Goal: Information Seeking & Learning: Check status

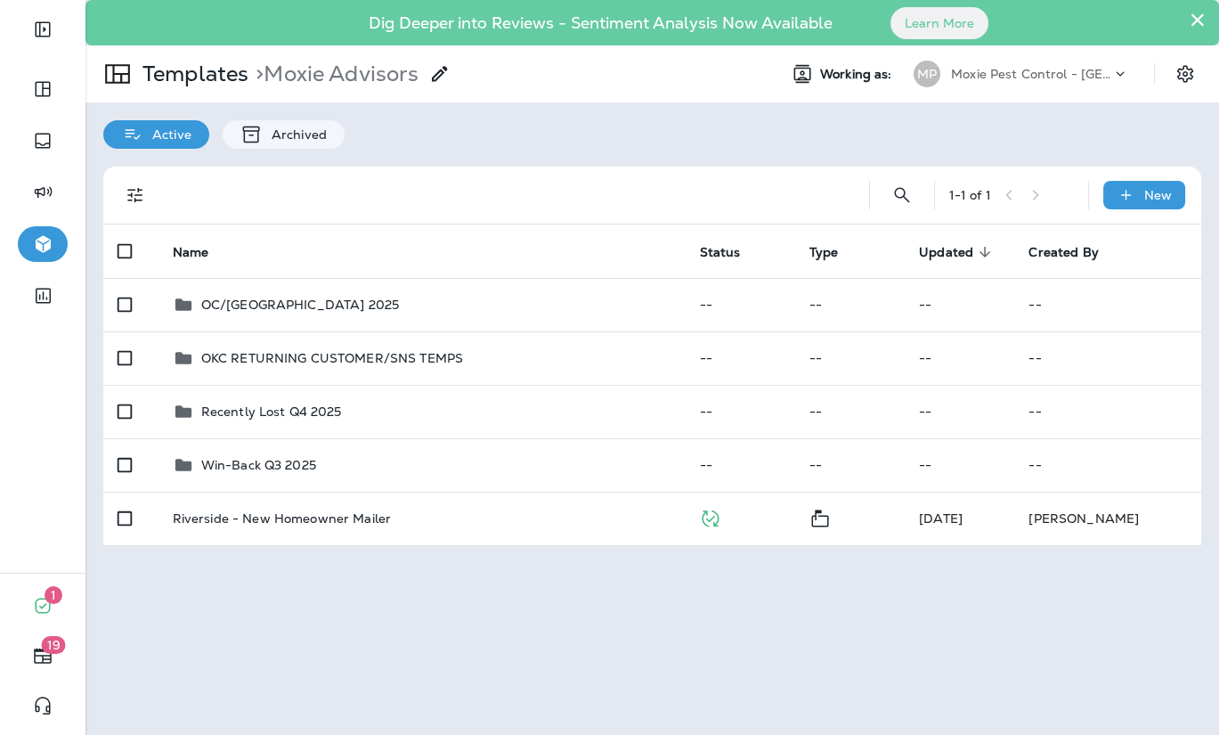
click at [1083, 88] on div "MP Moxie Pest Control - [GEOGRAPHIC_DATA]" at bounding box center [1021, 74] width 237 height 36
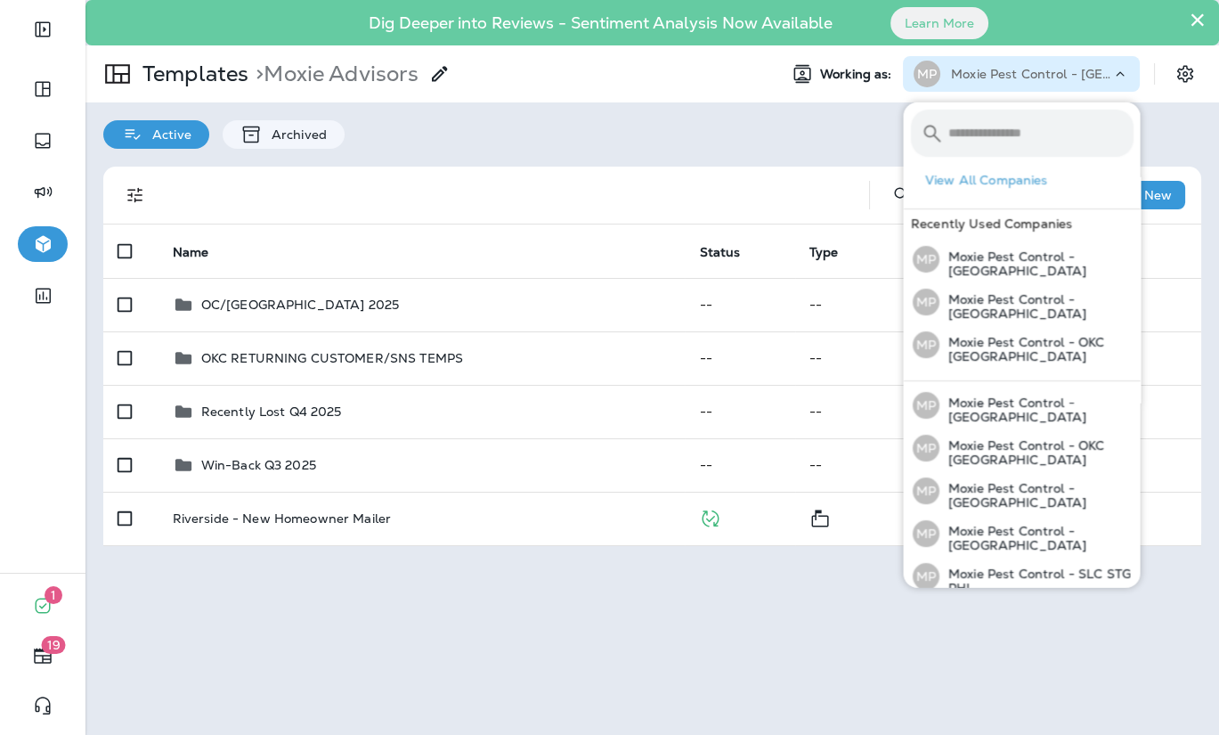
scroll to position [175, 0]
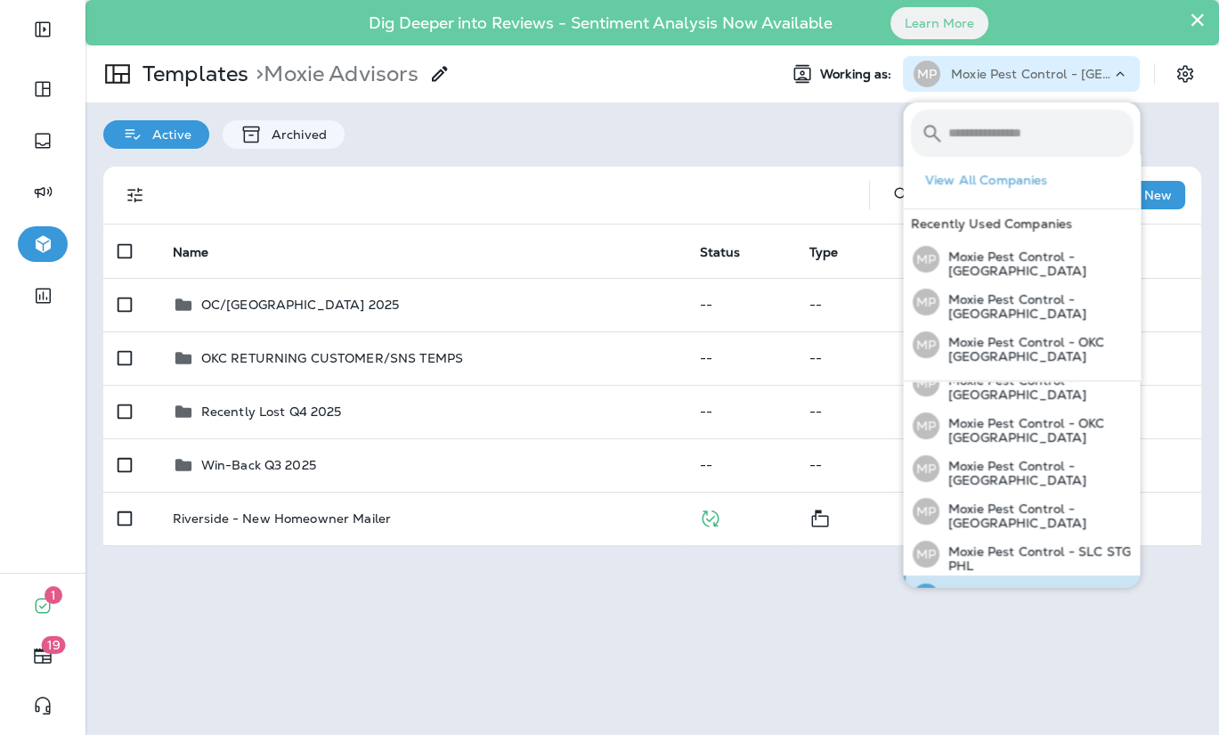
click at [1032, 575] on div "MP Moxie Pest Control - [GEOGRAPHIC_DATA]" at bounding box center [1022, 596] width 235 height 43
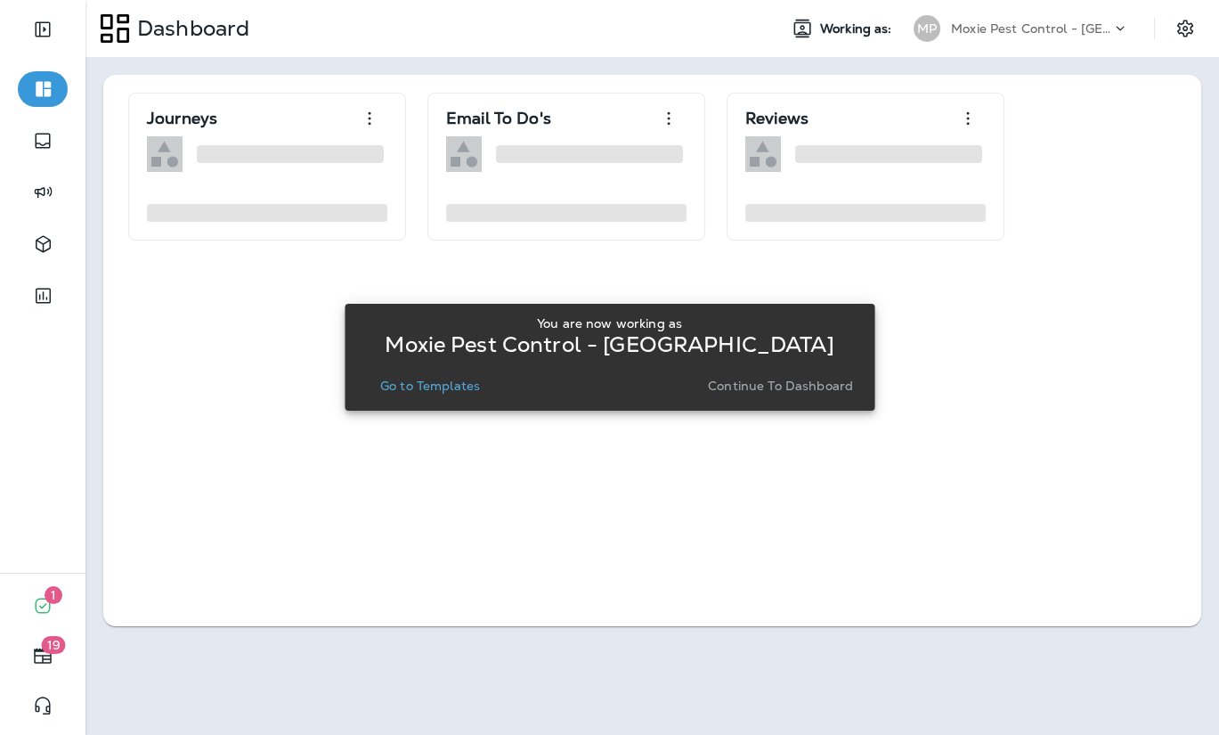
click at [795, 386] on p "Continue to Dashboard" at bounding box center [780, 385] width 145 height 14
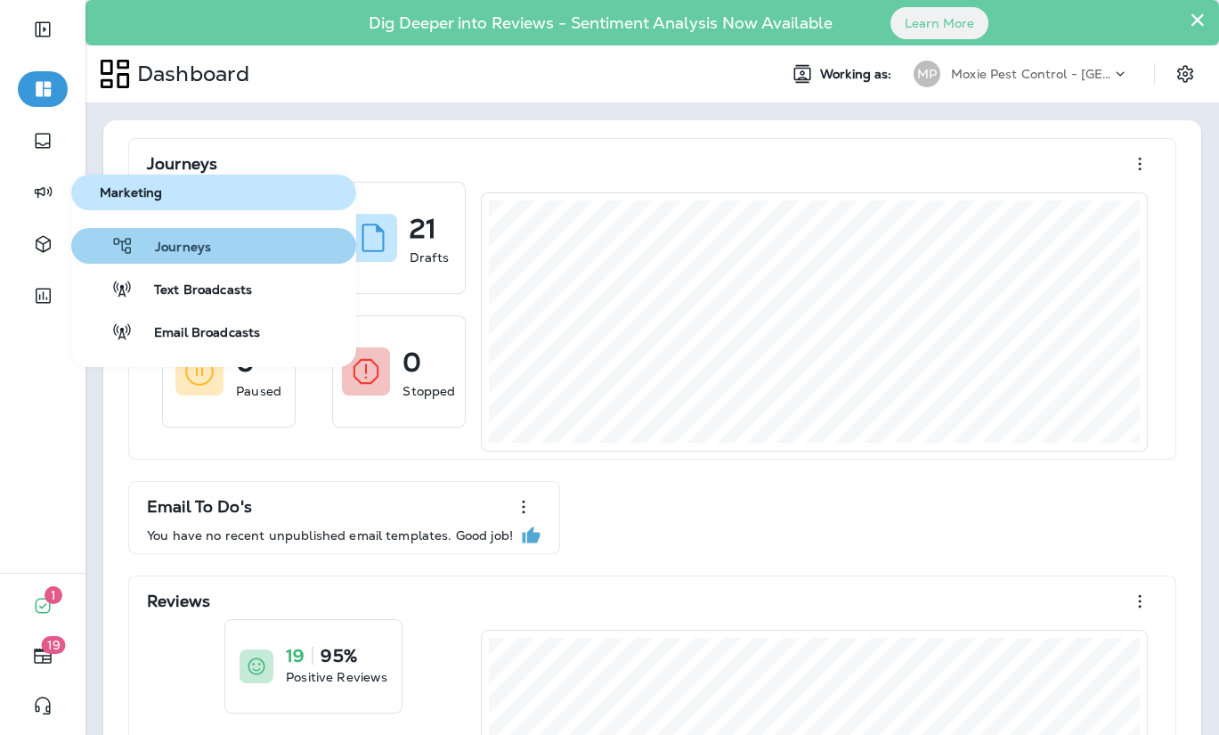
click at [148, 244] on span "Journeys" at bounding box center [172, 248] width 77 height 17
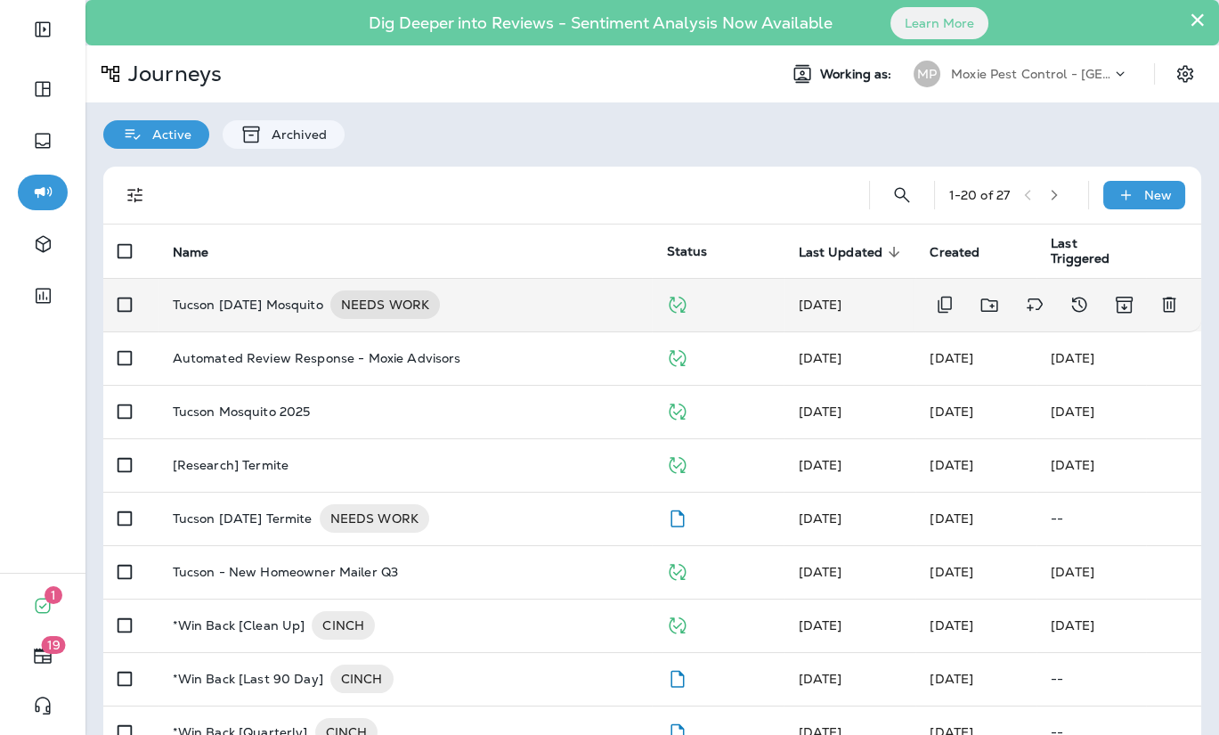
click at [264, 314] on p "Tucson [DATE] Mosquito" at bounding box center [248, 304] width 150 height 28
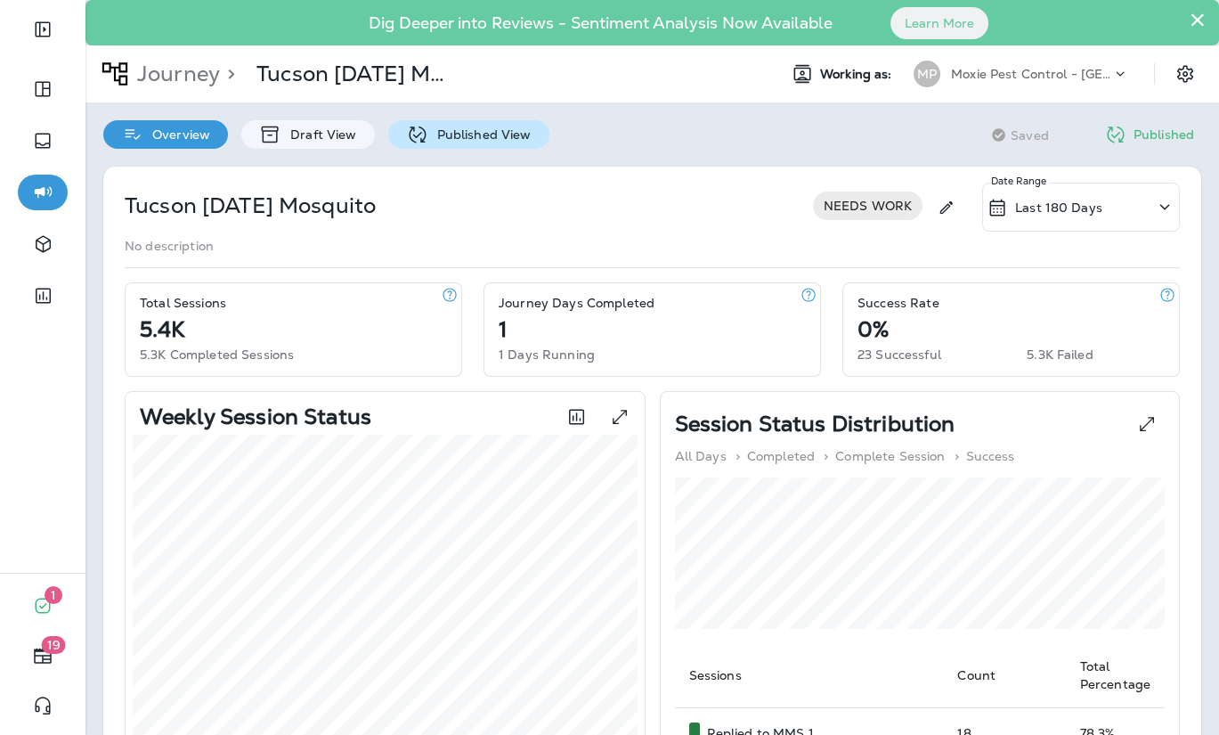
click at [449, 132] on p "Published View" at bounding box center [479, 134] width 103 height 14
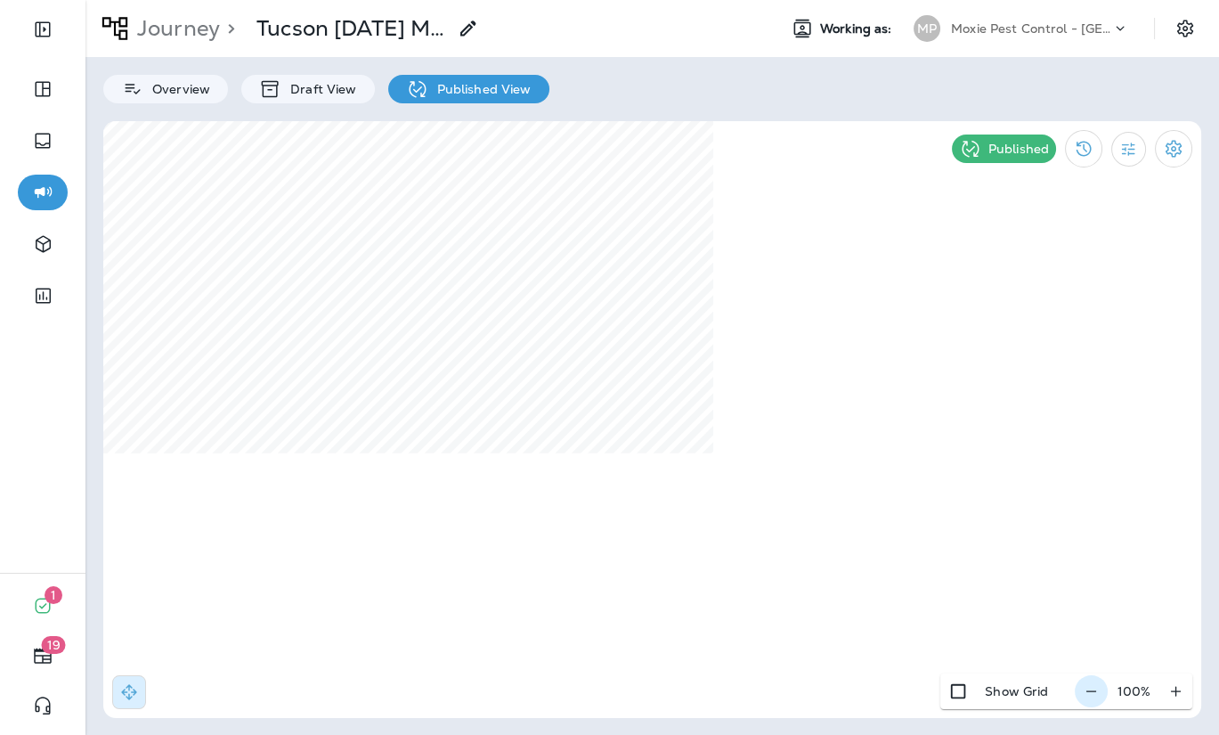
click at [1099, 696] on icon "button" at bounding box center [1091, 691] width 19 height 18
click at [1099, 695] on icon "button" at bounding box center [1098, 691] width 19 height 18
click at [1099, 695] on icon "button" at bounding box center [1100, 691] width 19 height 18
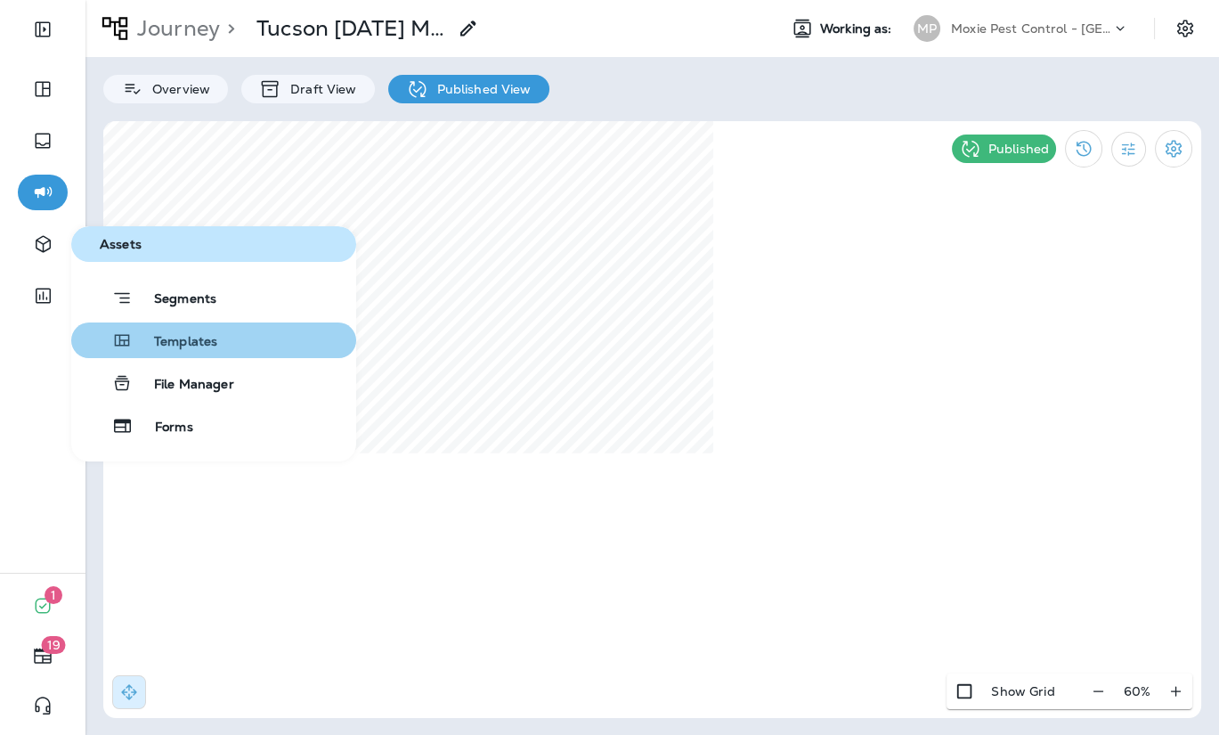
click at [208, 345] on span "Templates" at bounding box center [175, 342] width 85 height 17
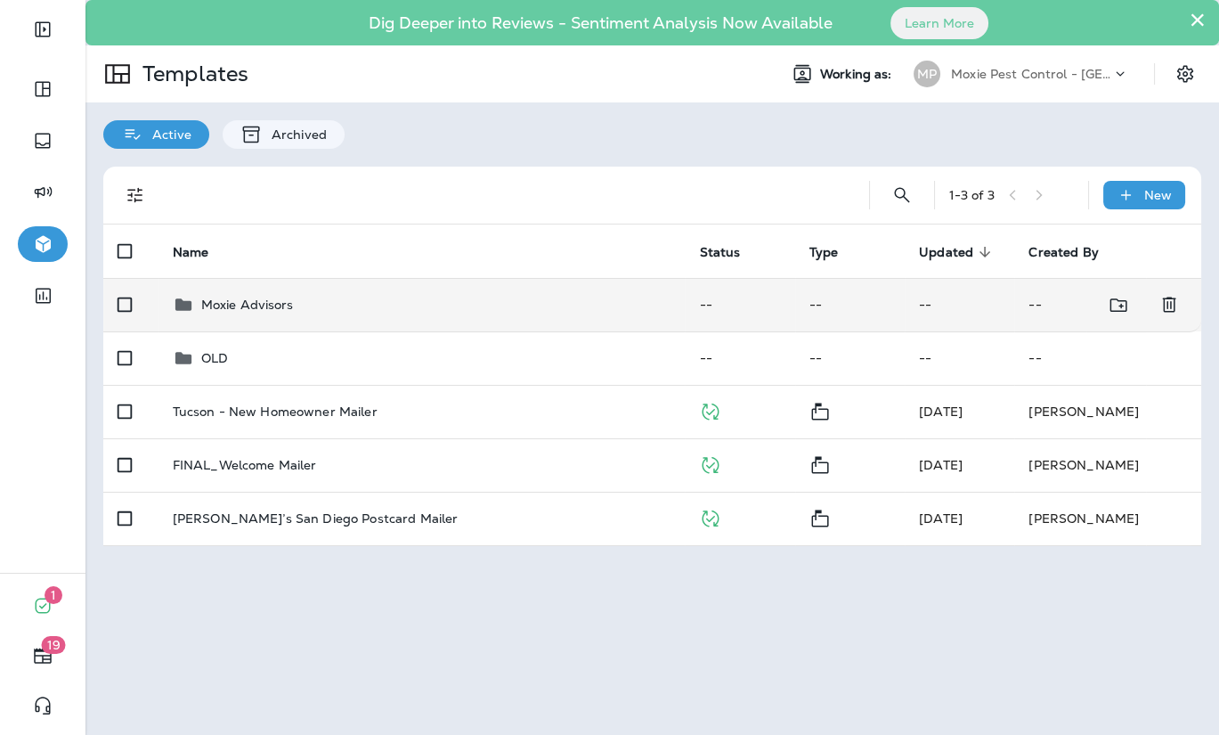
click at [250, 305] on p "Moxie Advisors" at bounding box center [247, 304] width 93 height 14
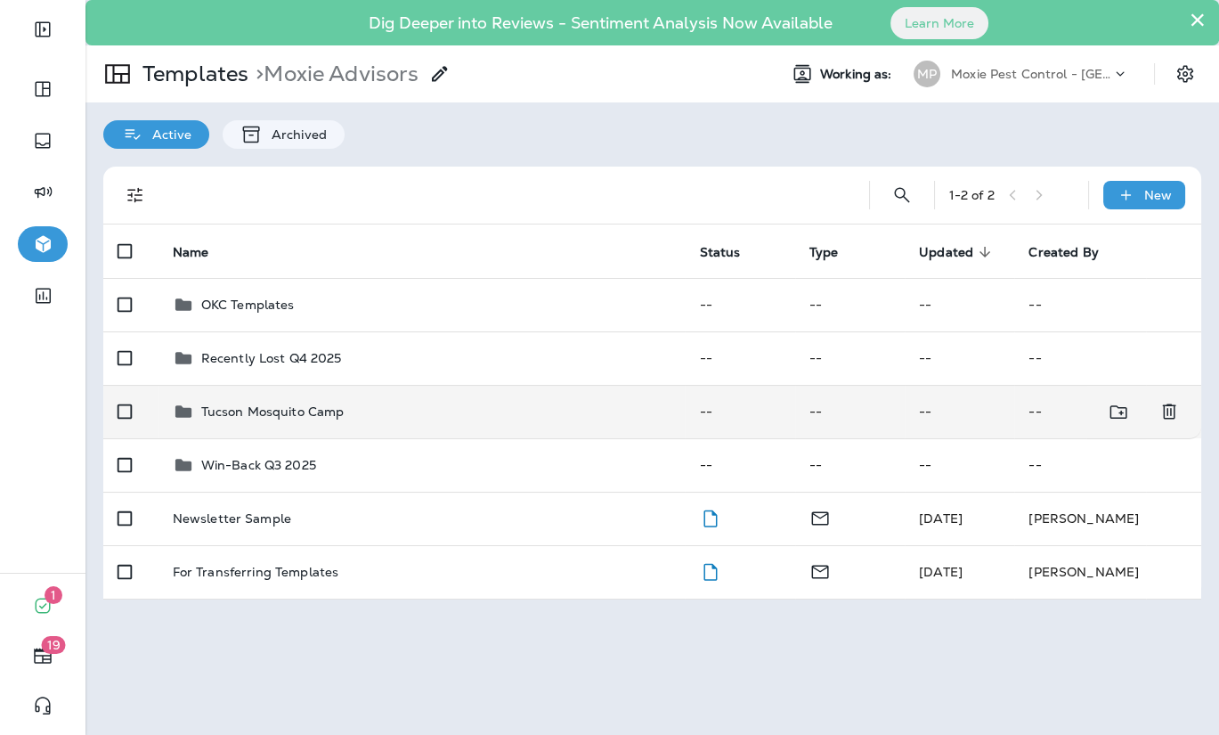
click at [288, 412] on p "Tucson Mosquito Camp" at bounding box center [272, 411] width 143 height 14
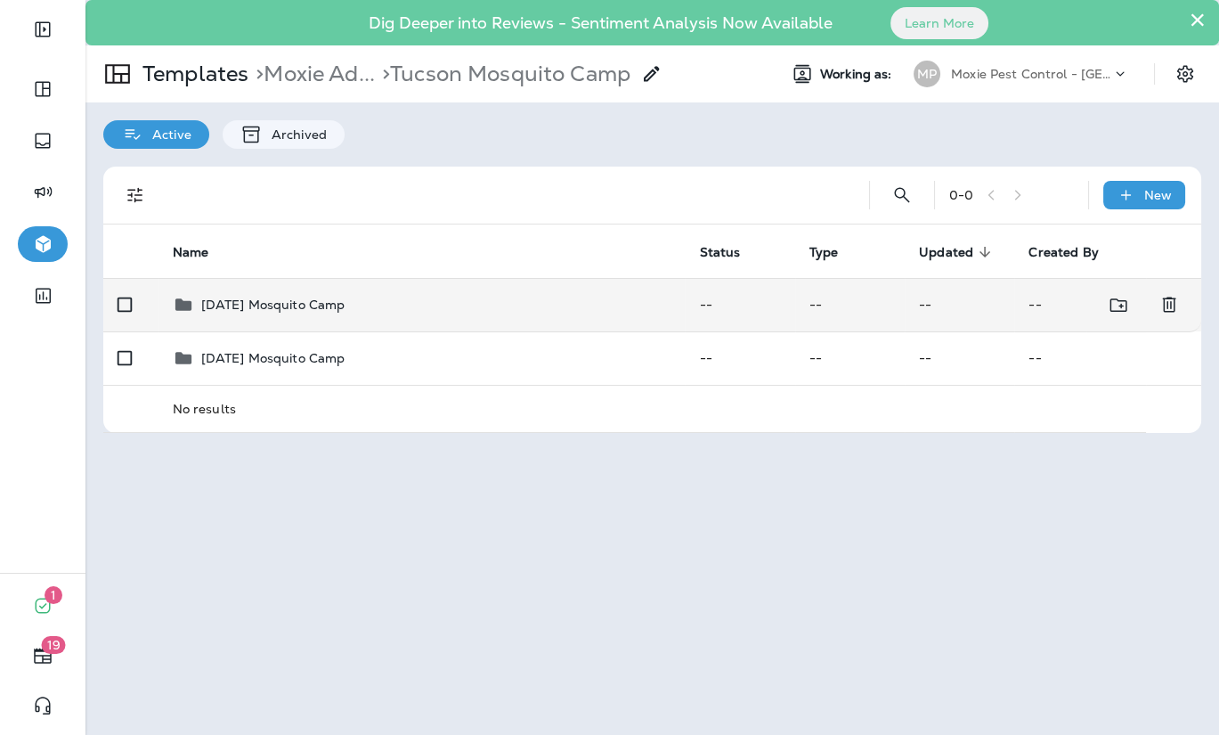
click at [328, 297] on p "[DATE] Mosquito Camp" at bounding box center [273, 304] width 144 height 14
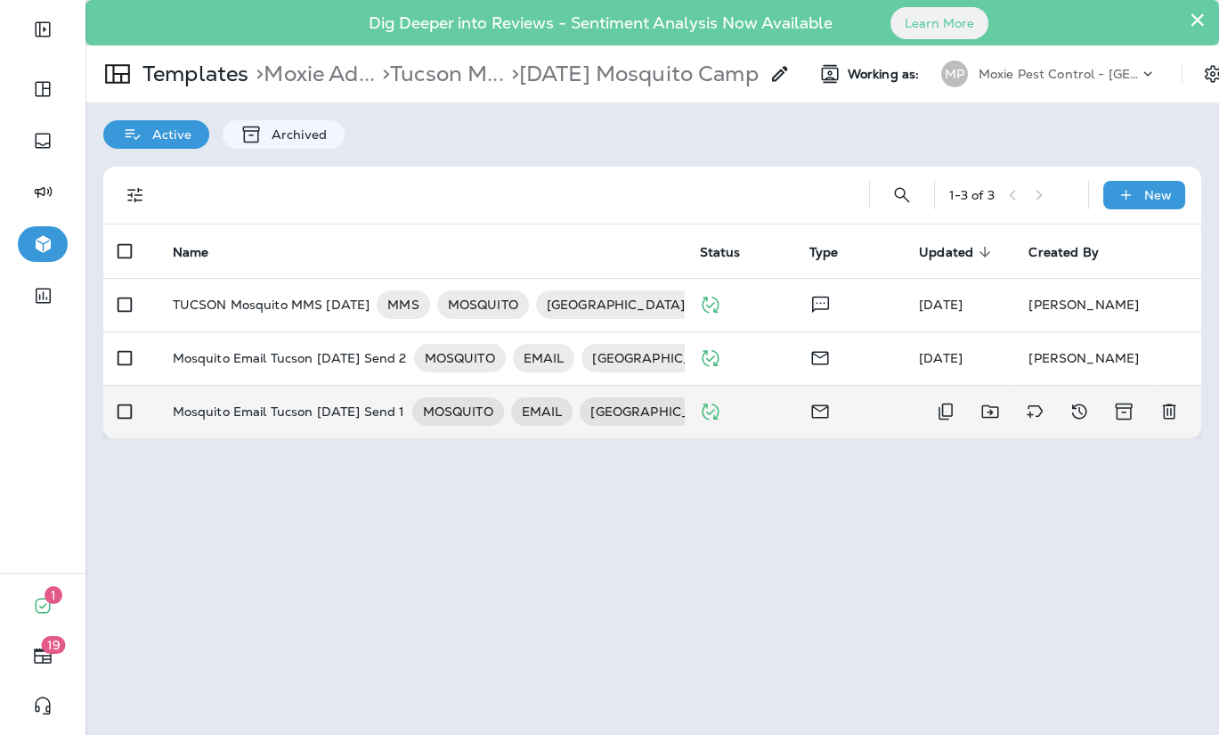
click at [320, 402] on p "Mosquito Email Tucson [DATE] Send 1" at bounding box center [289, 411] width 232 height 28
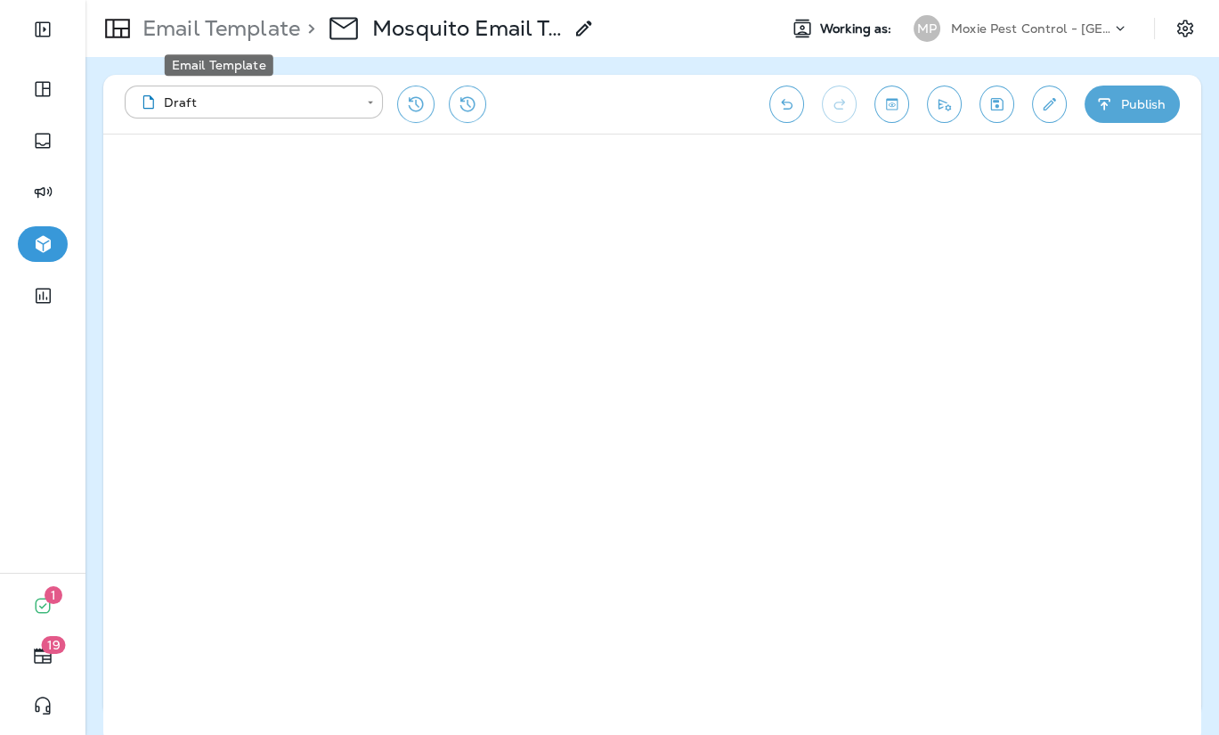
click at [249, 24] on p "Email Template" at bounding box center [217, 28] width 165 height 27
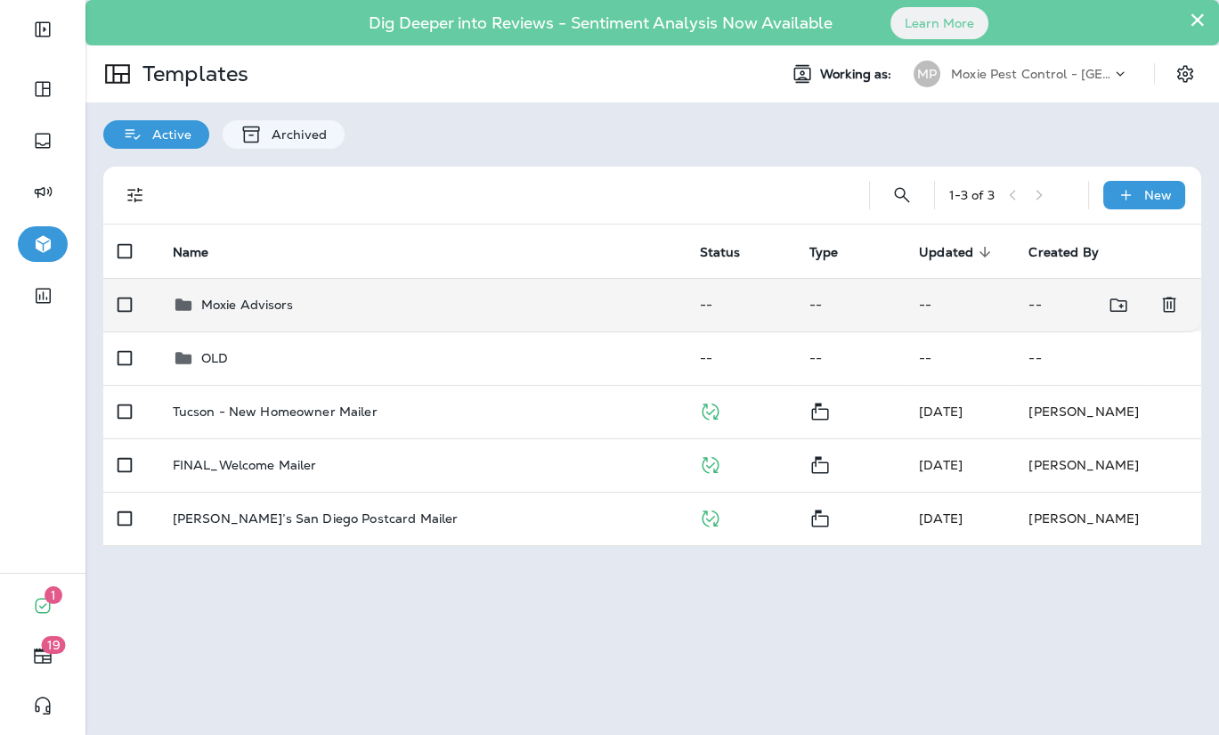
click at [284, 317] on td "Moxie Advisors" at bounding box center [421, 304] width 527 height 53
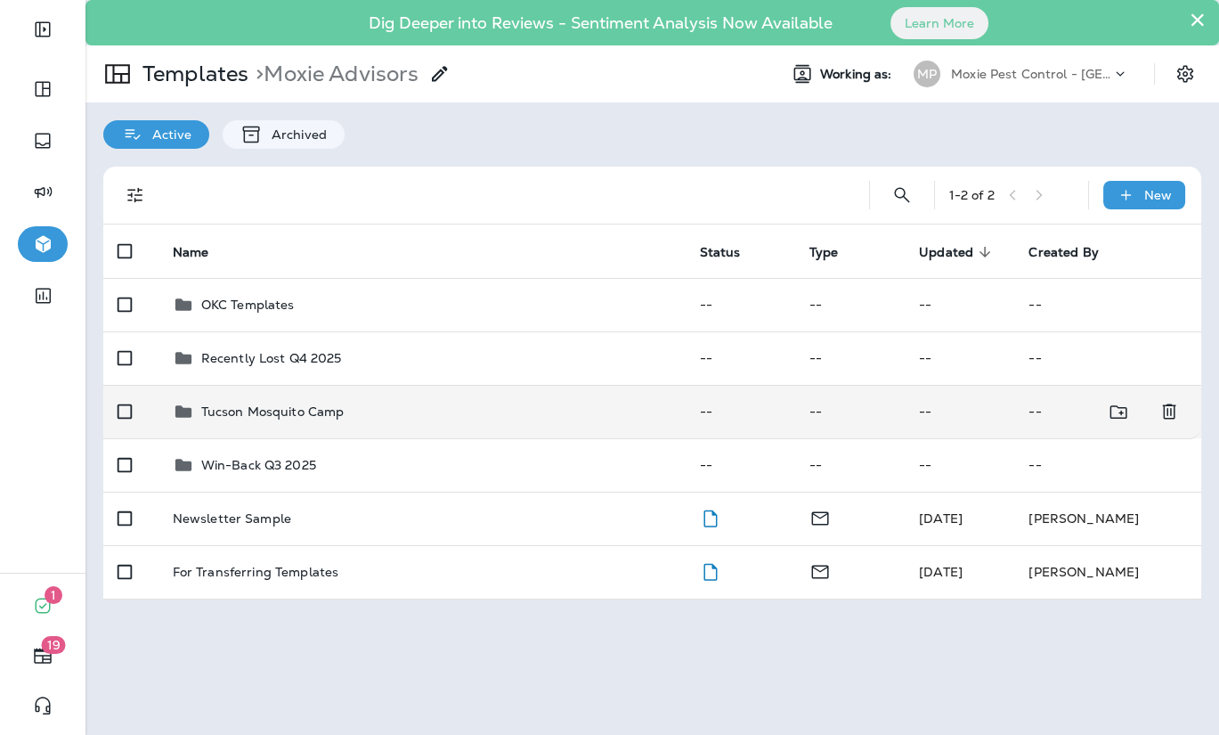
click at [309, 402] on div "Tucson Mosquito Camp" at bounding box center [272, 411] width 143 height 21
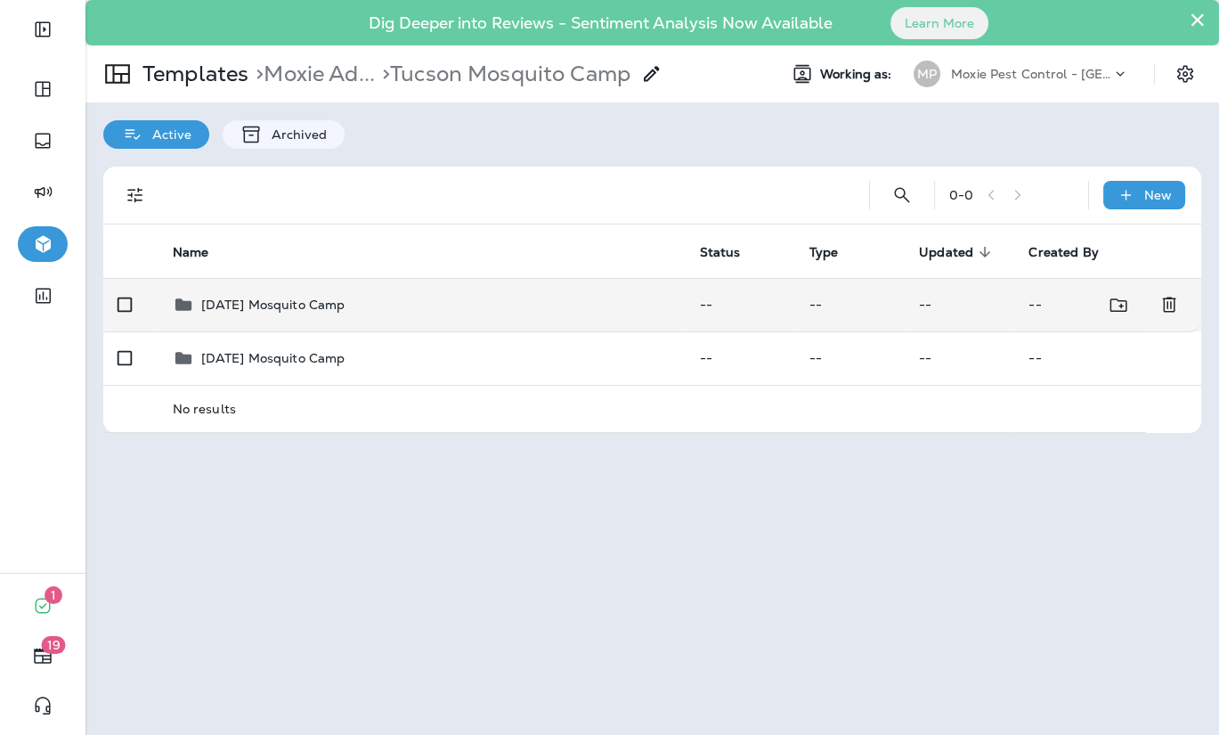
click at [337, 289] on td "[DATE] Mosquito Camp" at bounding box center [421, 304] width 527 height 53
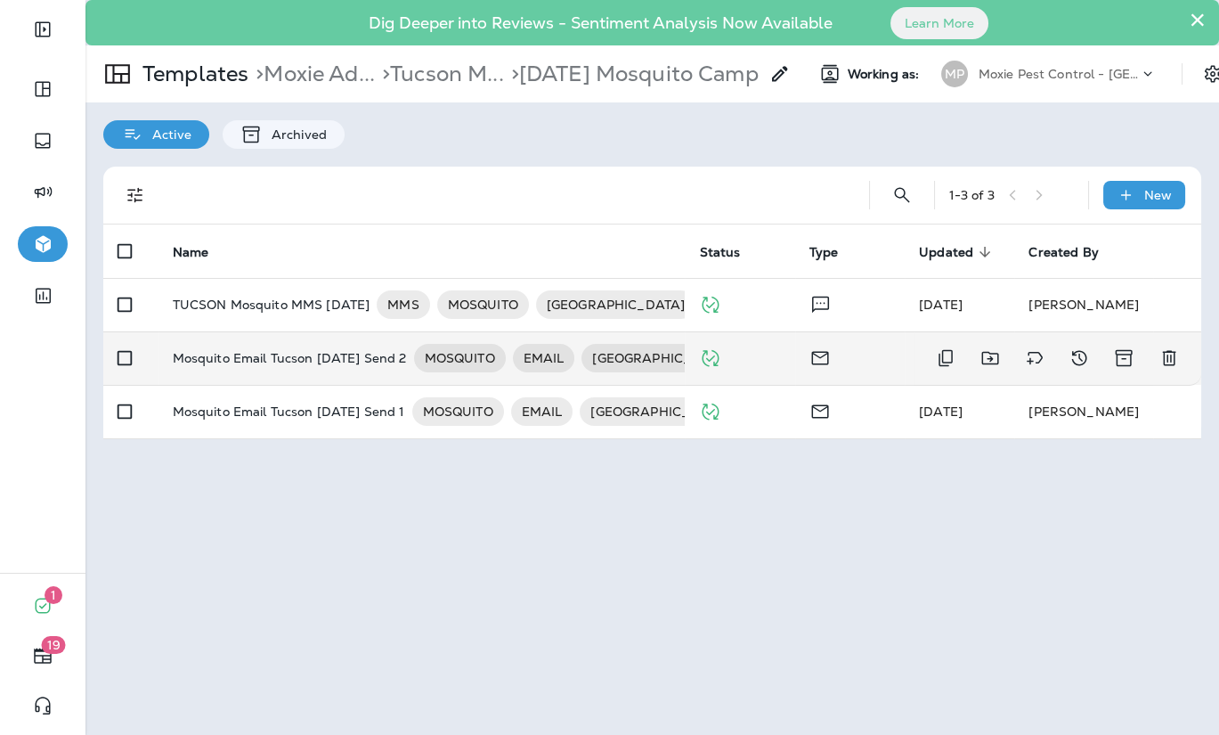
click at [320, 370] on p "Mosquito Email Tucson [DATE] Send 2" at bounding box center [290, 358] width 234 height 28
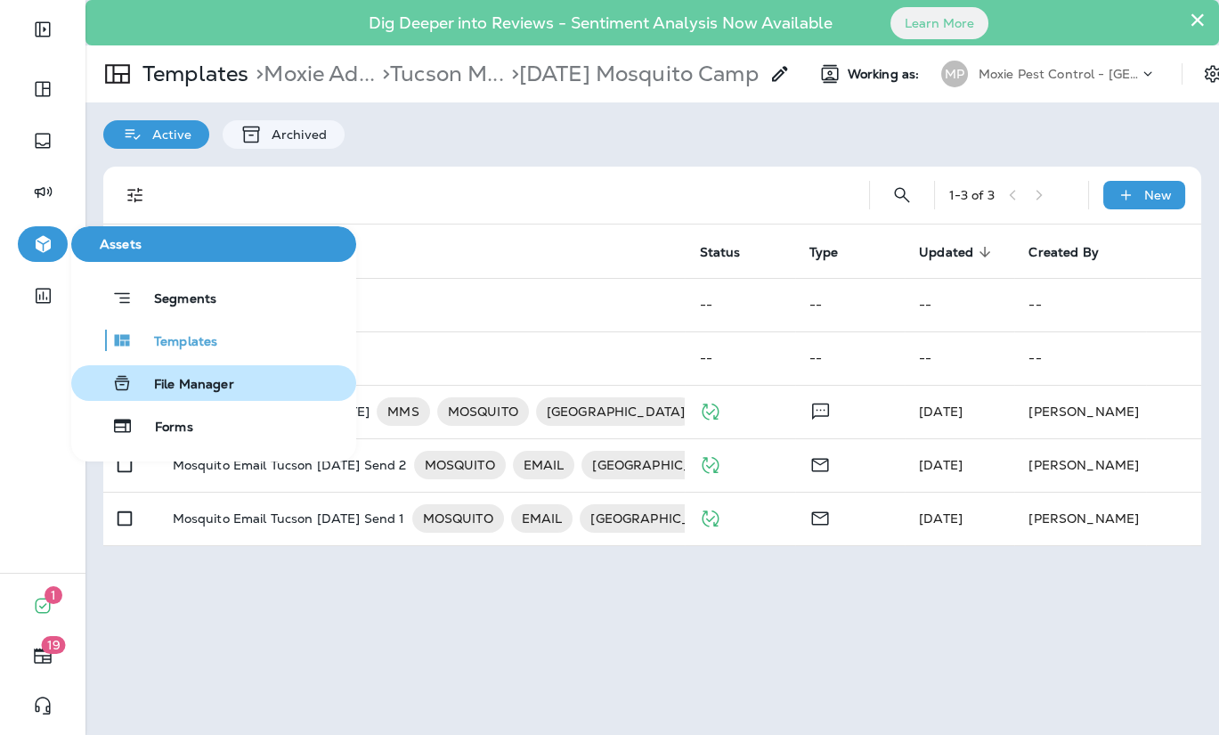
click at [157, 374] on div "File Manager" at bounding box center [156, 382] width 156 height 21
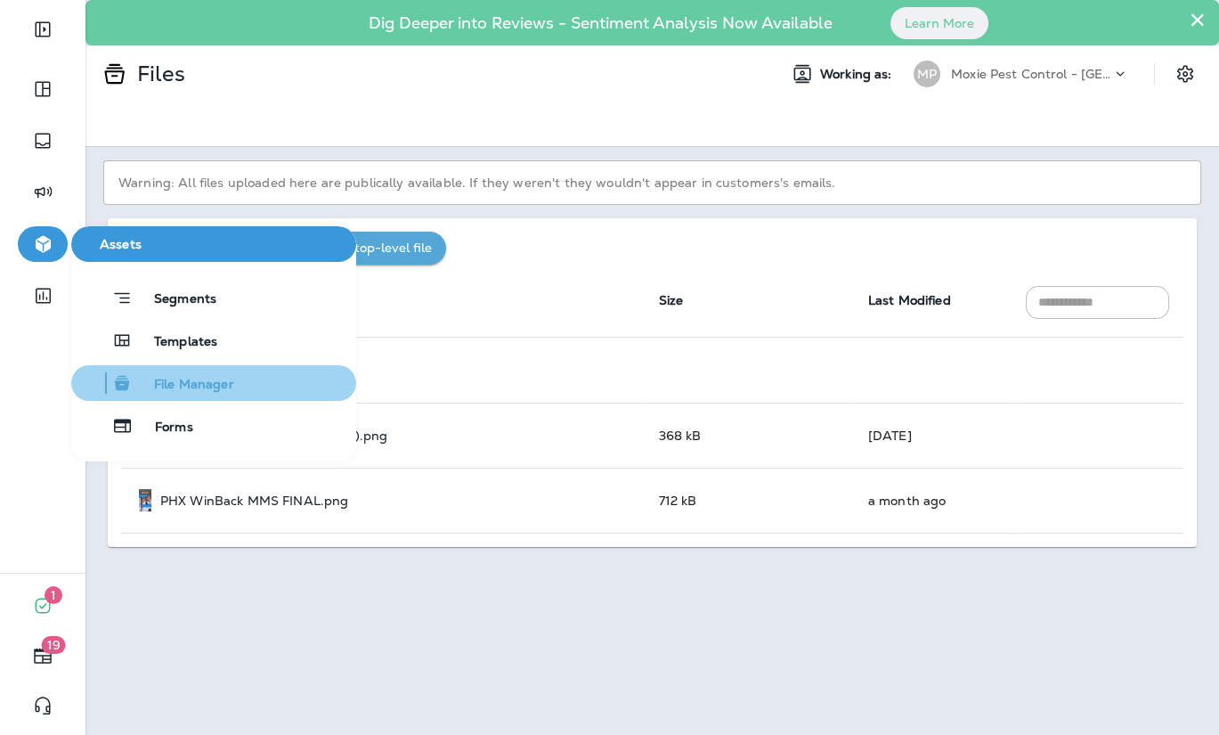
click at [158, 385] on span "File Manager" at bounding box center [184, 385] width 102 height 17
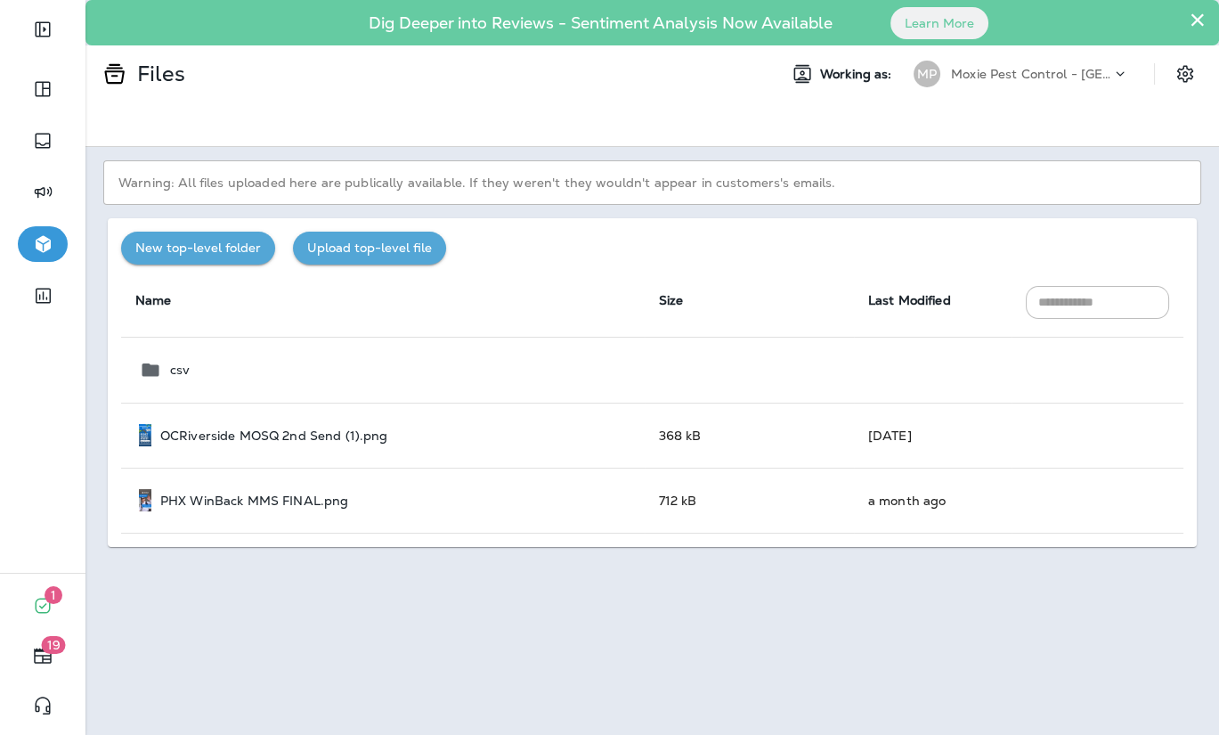
click at [1093, 74] on p "Moxie Pest Control - [GEOGRAPHIC_DATA]" at bounding box center [1031, 74] width 160 height 14
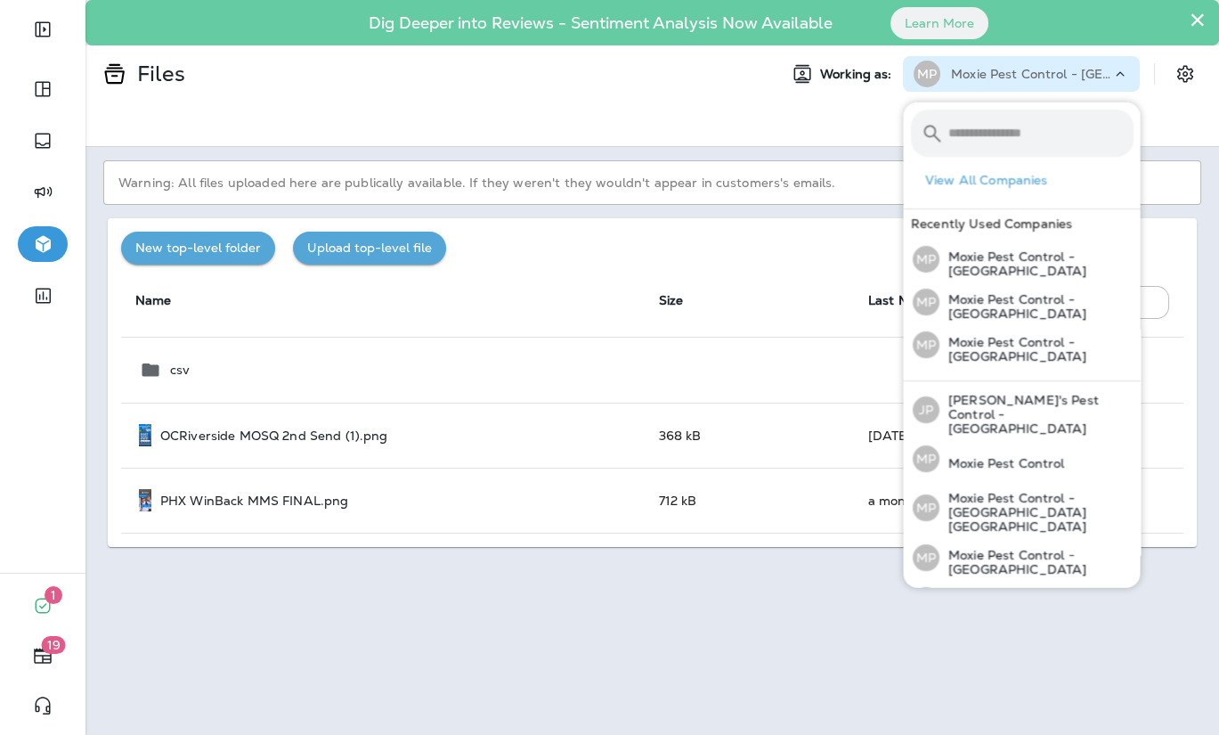
scroll to position [174, 0]
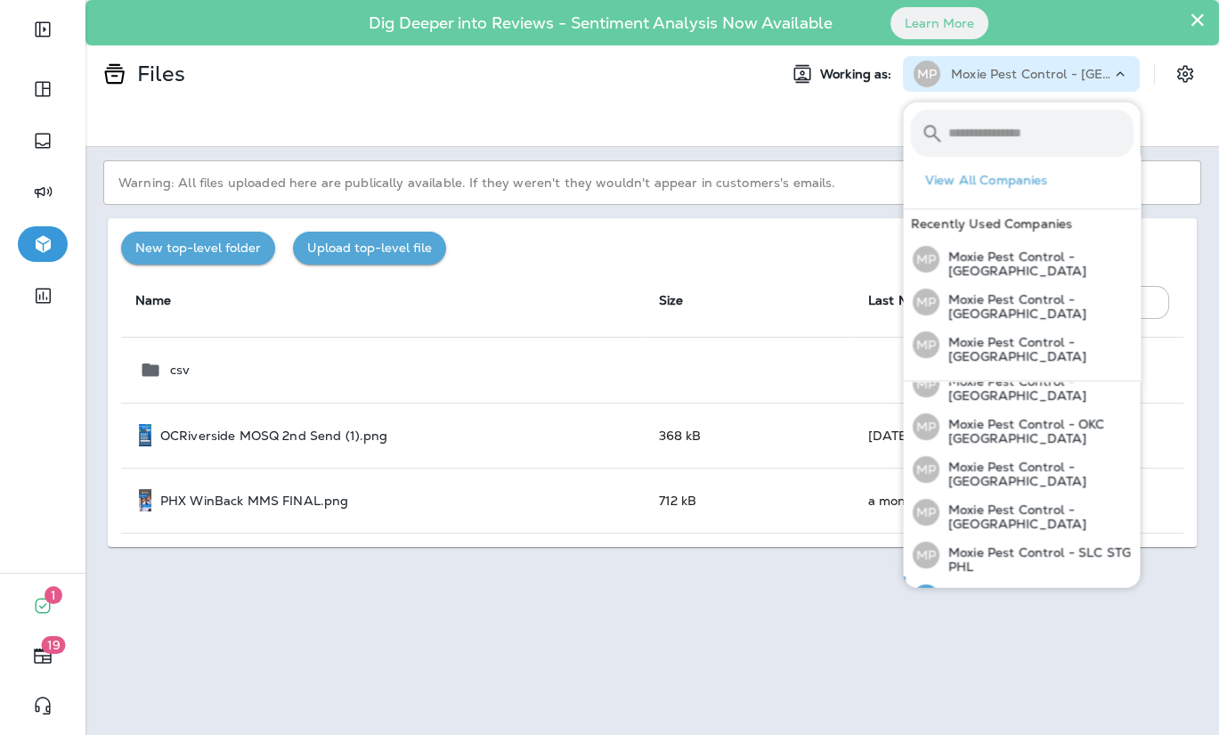
click at [1006, 588] on p "Moxie Pest Control - [GEOGRAPHIC_DATA]" at bounding box center [1036, 602] width 194 height 28
click at [840, 583] on div "Warning: All files uploaded here are publically available. If they weren't they…" at bounding box center [652, 441] width 1134 height 588
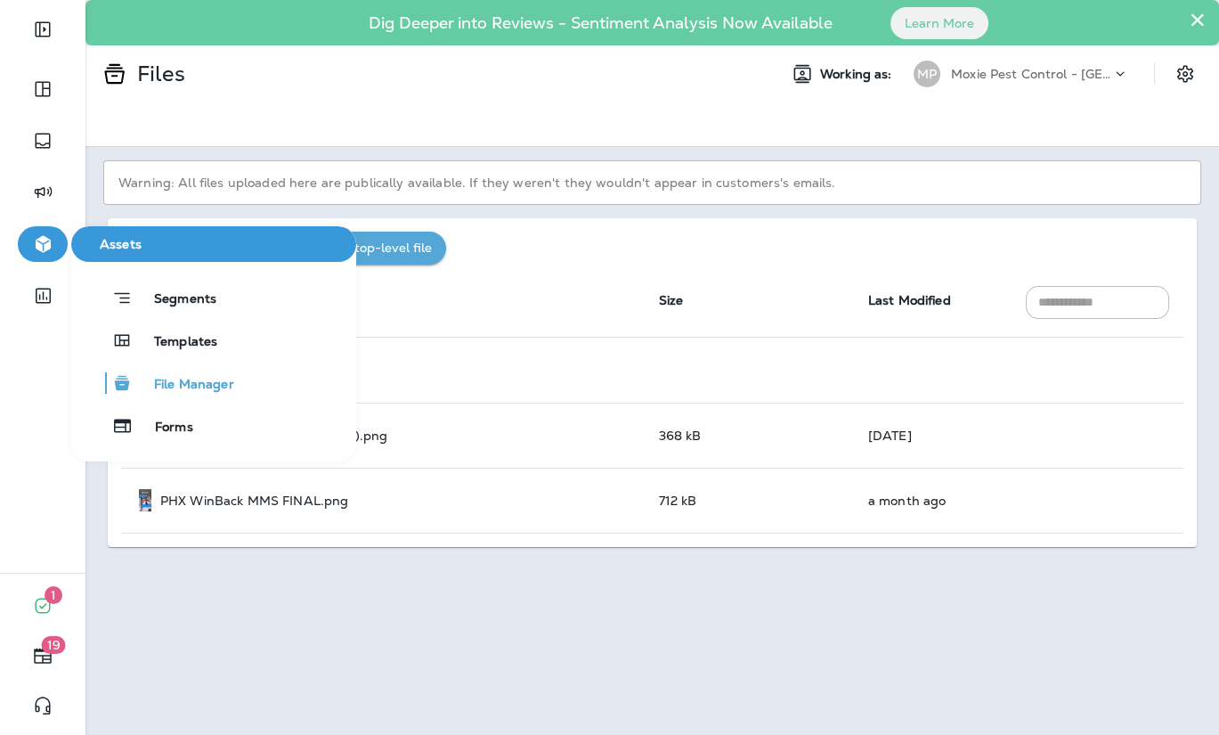
click at [41, 231] on button "button" at bounding box center [43, 244] width 50 height 36
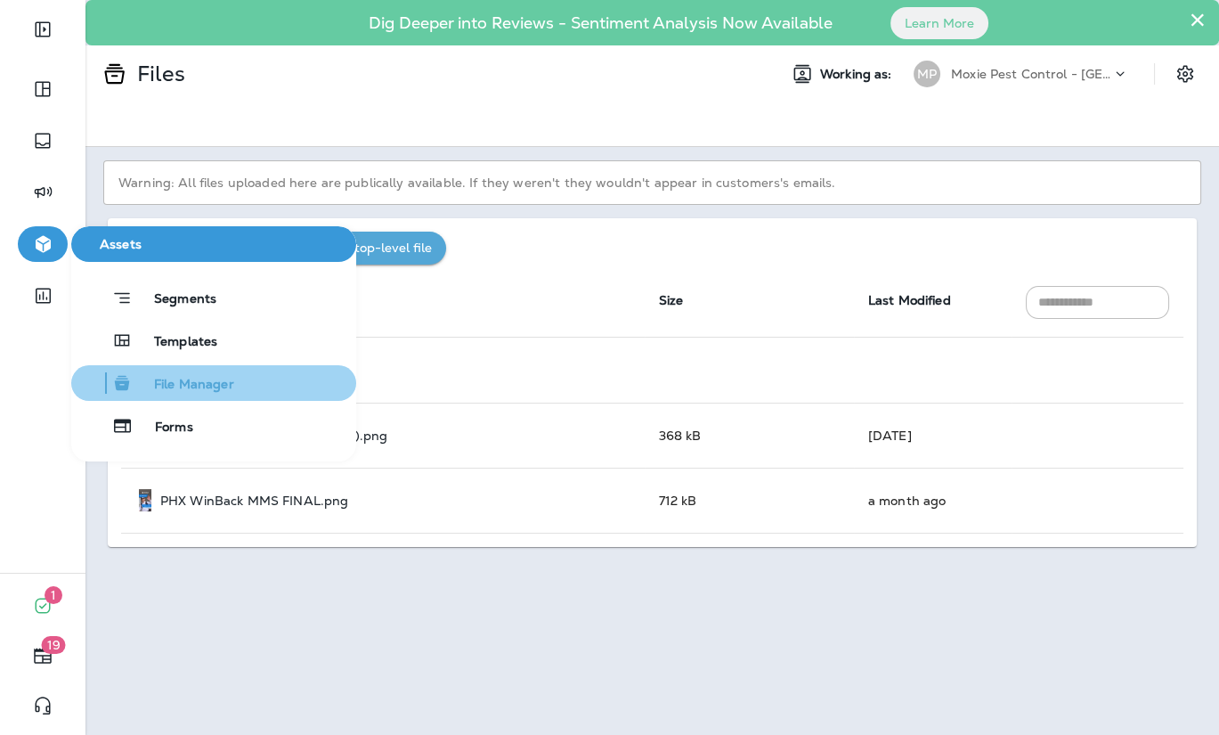
click at [150, 377] on span "File Manager" at bounding box center [184, 385] width 102 height 17
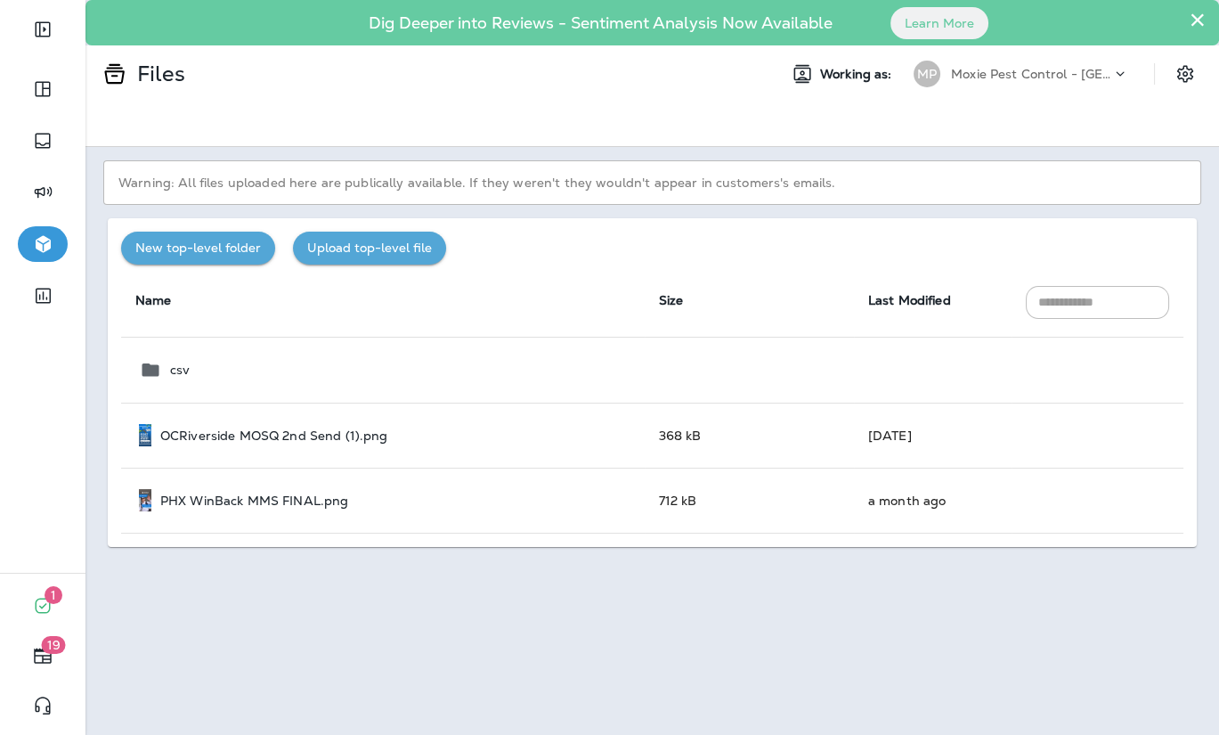
click at [320, 105] on div at bounding box center [652, 124] width 1134 height 45
click at [191, 369] on div "csv" at bounding box center [385, 369] width 492 height 21
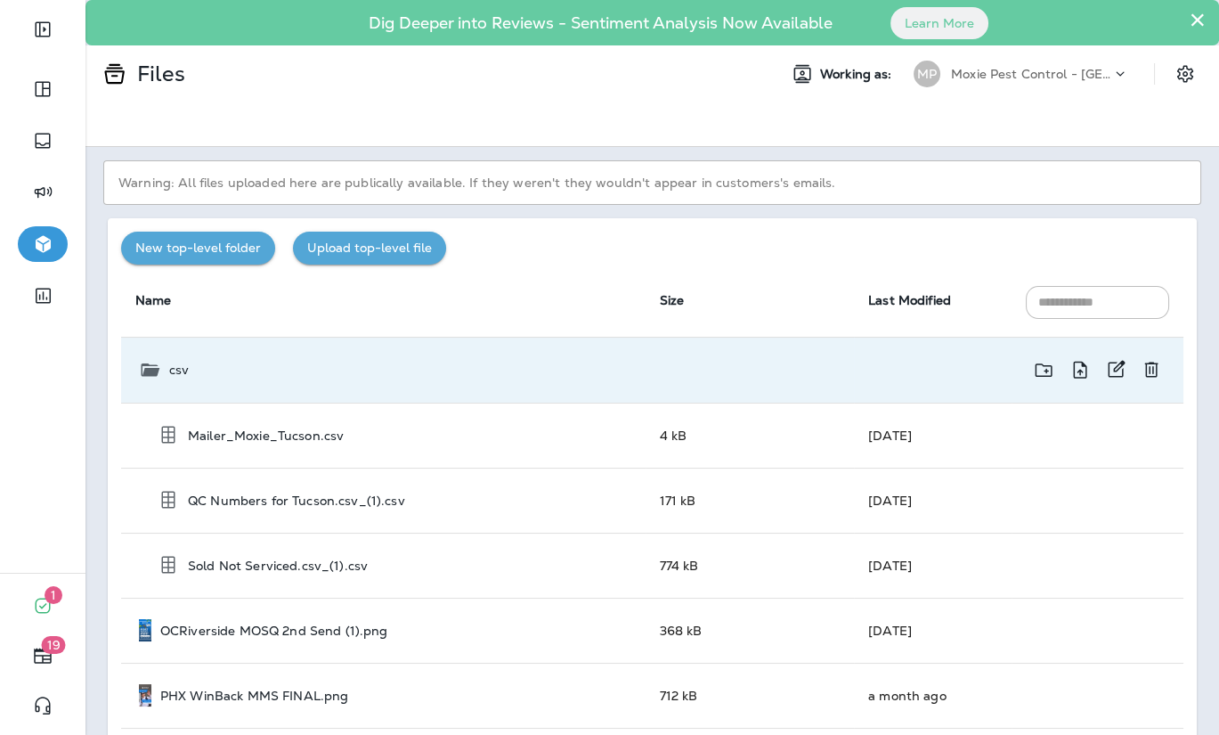
click at [191, 369] on div "csv" at bounding box center [385, 369] width 492 height 21
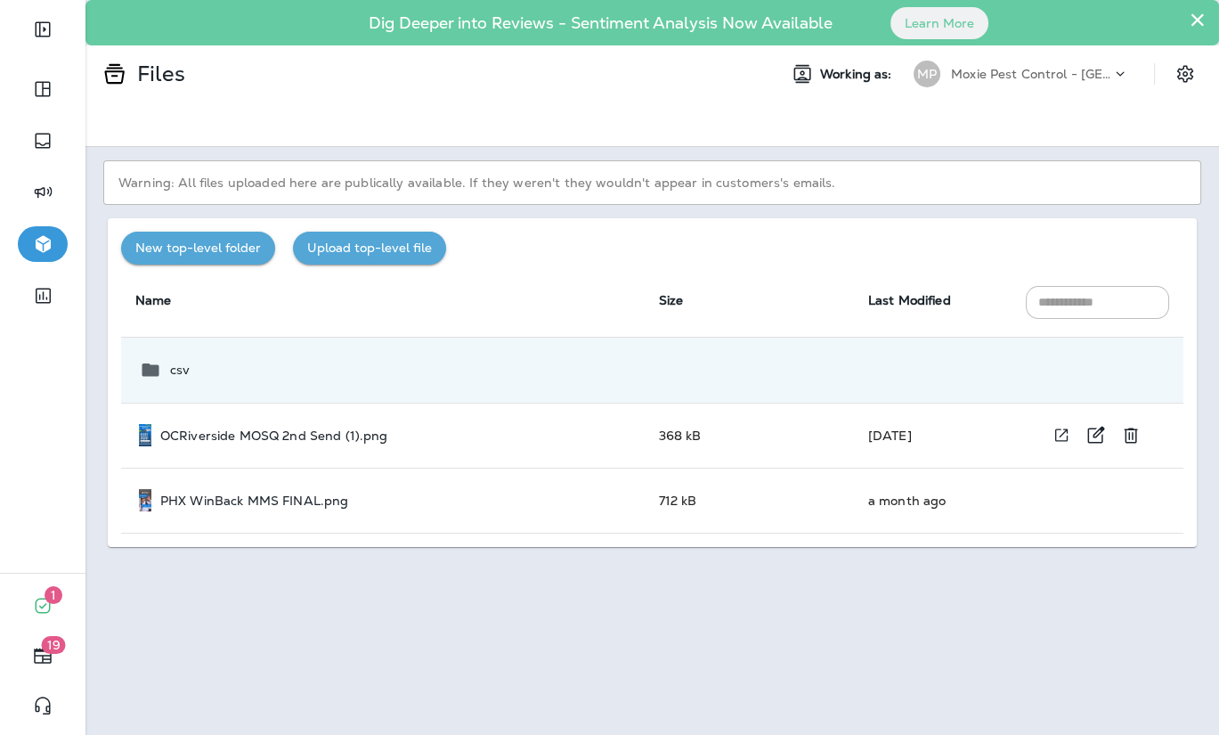
click at [301, 436] on p "OCRiverside MOSQ 2nd Send (1).png" at bounding box center [274, 435] width 228 height 14
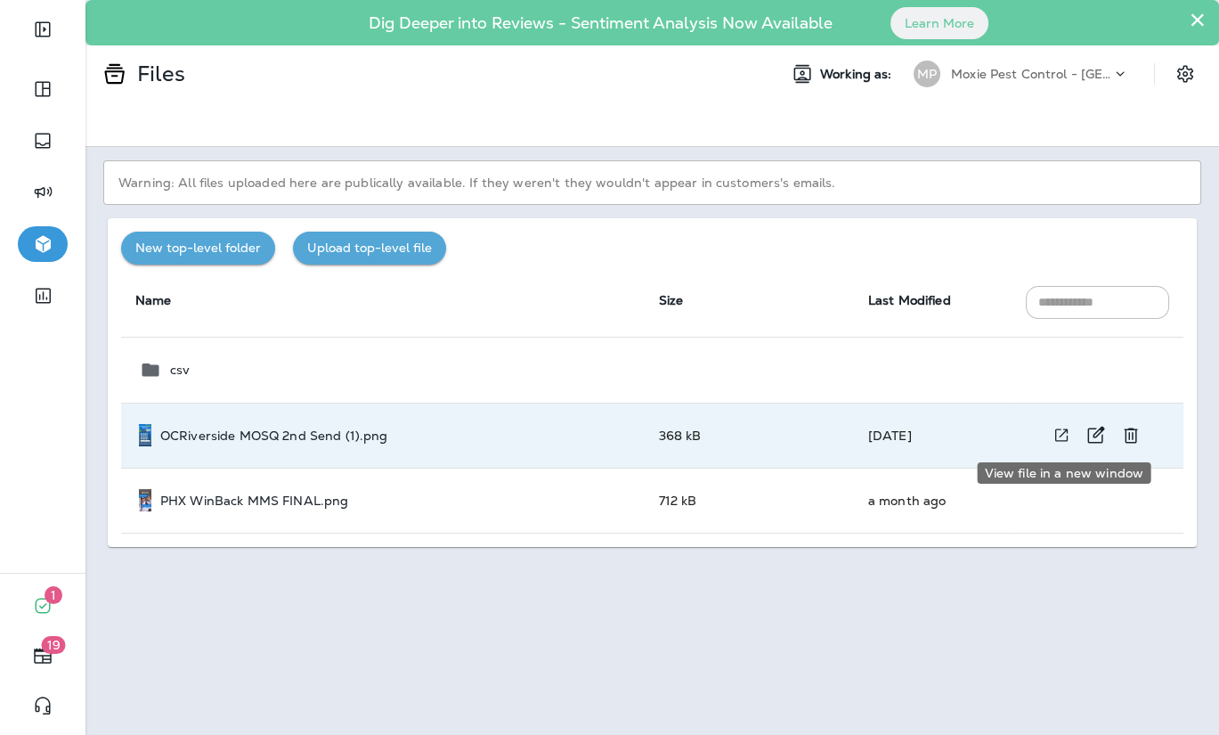
click at [1059, 435] on icon "View file in a new window" at bounding box center [1062, 435] width 18 height 19
click at [447, 183] on p "Warning: All files uploaded here are publically available. If they weren't they…" at bounding box center [652, 182] width 1098 height 45
click at [410, 129] on div at bounding box center [652, 124] width 1134 height 45
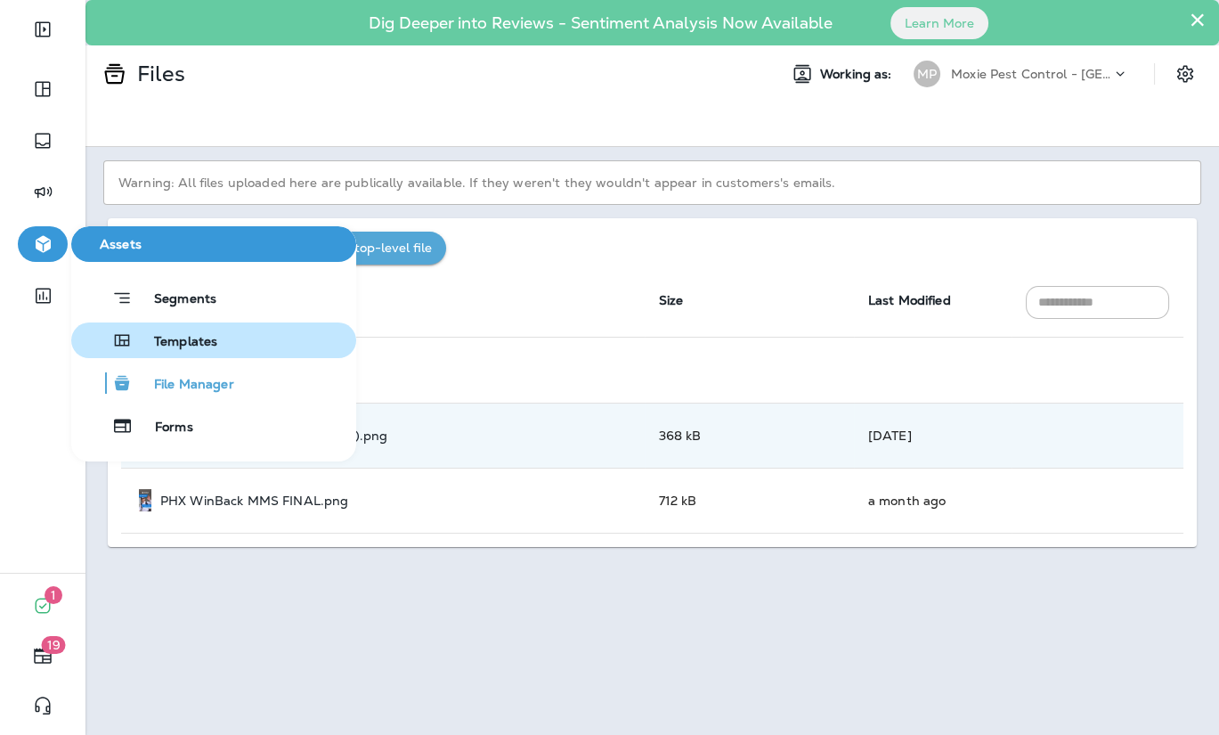
click at [142, 346] on span "Templates" at bounding box center [175, 342] width 85 height 17
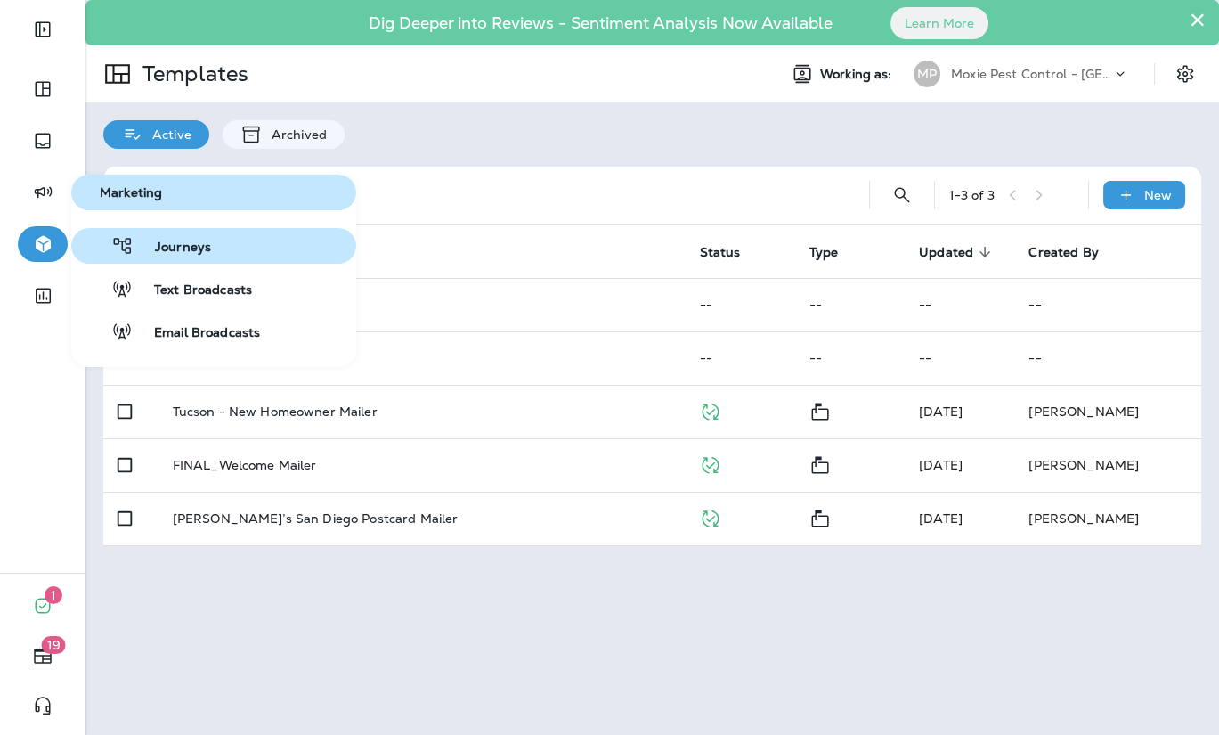
click at [122, 239] on icon "button" at bounding box center [122, 245] width 22 height 21
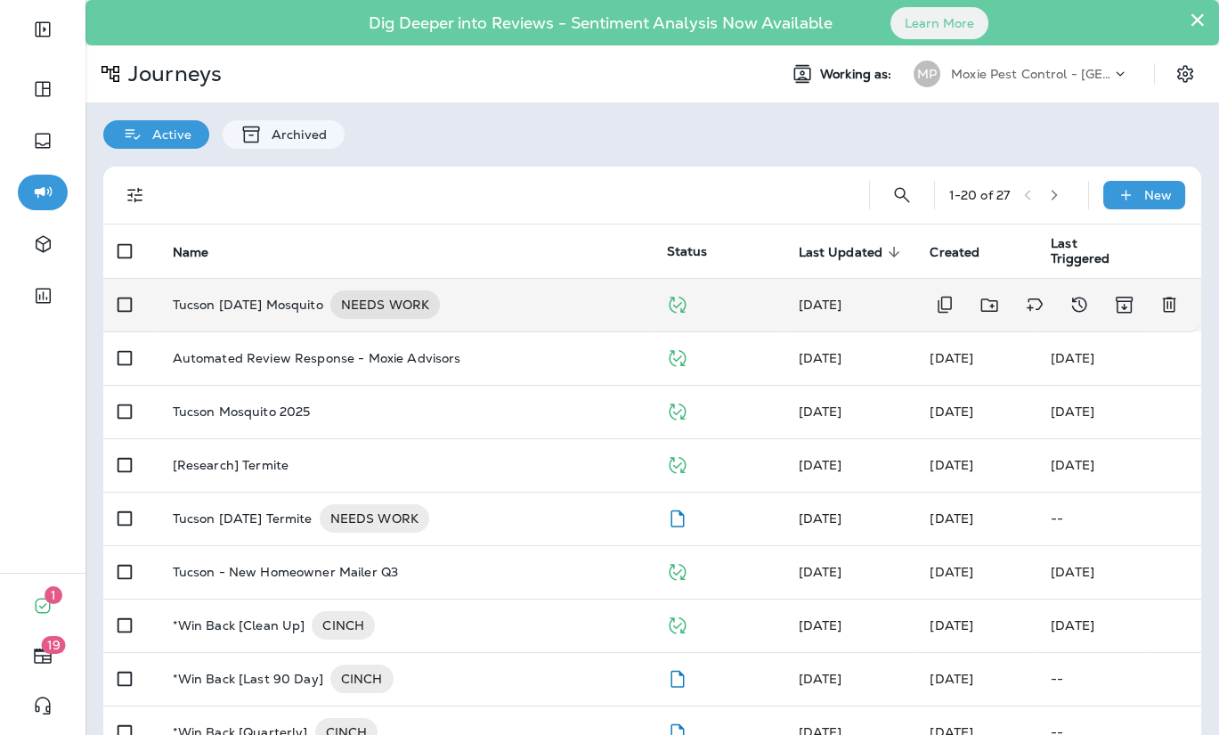
click at [274, 313] on p "Tucson [DATE] Mosquito" at bounding box center [248, 304] width 150 height 28
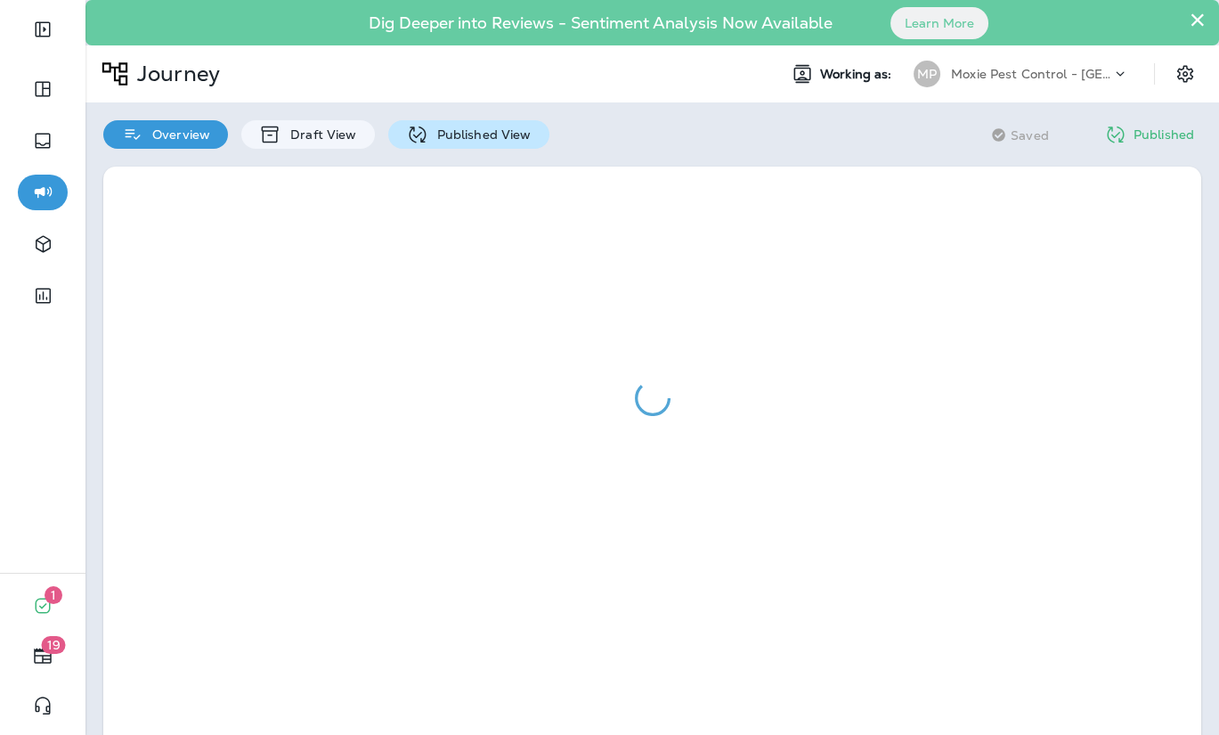
click at [449, 139] on p "Published View" at bounding box center [479, 134] width 103 height 14
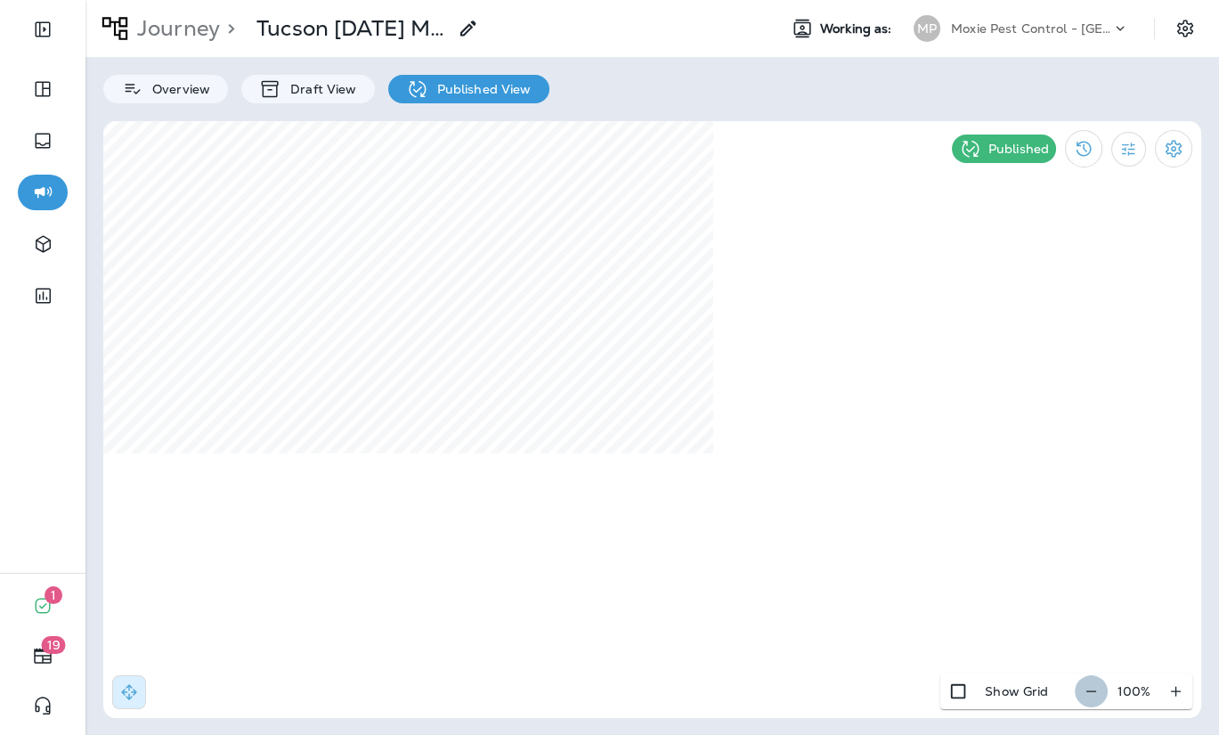
click at [1099, 692] on icon "button" at bounding box center [1091, 691] width 19 height 18
click at [1099, 692] on icon "button" at bounding box center [1098, 691] width 19 height 18
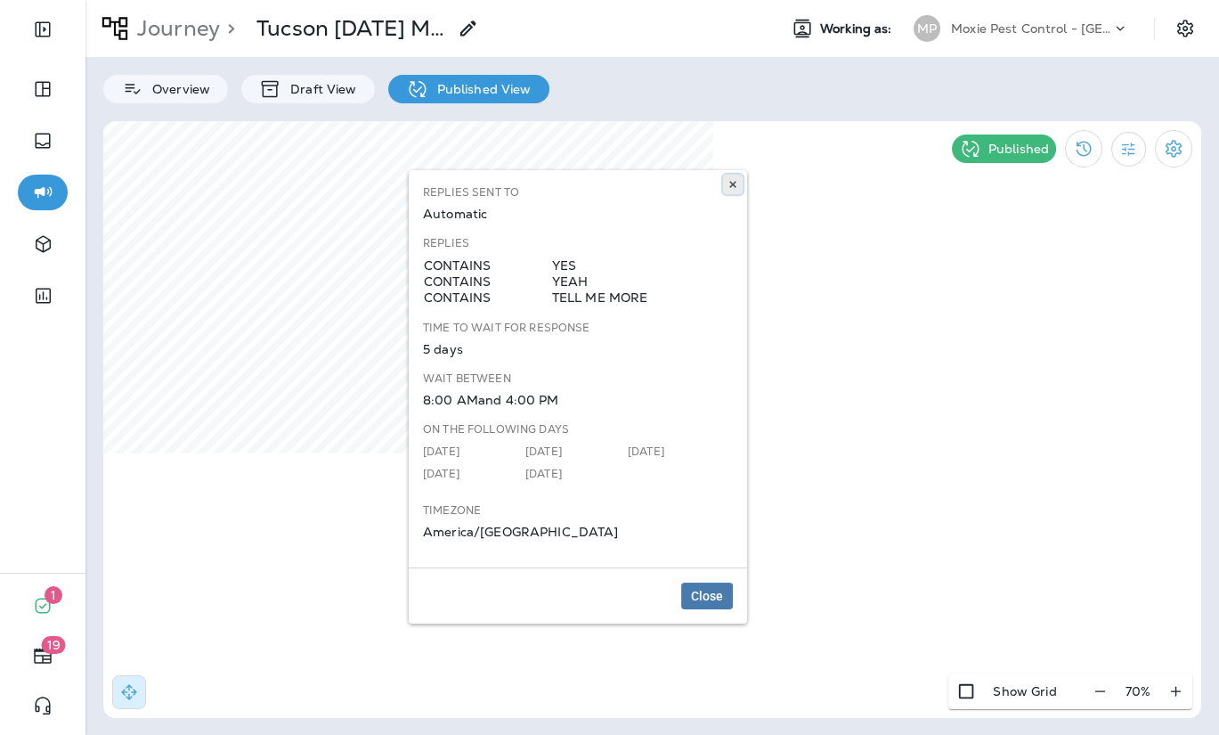
click at [728, 183] on icon at bounding box center [732, 184] width 11 height 11
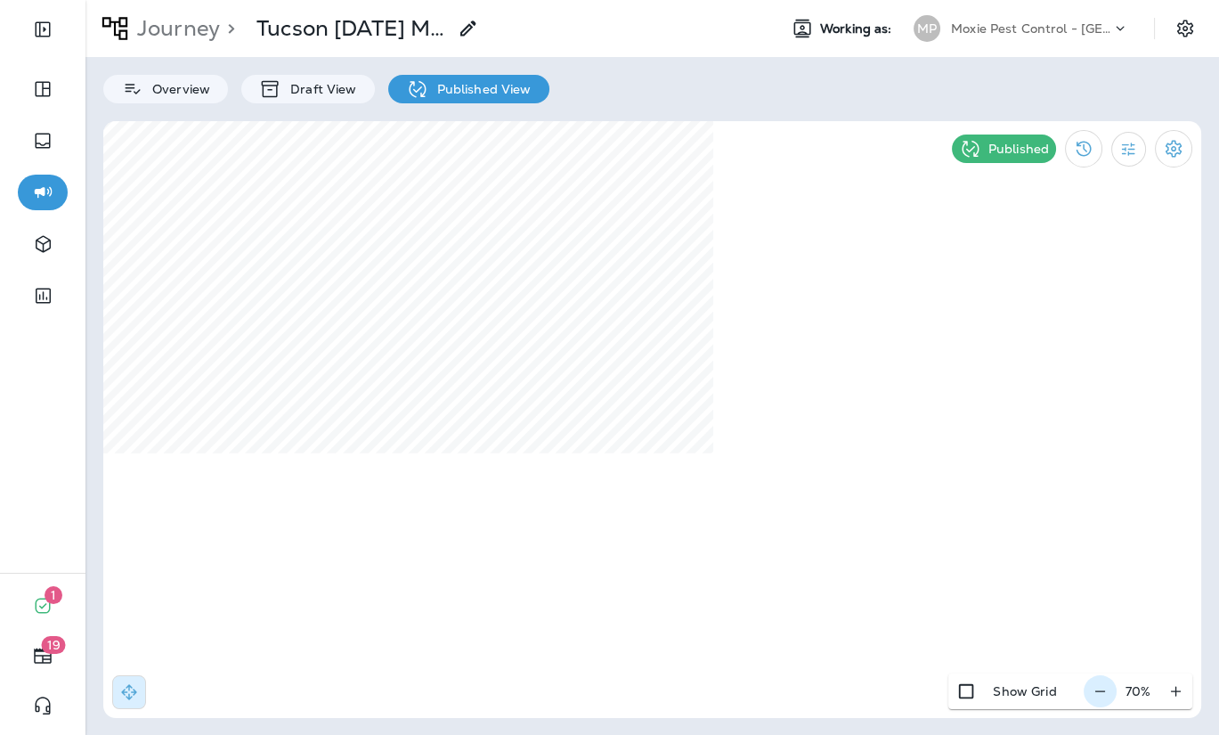
click at [1088, 699] on button "button" at bounding box center [1100, 691] width 33 height 32
click at [1088, 699] on button "button" at bounding box center [1098, 691] width 33 height 32
click at [1088, 699] on div "50 %" at bounding box center [1138, 691] width 110 height 36
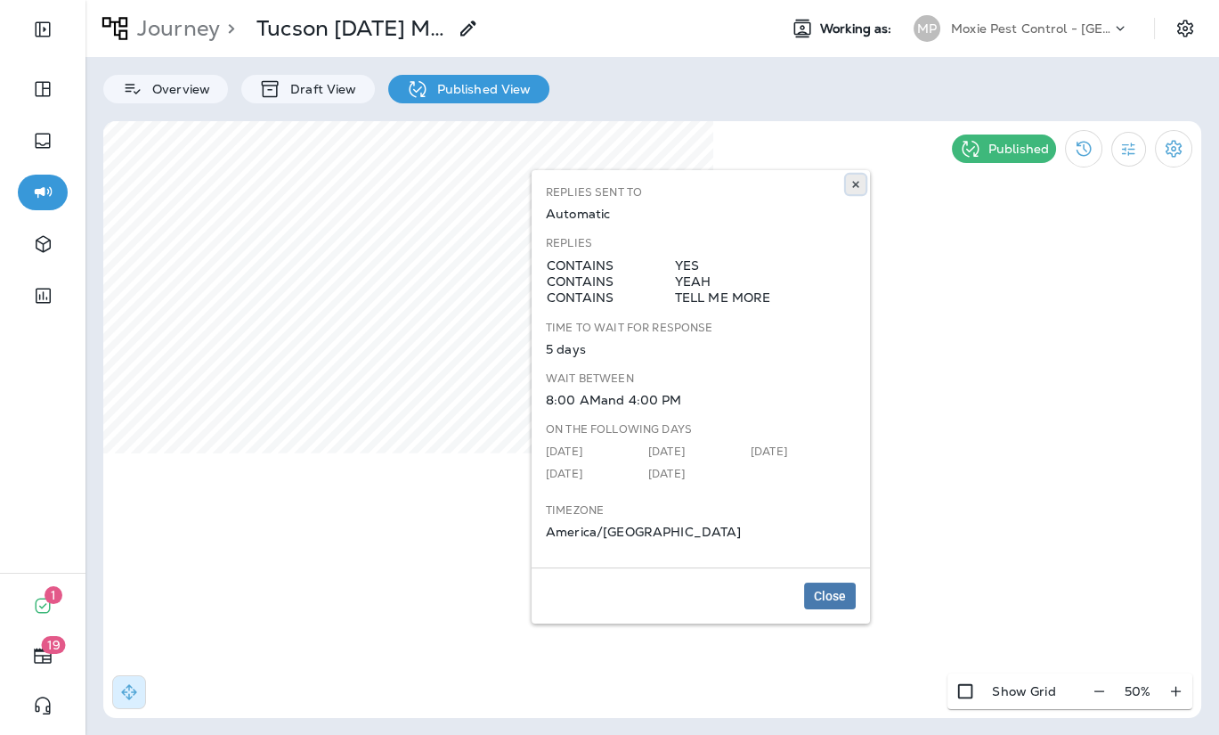
click at [851, 180] on icon at bounding box center [855, 184] width 11 height 11
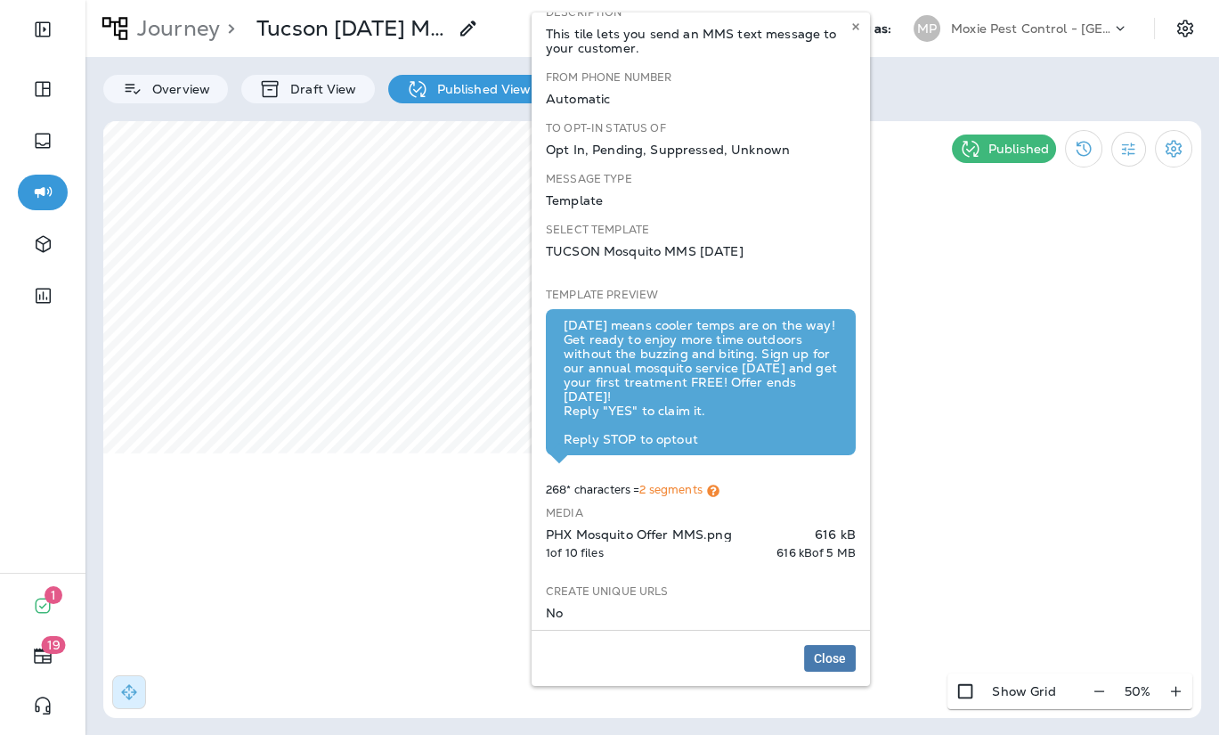
scroll to position [23, 0]
click at [844, 658] on span "Close" at bounding box center [830, 658] width 32 height 12
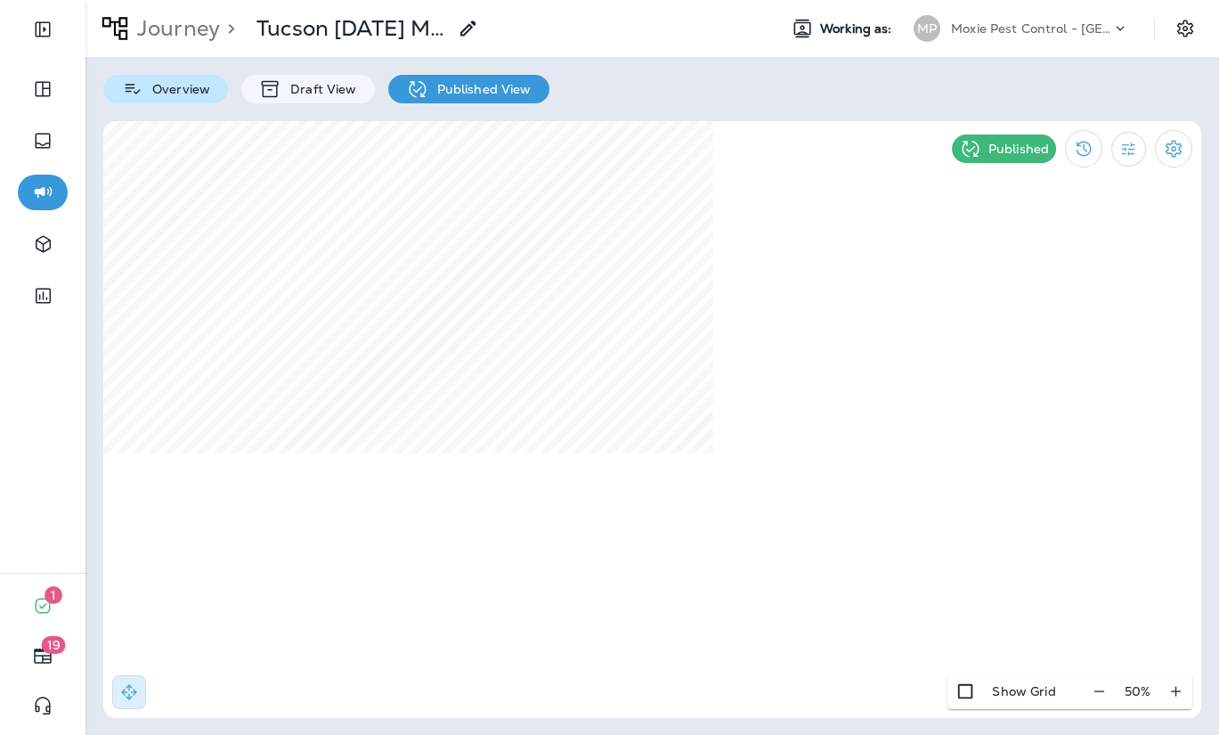
click at [189, 84] on p "Overview" at bounding box center [176, 89] width 67 height 14
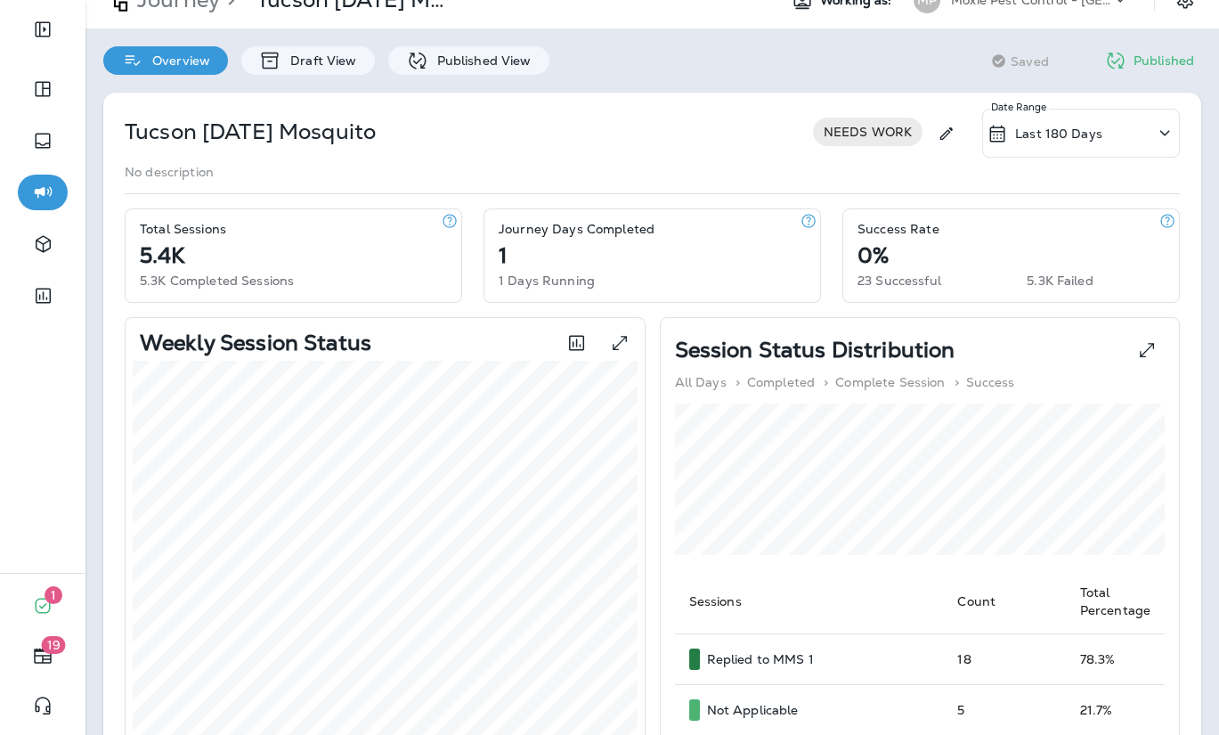
scroll to position [633, 0]
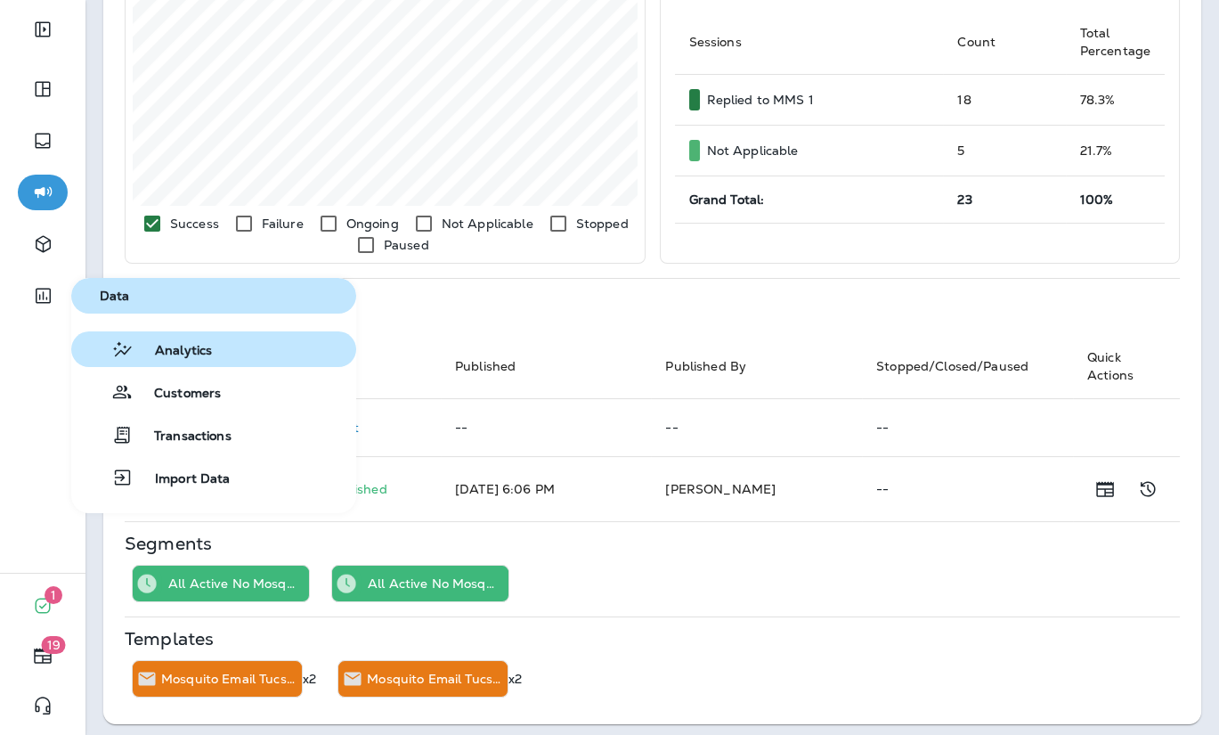
click at [219, 354] on button "Analytics" at bounding box center [213, 349] width 285 height 36
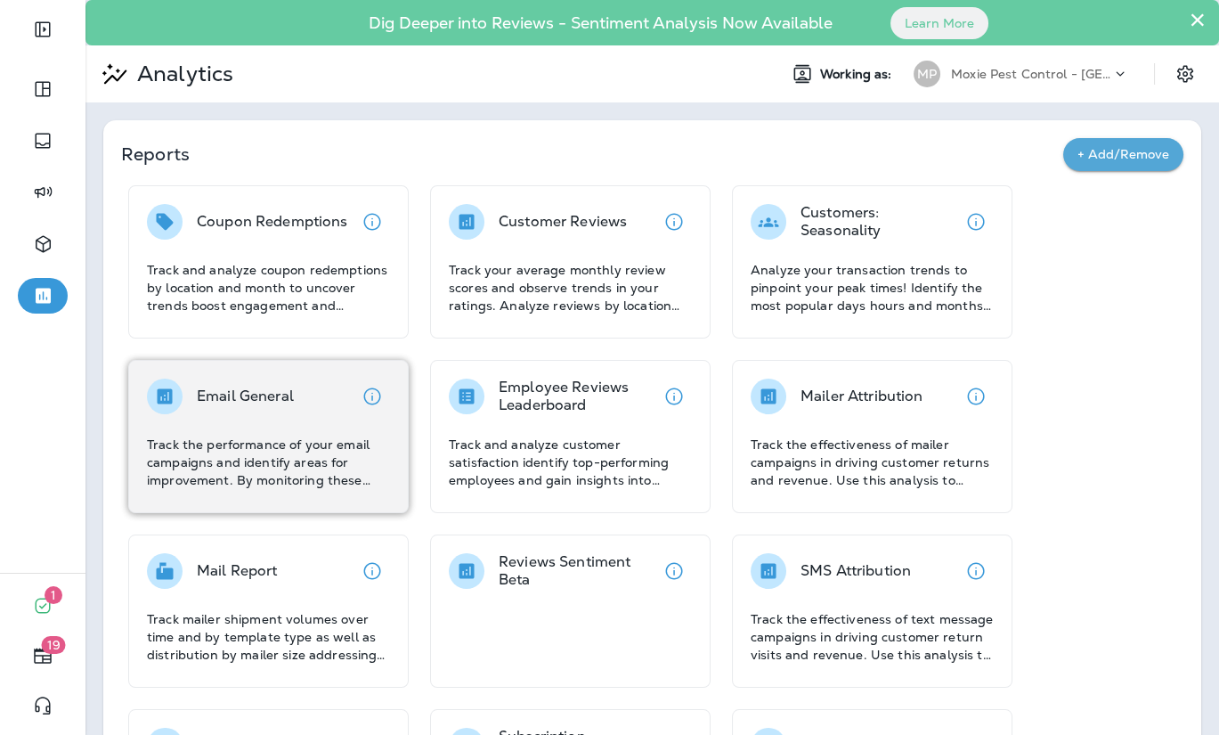
click at [281, 374] on div "Email General Track the performance of your email campaigns and identify areas …" at bounding box center [268, 436] width 280 height 153
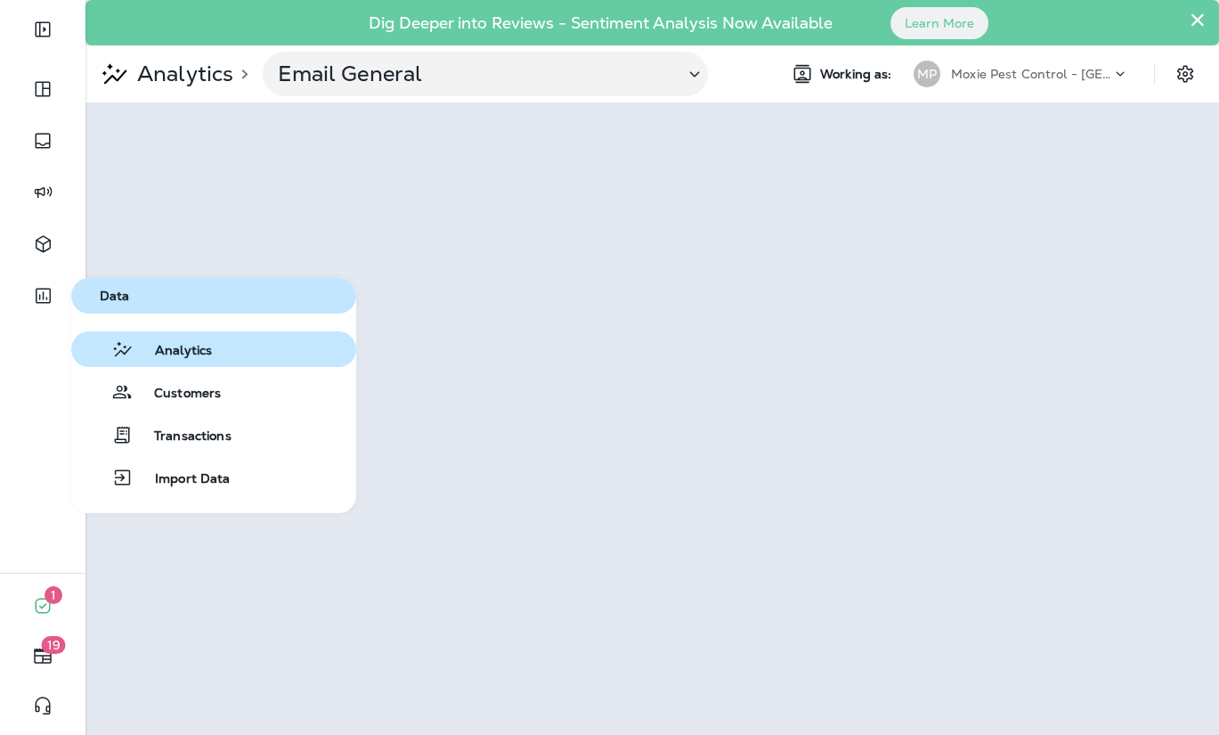
click at [146, 347] on span "Analytics" at bounding box center [173, 351] width 78 height 17
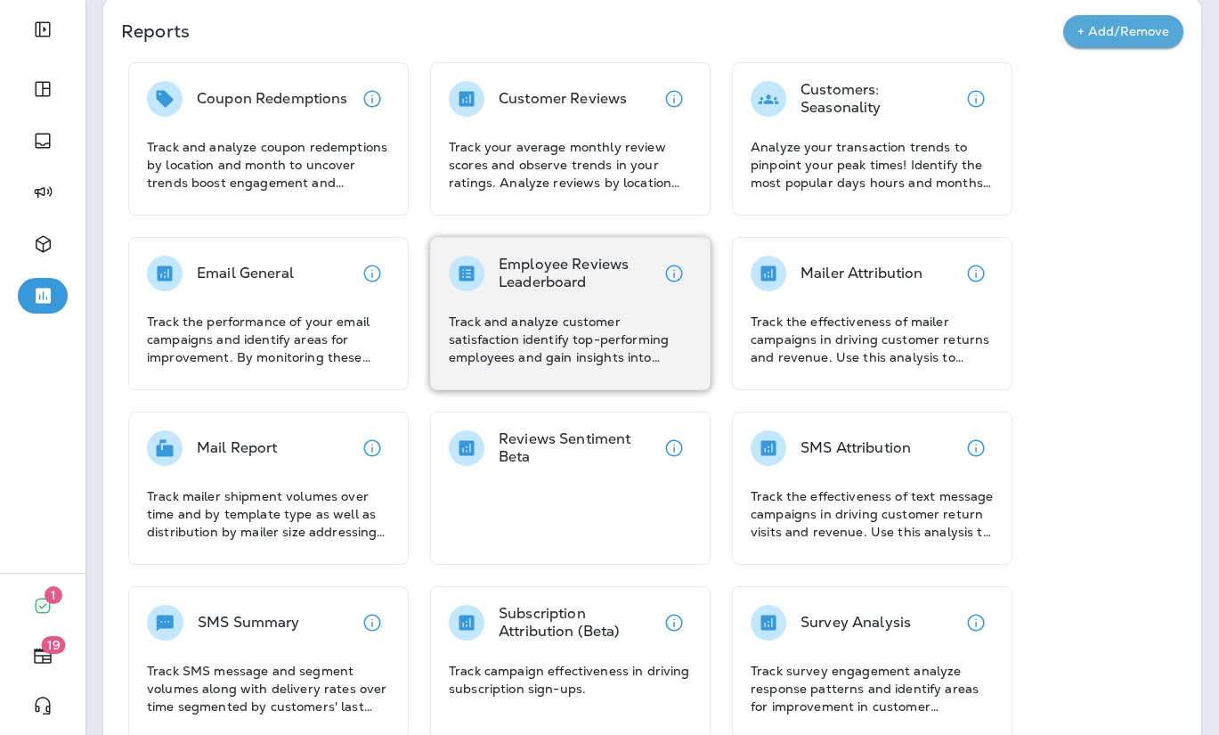
scroll to position [126, 0]
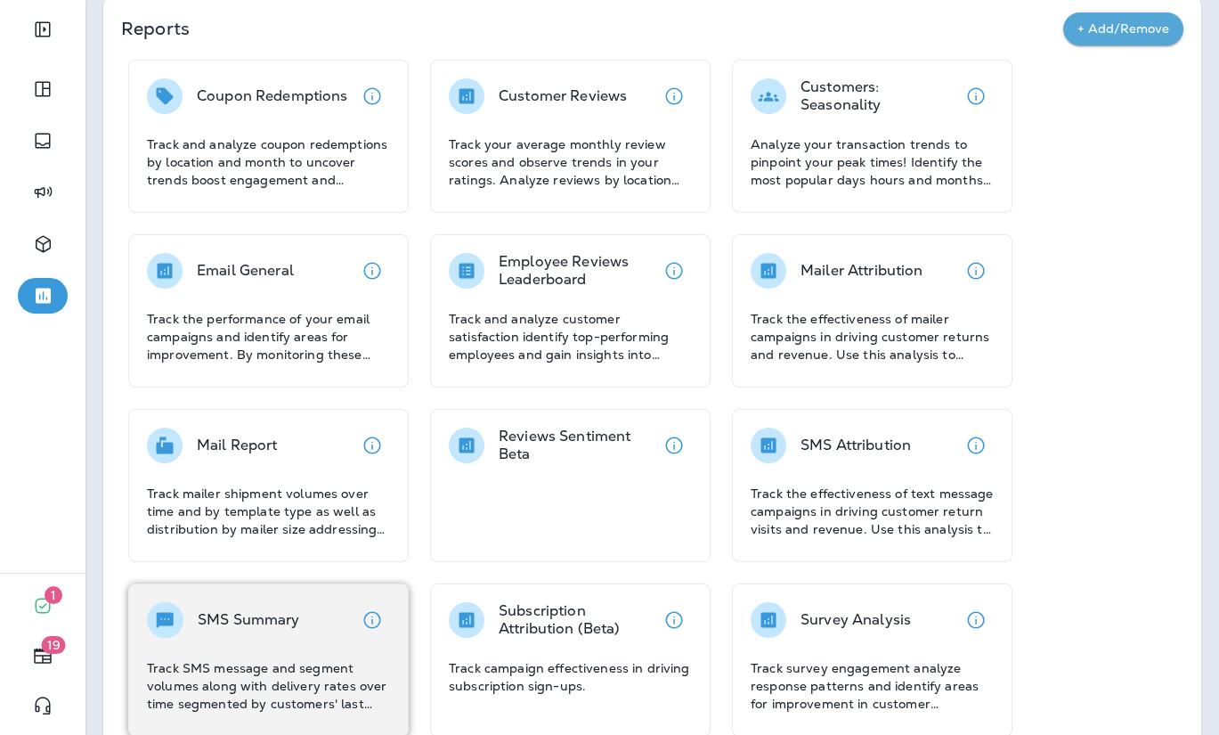
click at [287, 618] on p "SMS Summary" at bounding box center [249, 620] width 102 height 18
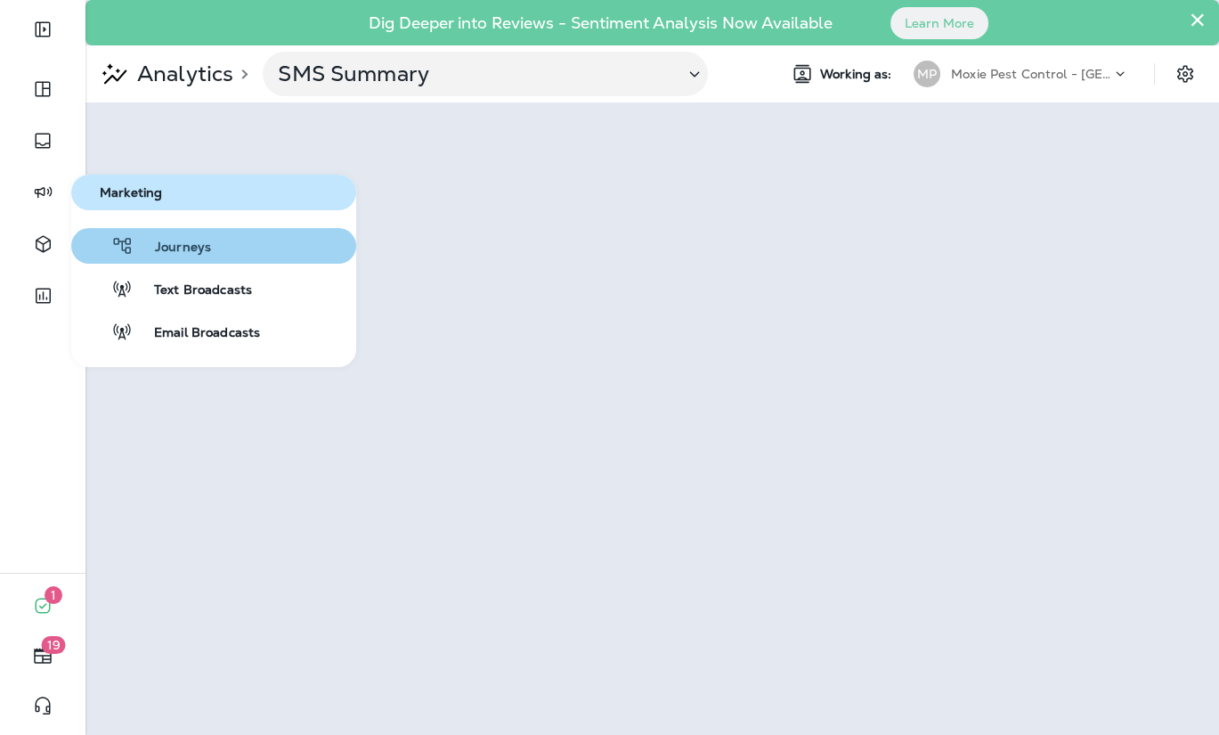
click at [176, 254] on span "Journeys" at bounding box center [172, 248] width 77 height 17
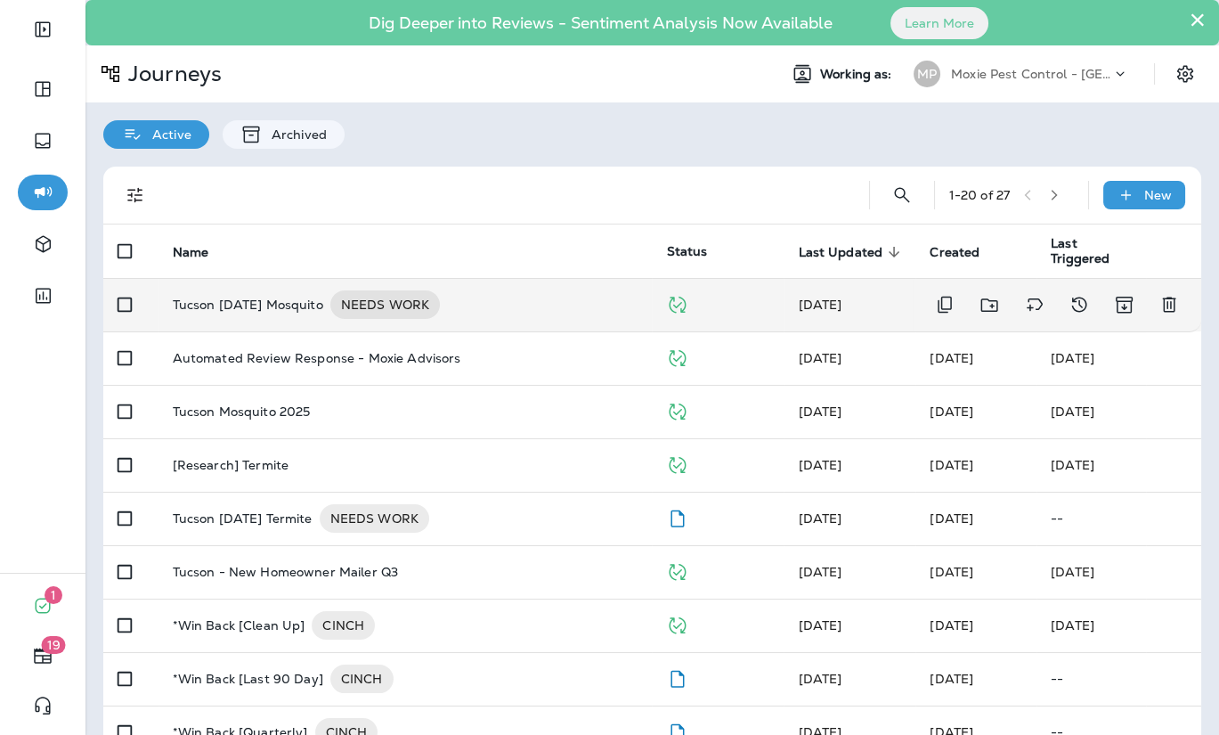
click at [280, 297] on p "Tucson [DATE] Mosquito" at bounding box center [248, 304] width 150 height 28
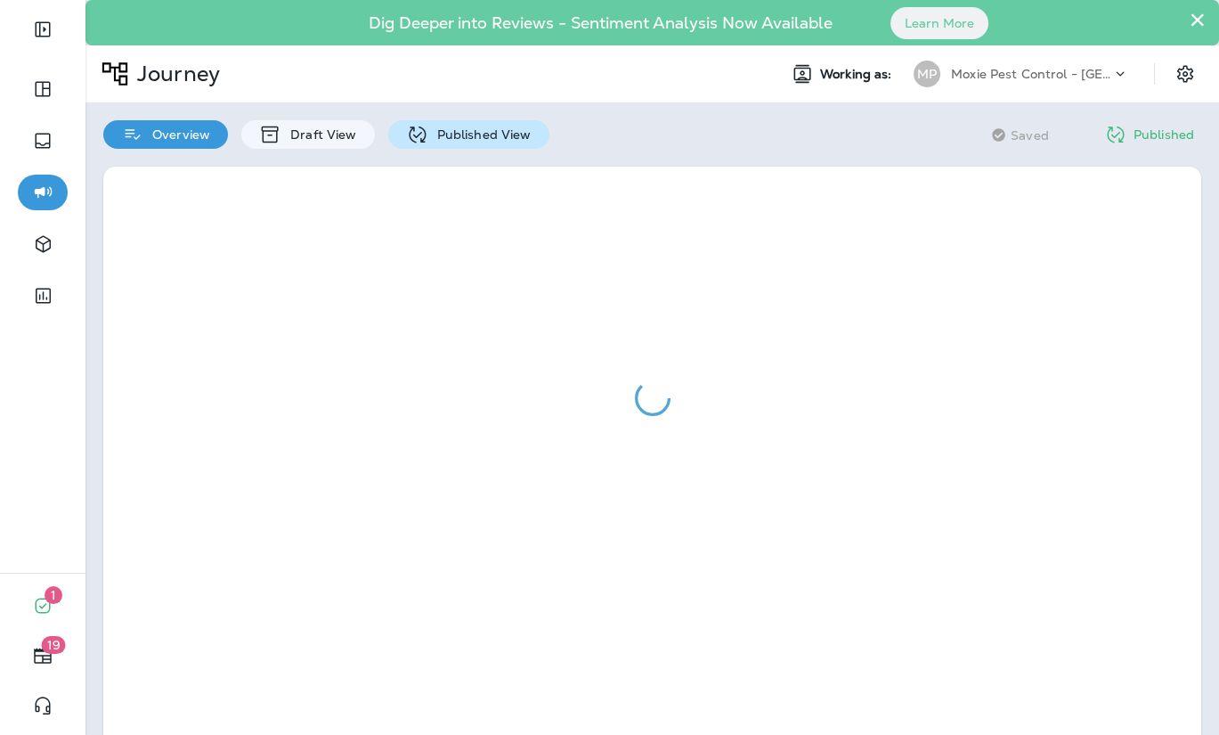
click at [429, 126] on div "Published View" at bounding box center [468, 134] width 161 height 28
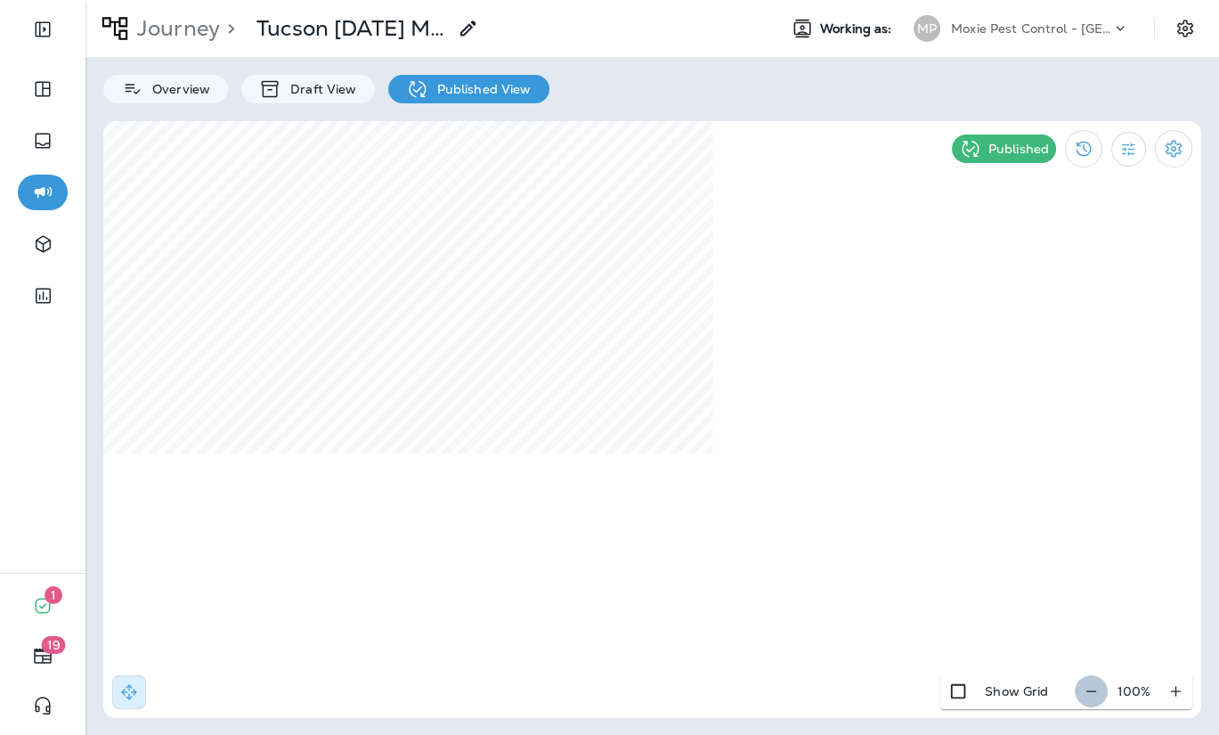
click at [1093, 693] on icon "button" at bounding box center [1091, 691] width 19 height 18
click at [1093, 693] on icon "button" at bounding box center [1098, 691] width 19 height 18
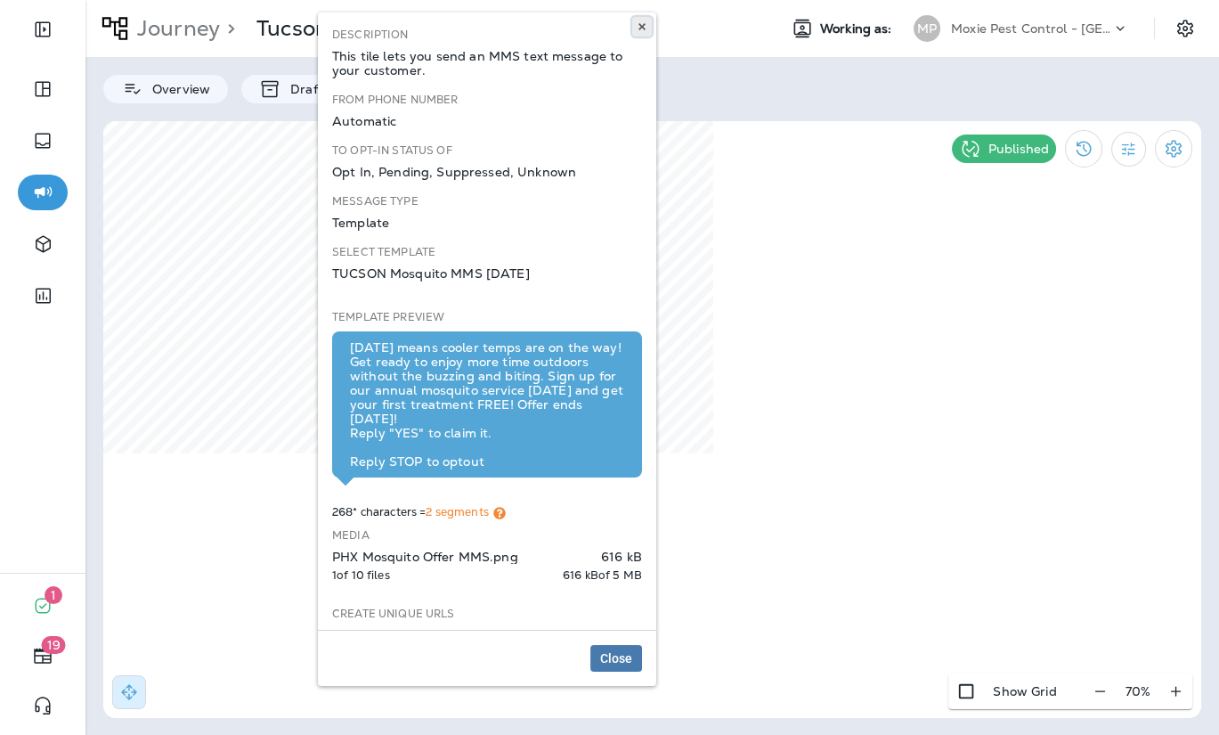
click at [639, 27] on icon at bounding box center [642, 26] width 11 height 11
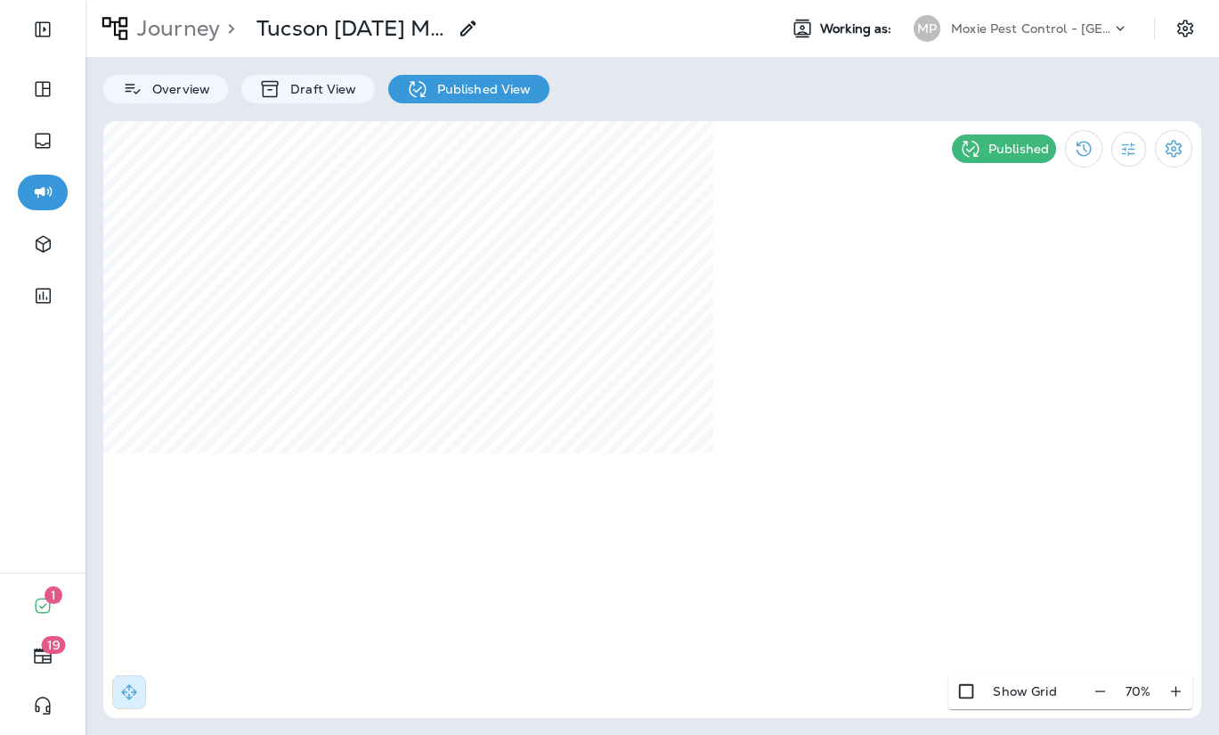
click at [729, 50] on html "1 19 Journey > [GEOGRAPHIC_DATA] [DATE] Mosquito Working as: MP Moxie Pest Cont…" at bounding box center [609, 25] width 1219 height 50
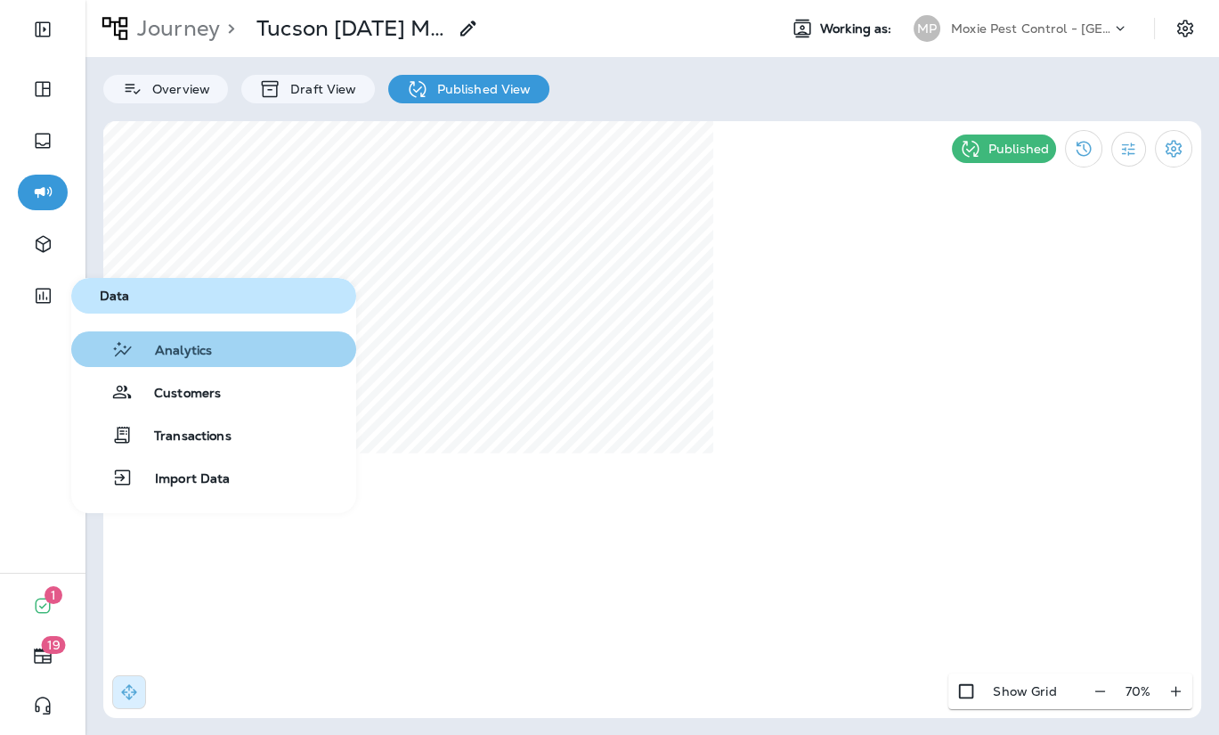
click at [177, 338] on div "Analytics" at bounding box center [145, 348] width 134 height 21
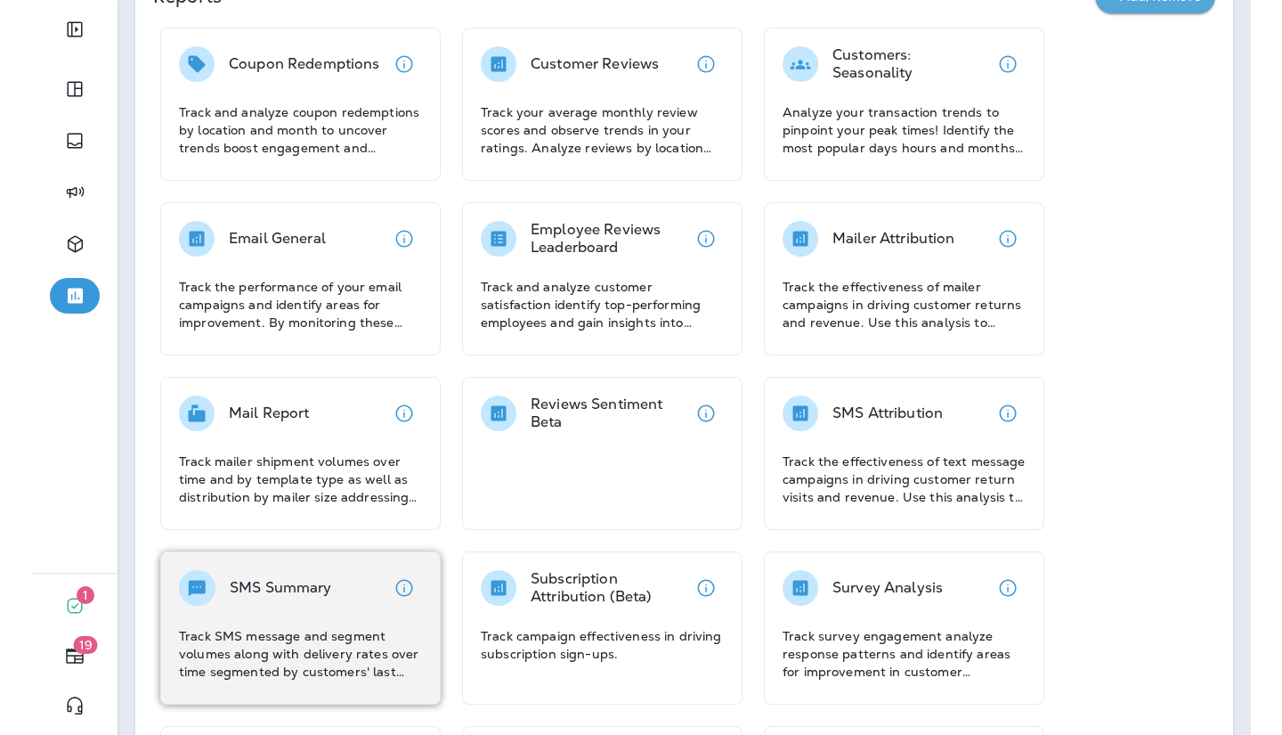
scroll to position [191, 0]
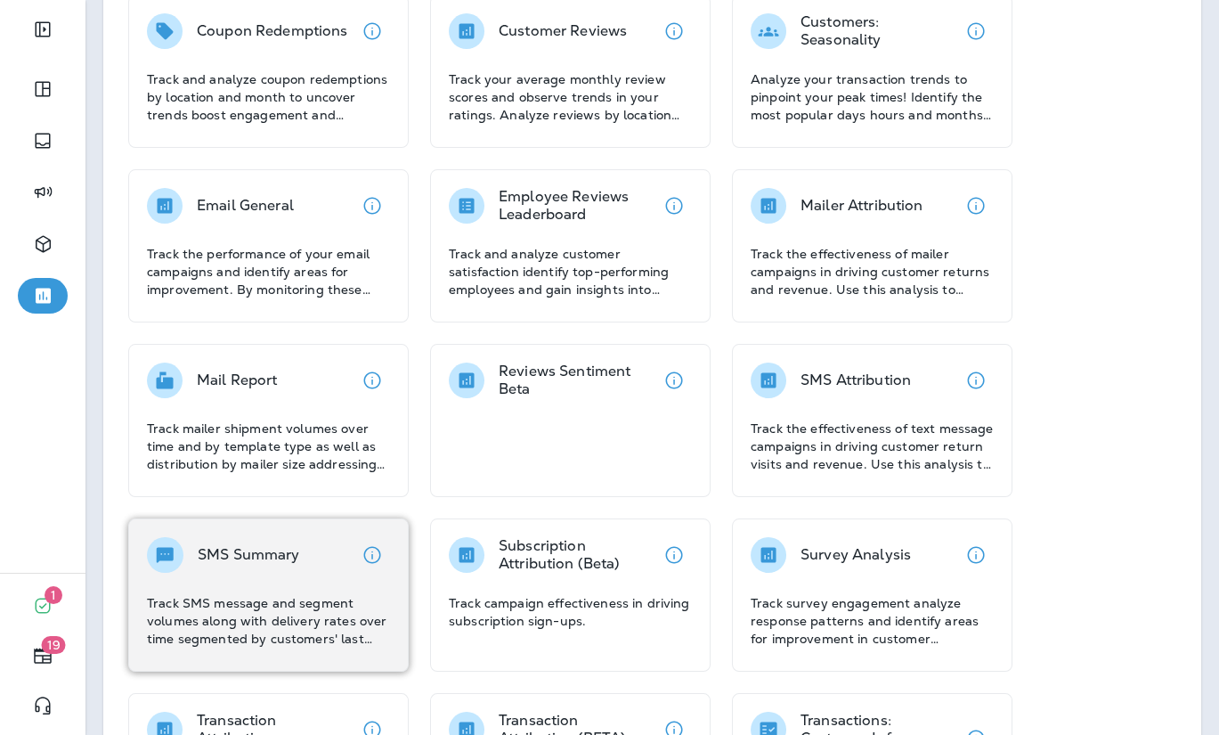
click at [284, 656] on div "SMS Summary Track SMS message and segment volumes along with delivery rates ove…" at bounding box center [268, 594] width 280 height 153
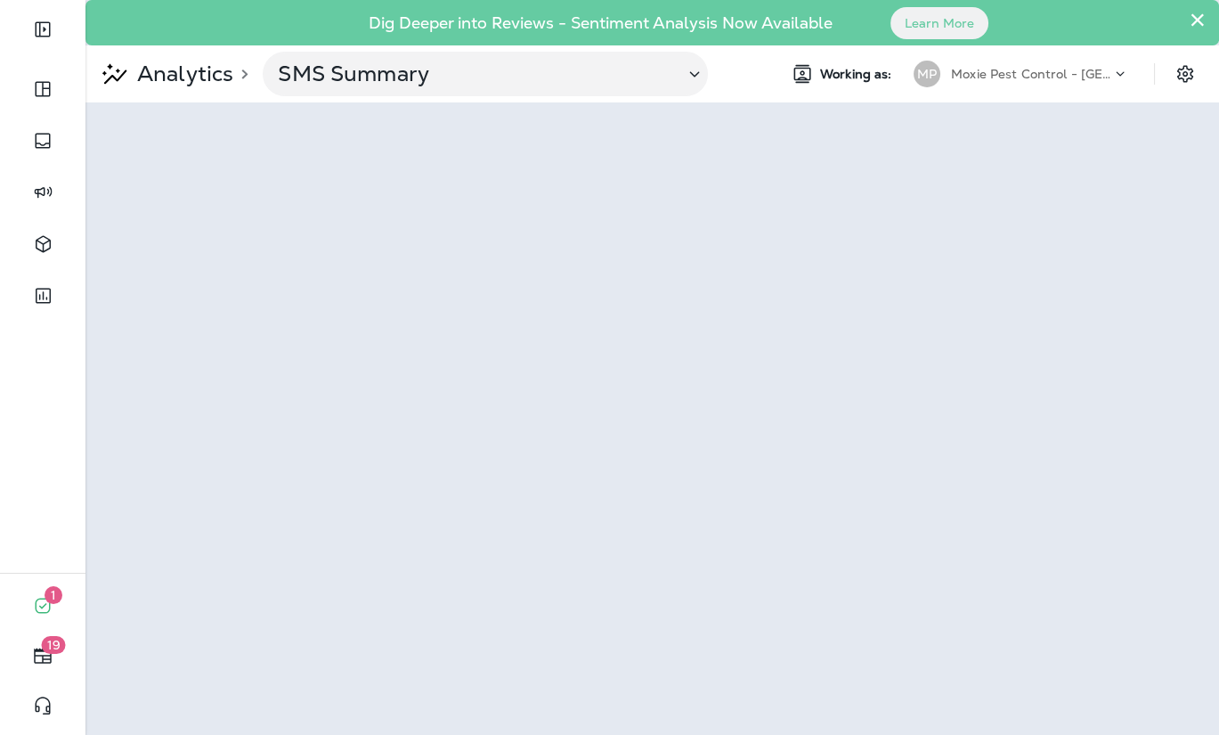
click at [20, 484] on div at bounding box center [42, 458] width 85 height 227
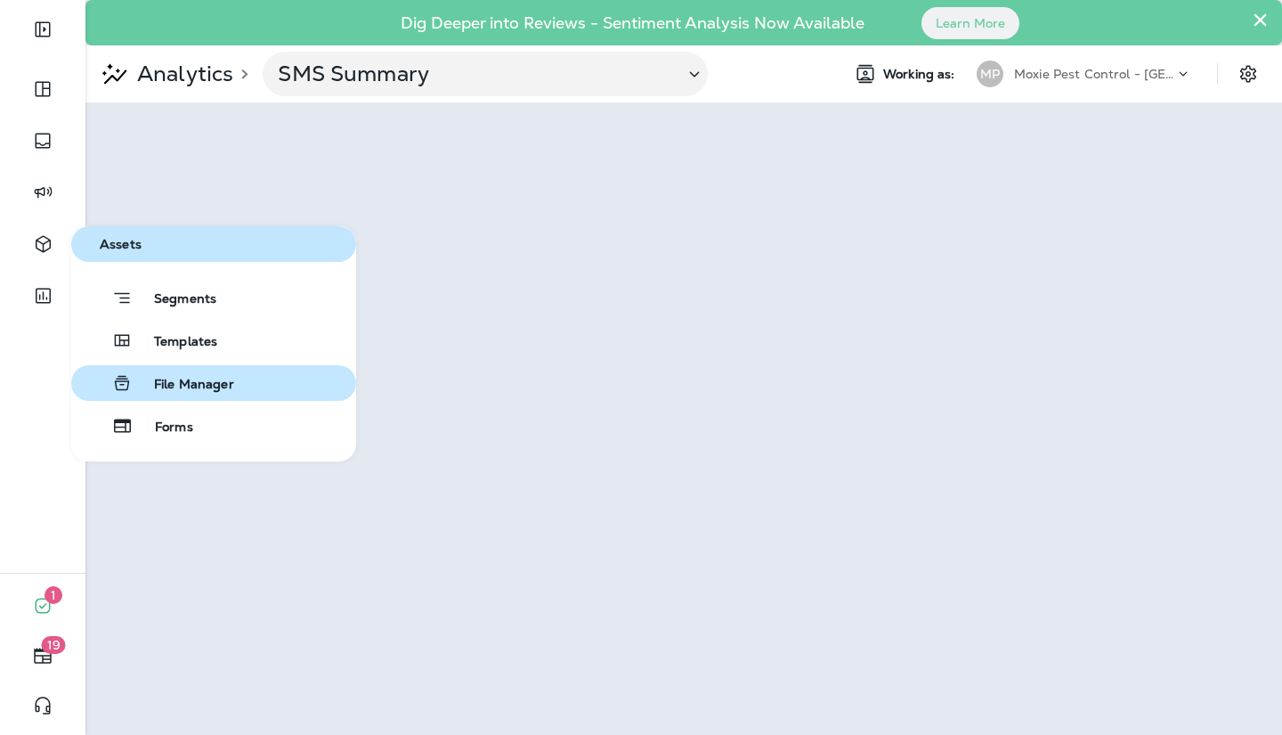
click at [134, 368] on button "File Manager" at bounding box center [213, 383] width 285 height 36
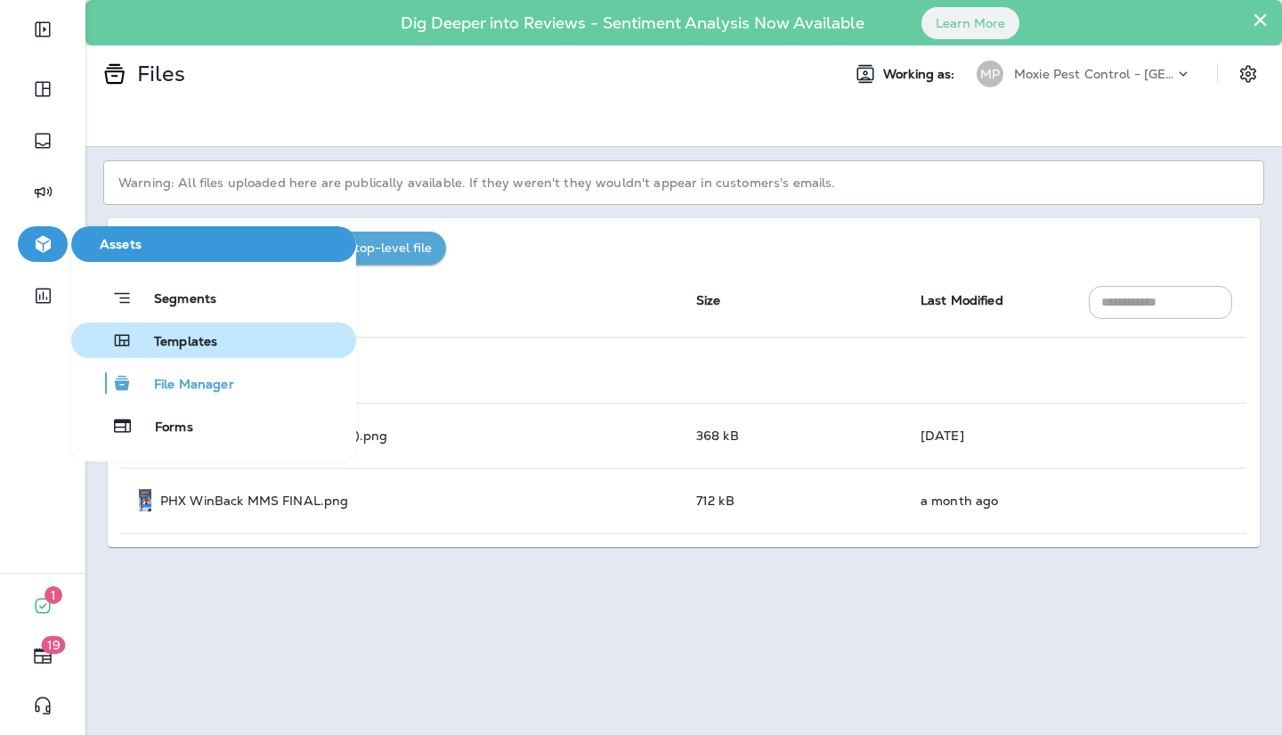
click at [142, 345] on span "Templates" at bounding box center [175, 342] width 85 height 17
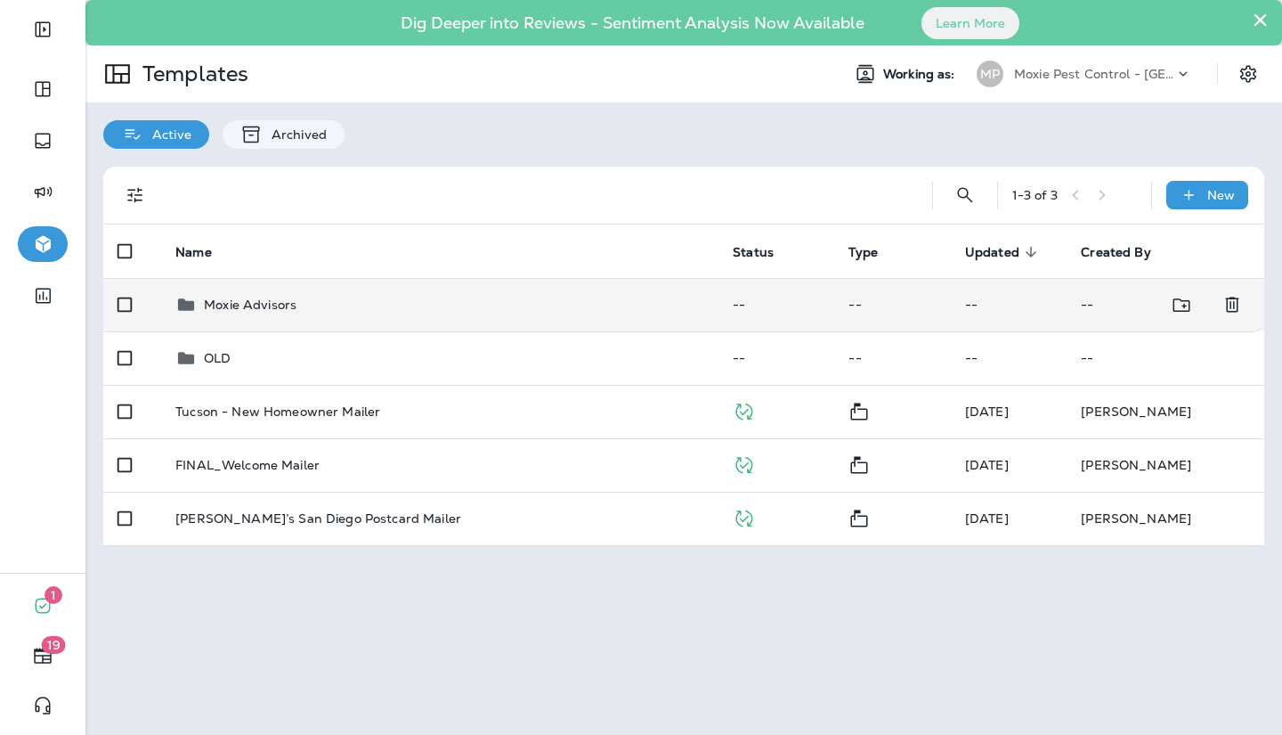
click at [263, 292] on td "Moxie Advisors" at bounding box center [439, 304] width 557 height 53
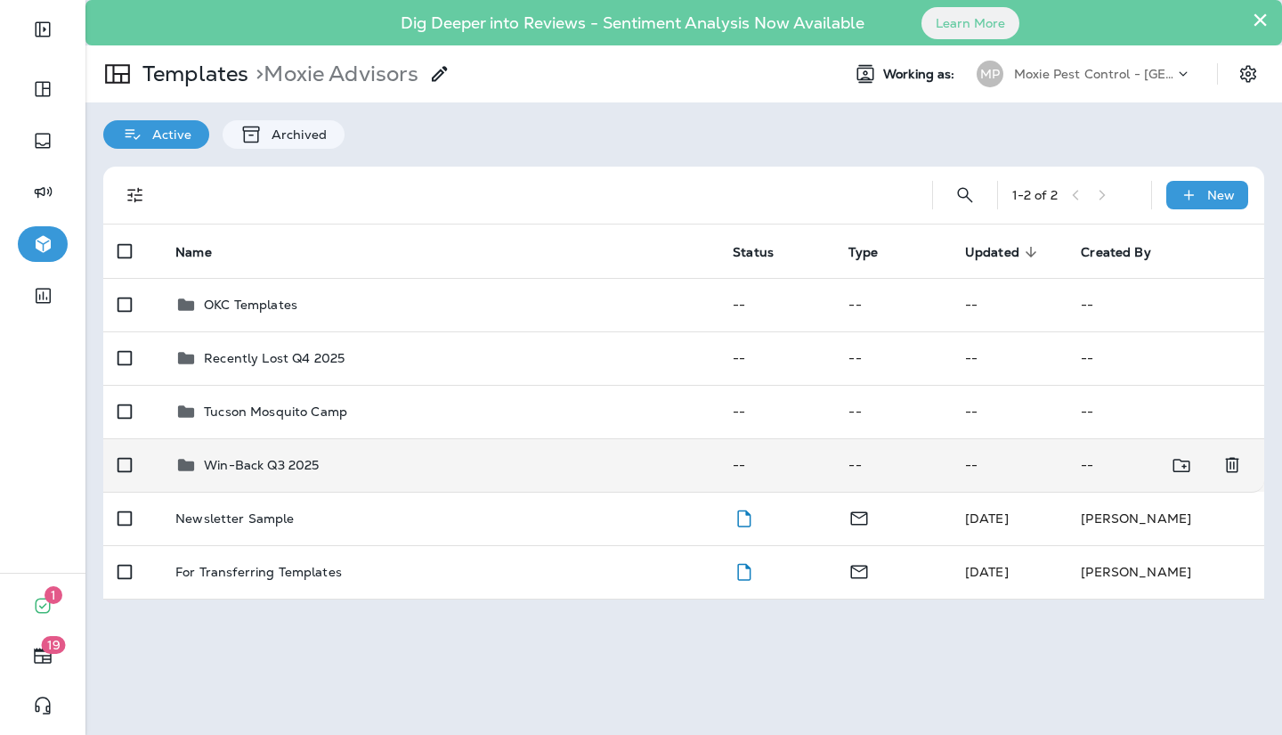
click at [249, 461] on p "Win-Back Q3 2025" at bounding box center [261, 465] width 115 height 14
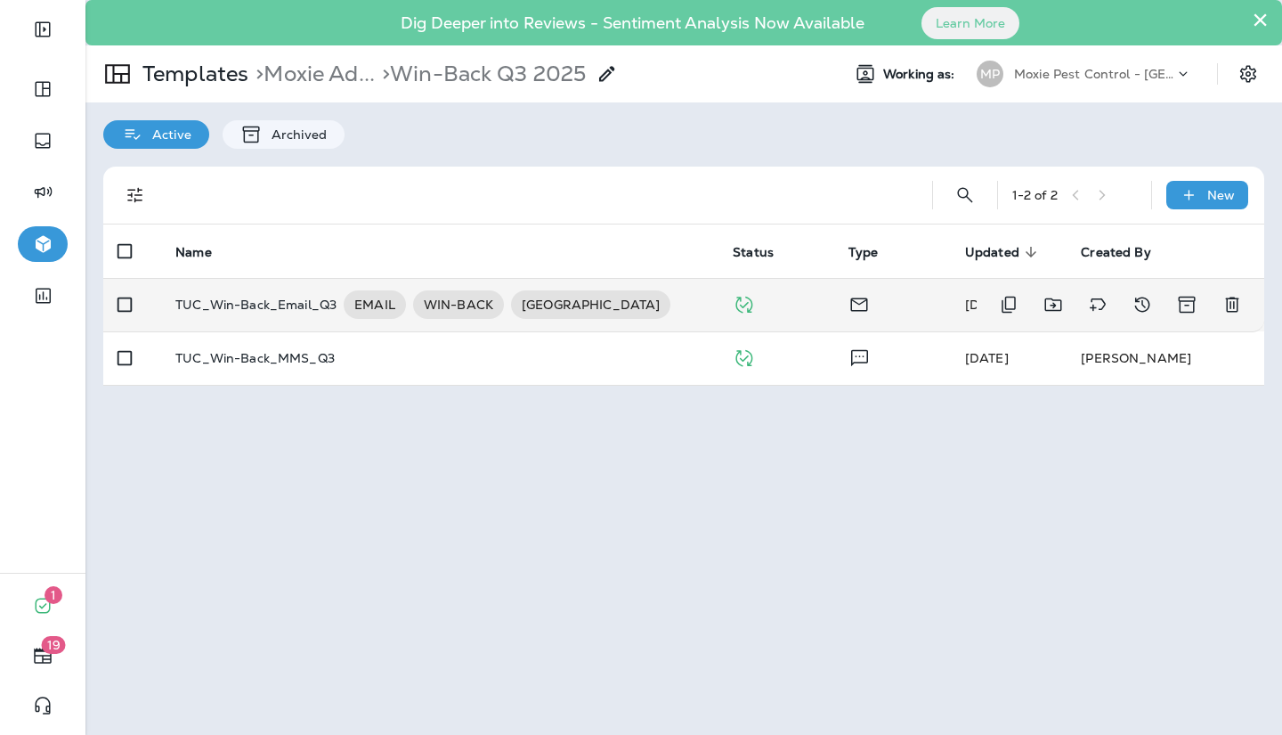
click at [256, 304] on p "TUC_Win-Back_Email_Q3" at bounding box center [255, 304] width 161 height 28
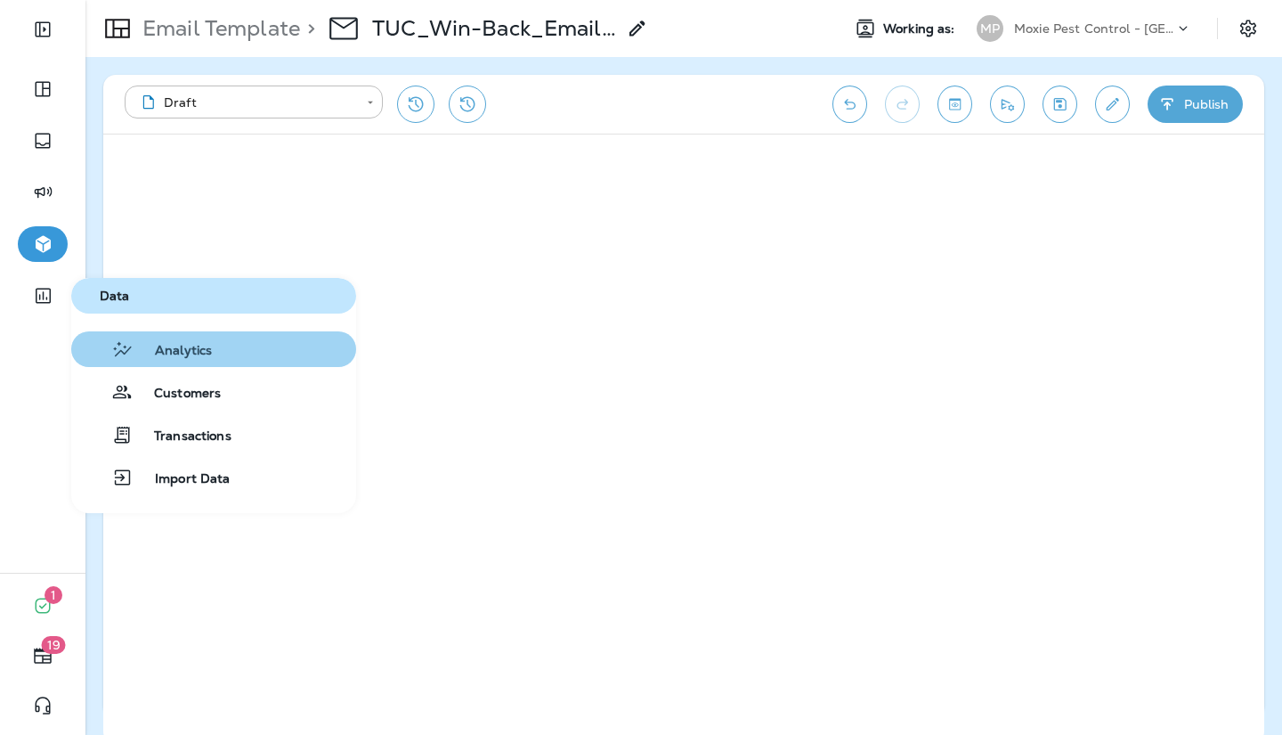
click at [127, 345] on icon "button" at bounding box center [122, 348] width 22 height 21
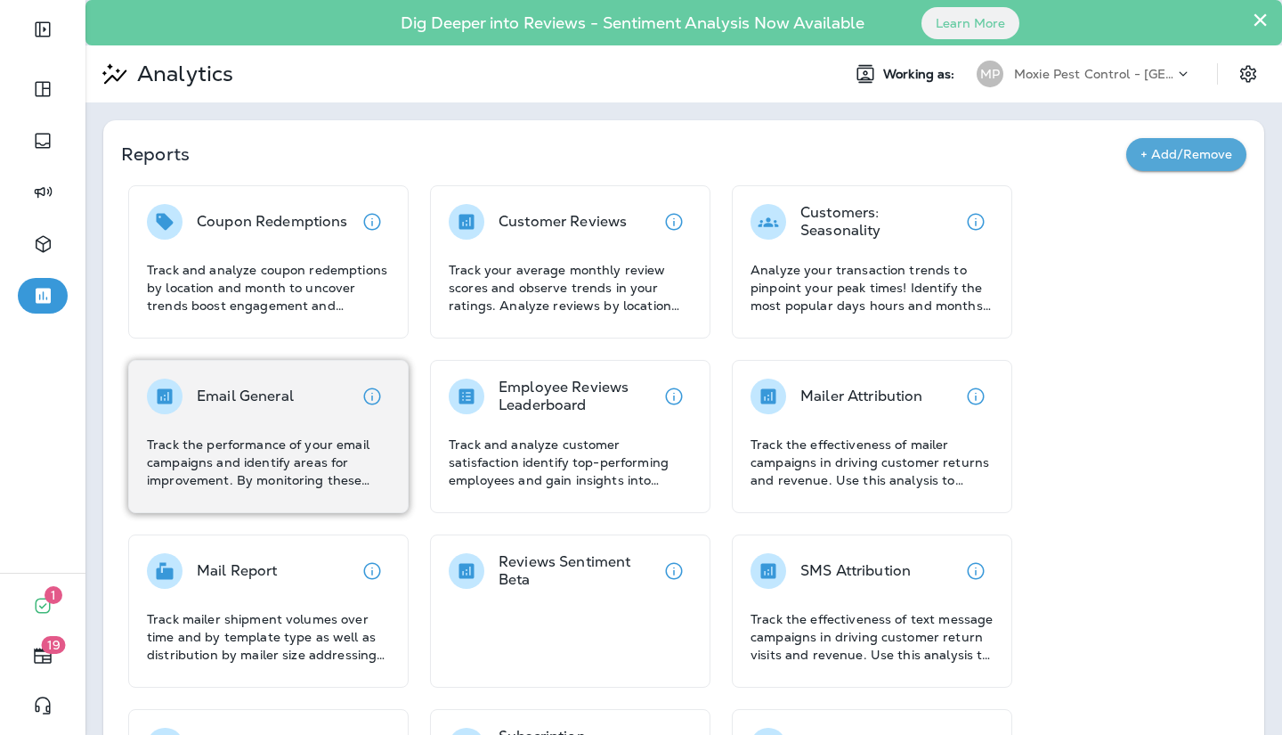
click at [264, 463] on p "Track the performance of your email campaigns and identify areas for improvemen…" at bounding box center [268, 461] width 243 height 53
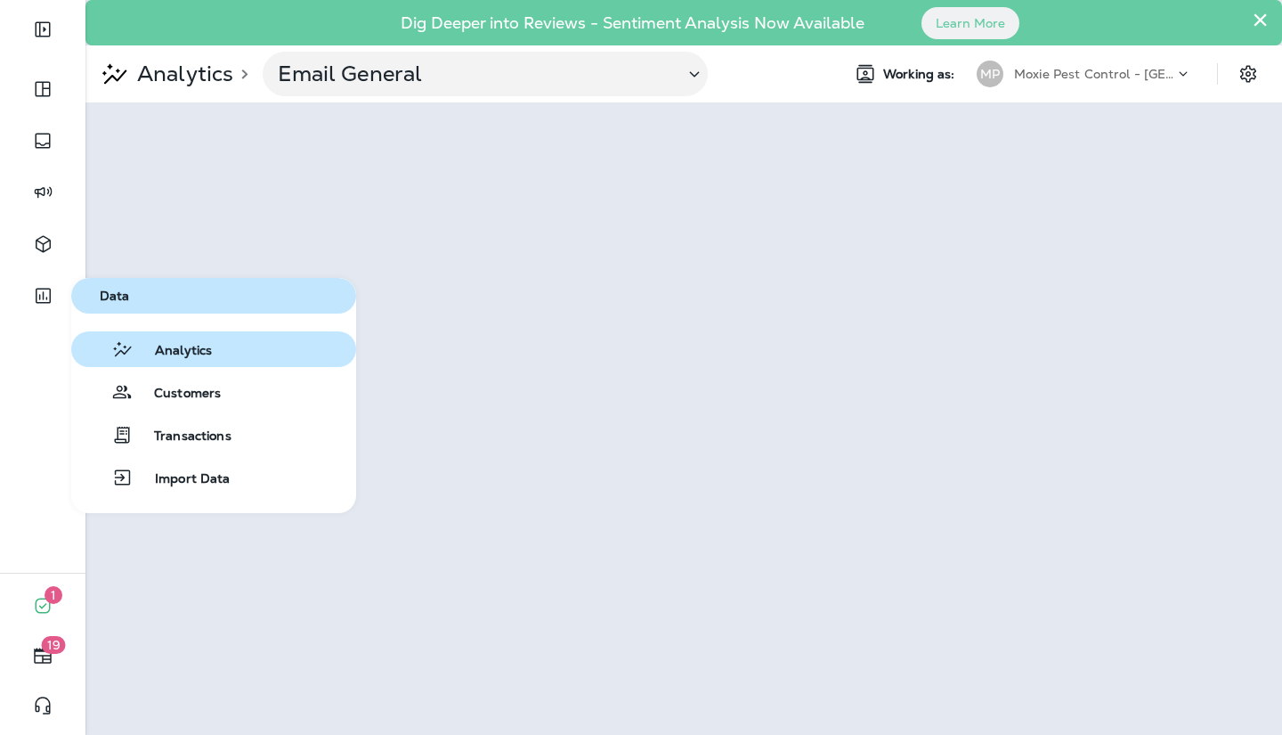
click at [105, 345] on div "button" at bounding box center [108, 348] width 6 height 21
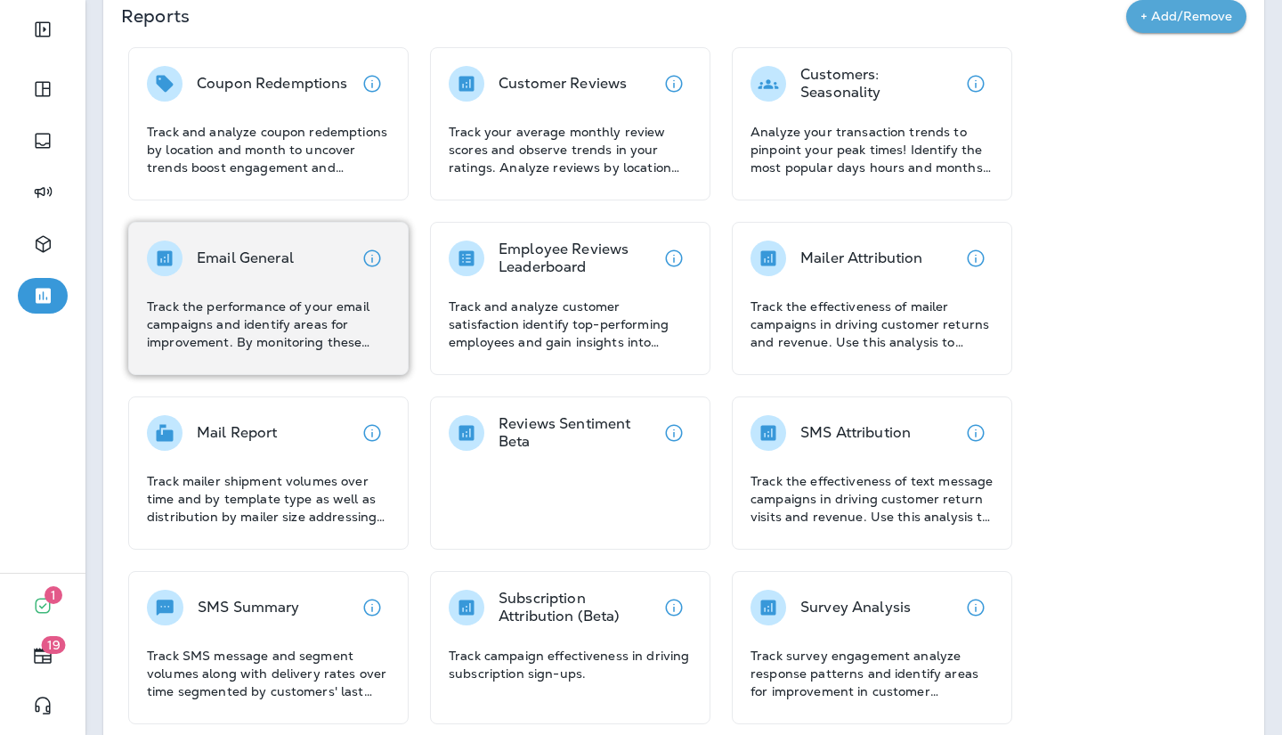
scroll to position [148, 0]
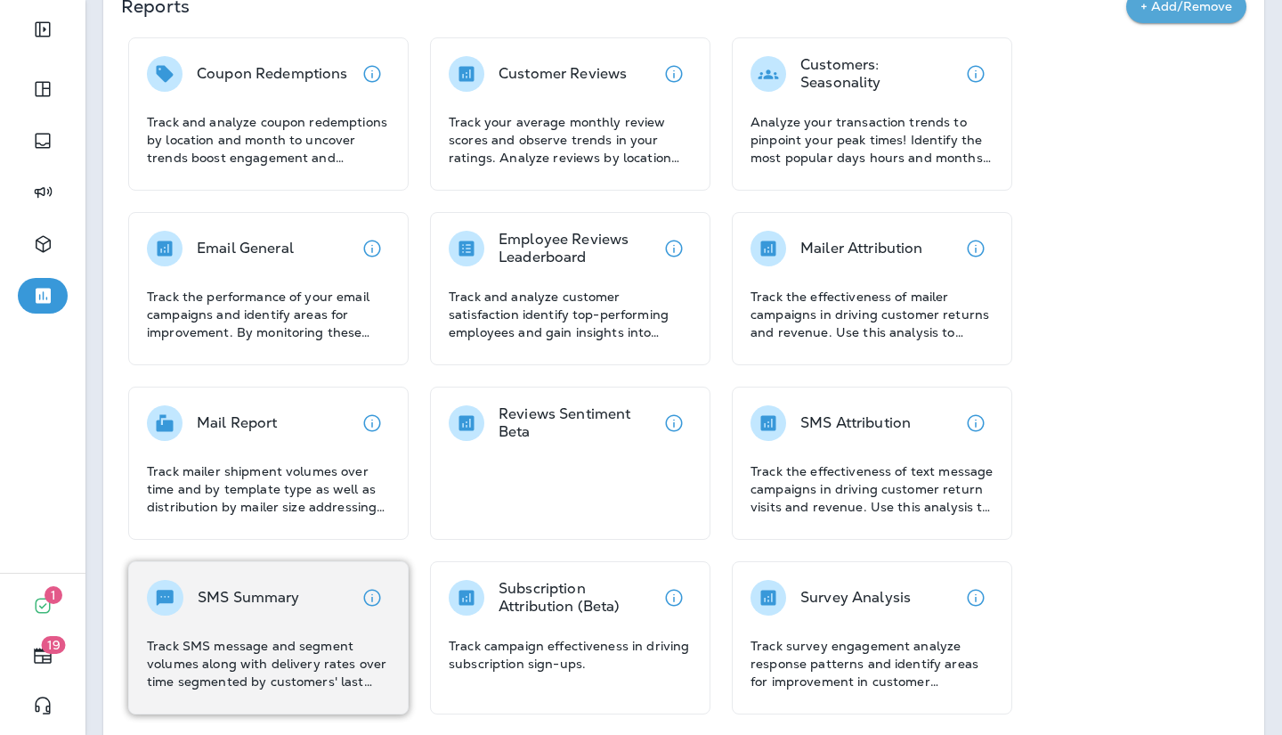
click at [295, 647] on p "Track SMS message and segment volumes along with delivery rates over time segme…" at bounding box center [268, 663] width 243 height 53
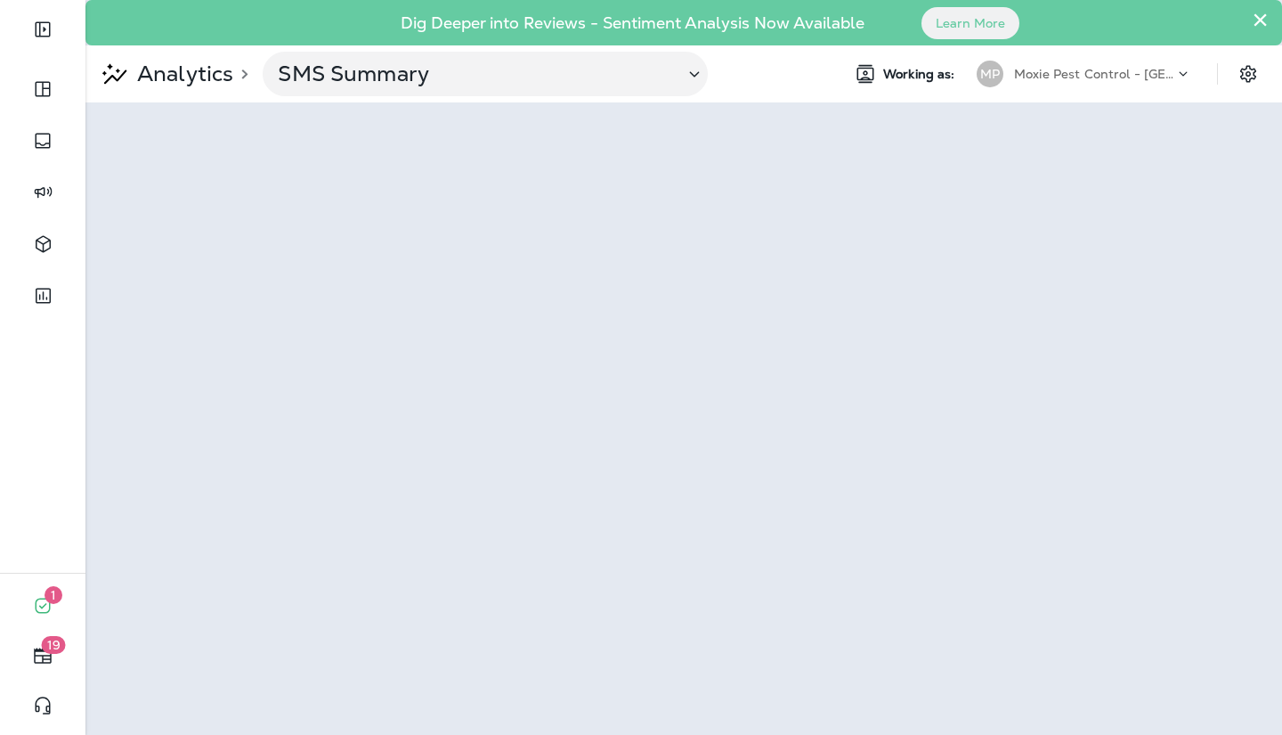
click at [47, 391] on div at bounding box center [42, 458] width 85 height 227
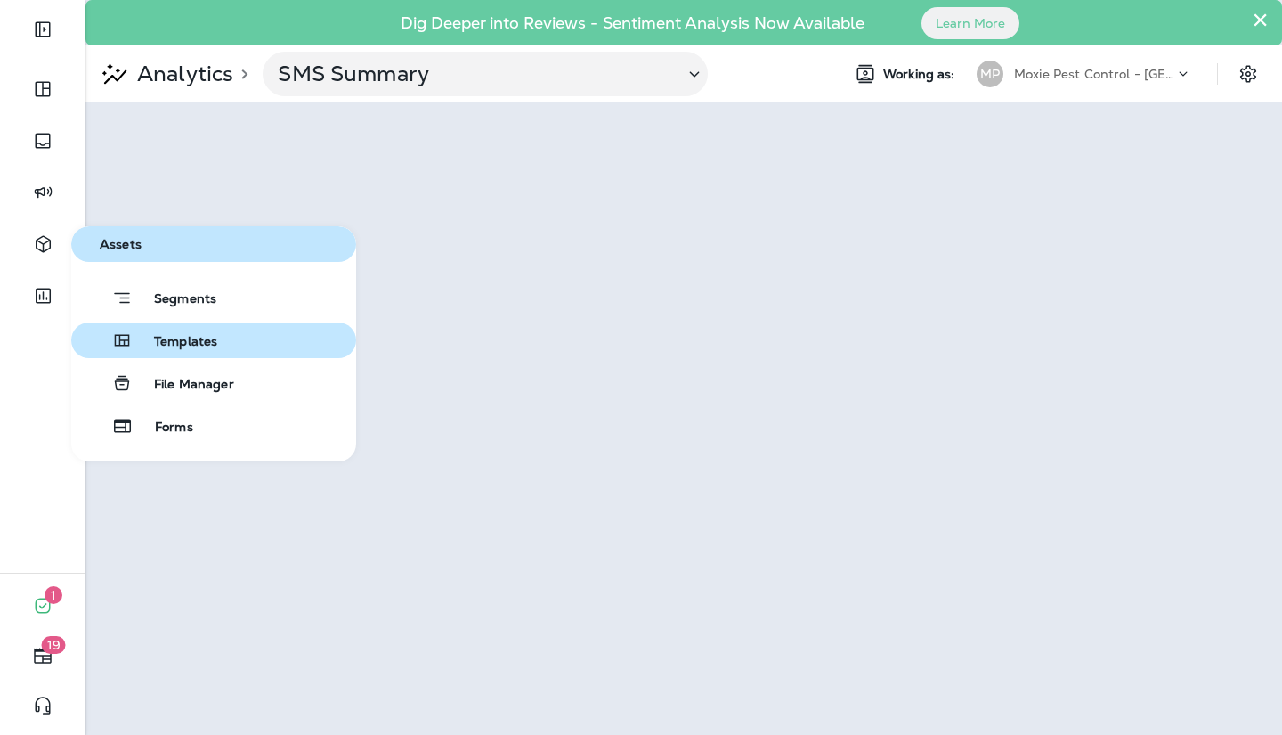
click at [165, 355] on button "Templates" at bounding box center [213, 340] width 285 height 36
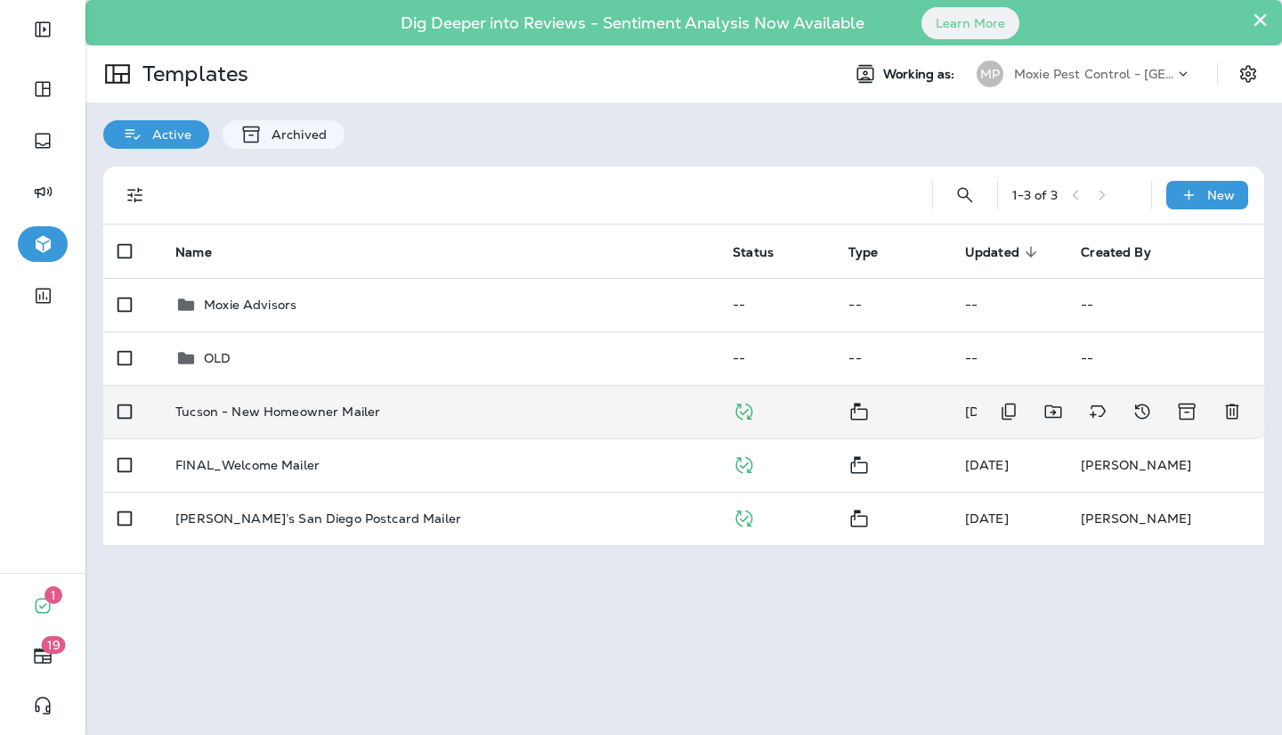
click at [230, 423] on td "Tucson - New Homeowner Mailer" at bounding box center [439, 411] width 557 height 53
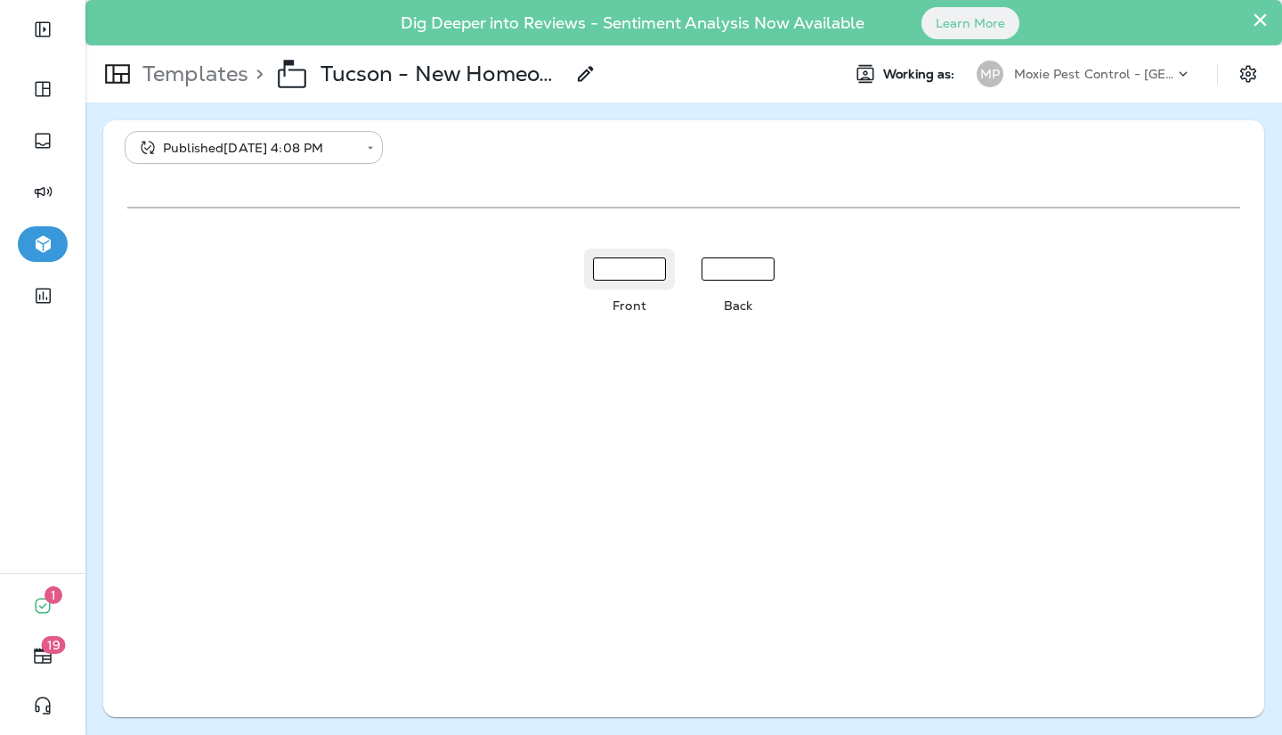
scroll to position [131, 0]
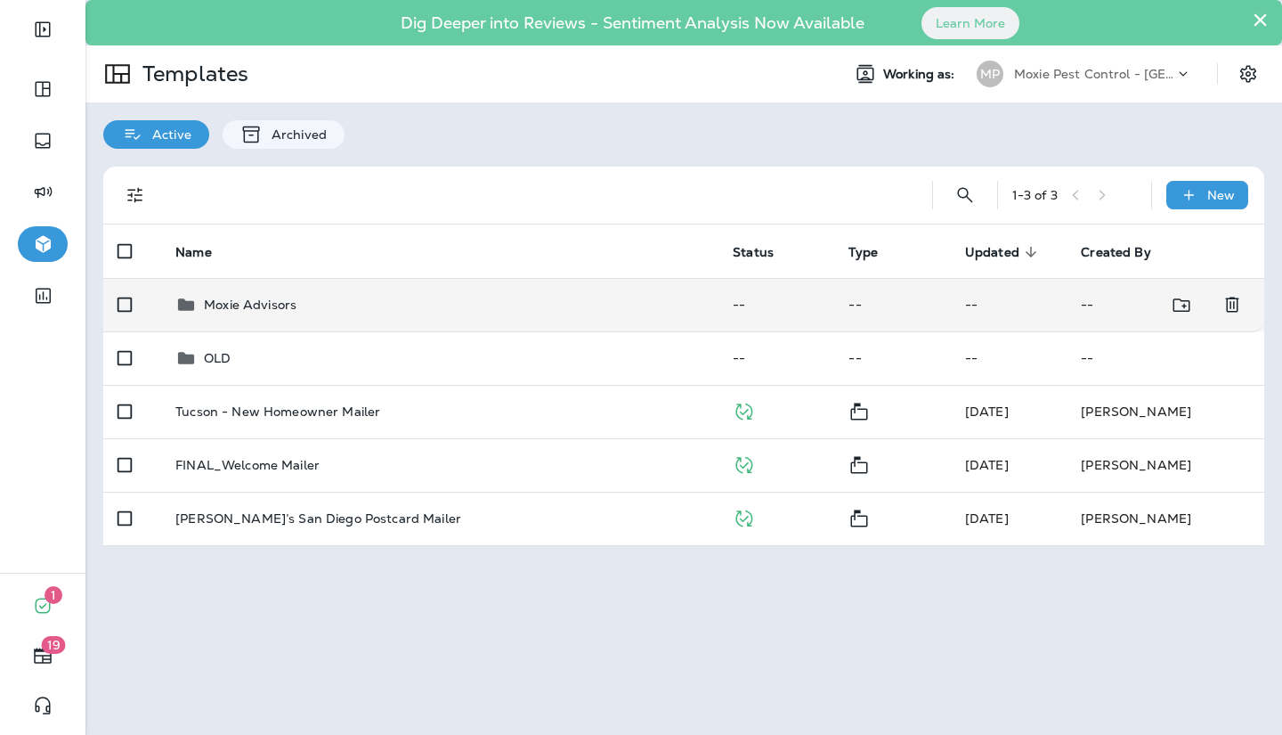
click at [417, 316] on td "Moxie Advisors" at bounding box center [439, 304] width 557 height 53
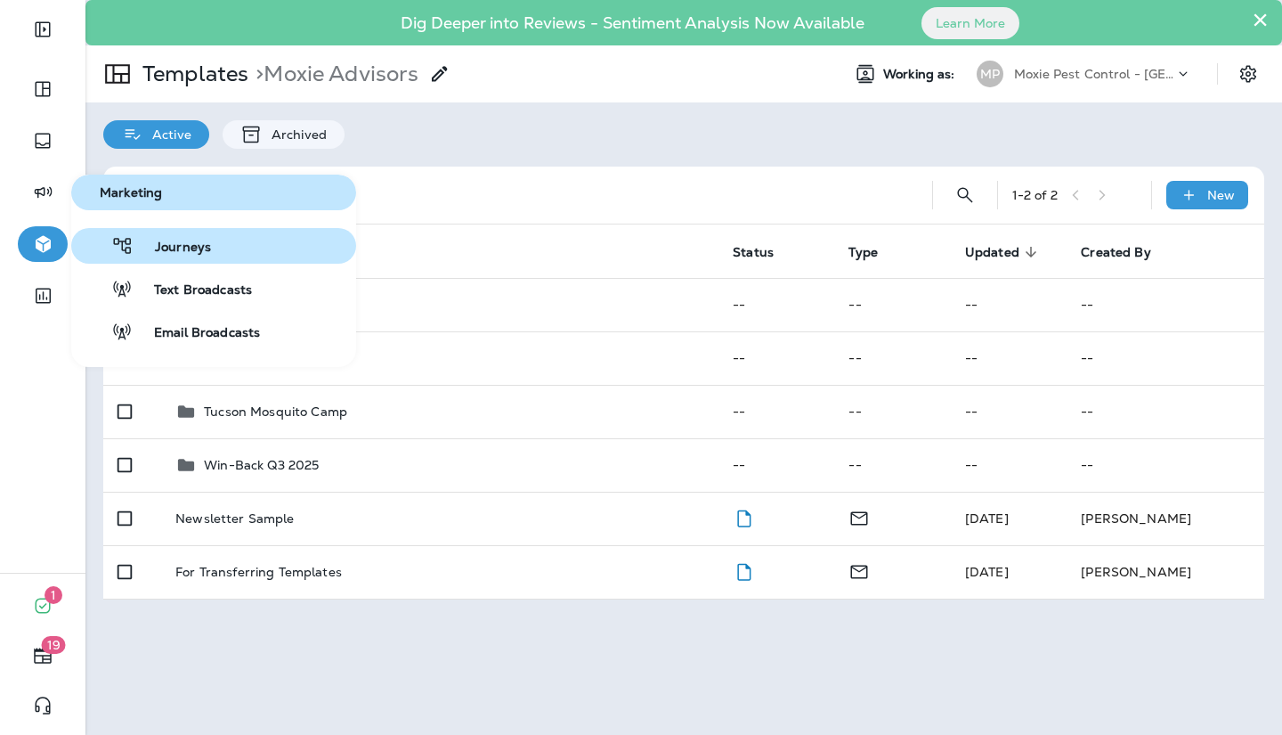
click at [110, 249] on div "button" at bounding box center [108, 245] width 6 height 21
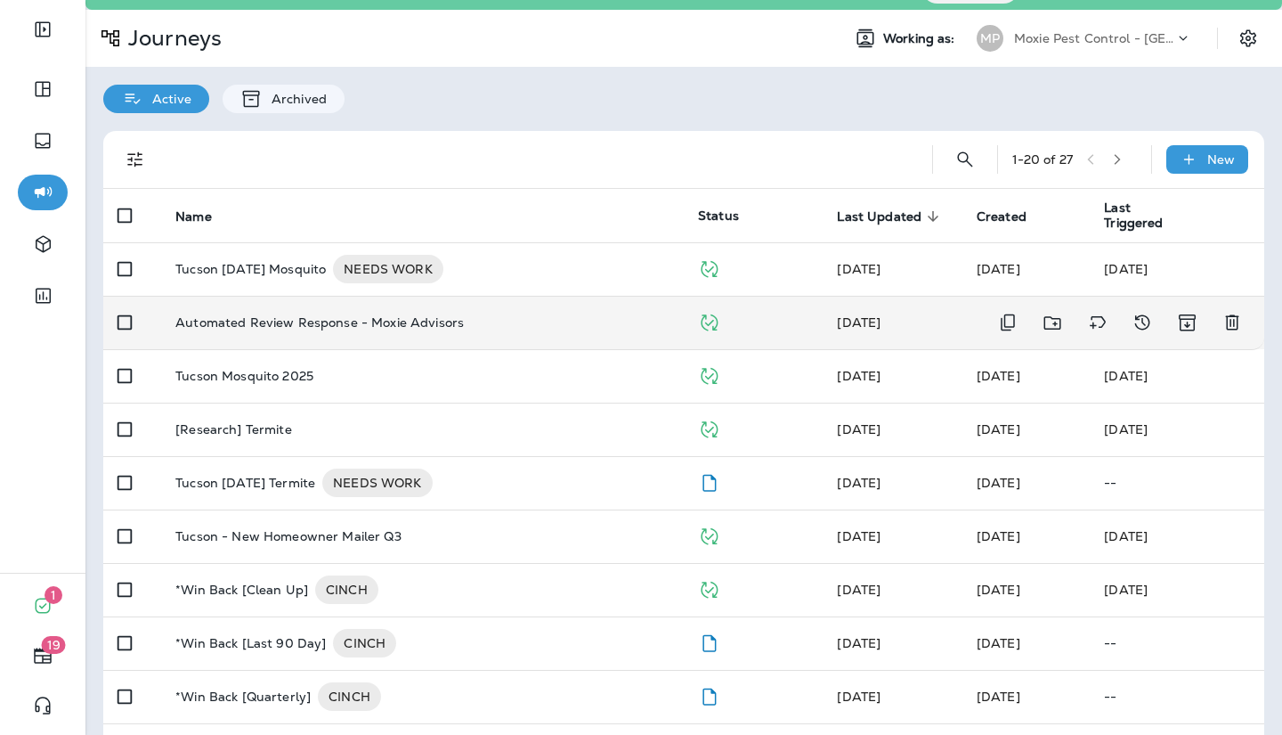
scroll to position [52, 0]
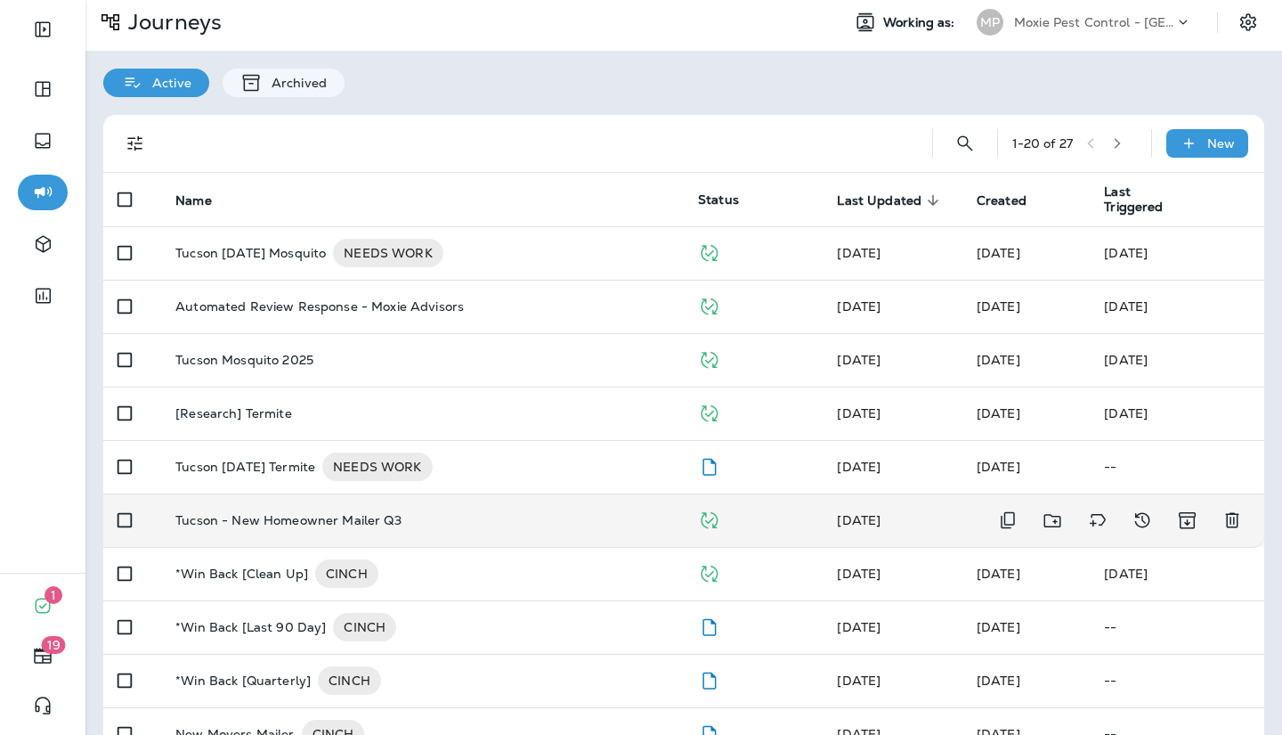
click at [251, 508] on td "Tucson - New Homeowner Mailer Q3" at bounding box center [422, 519] width 523 height 53
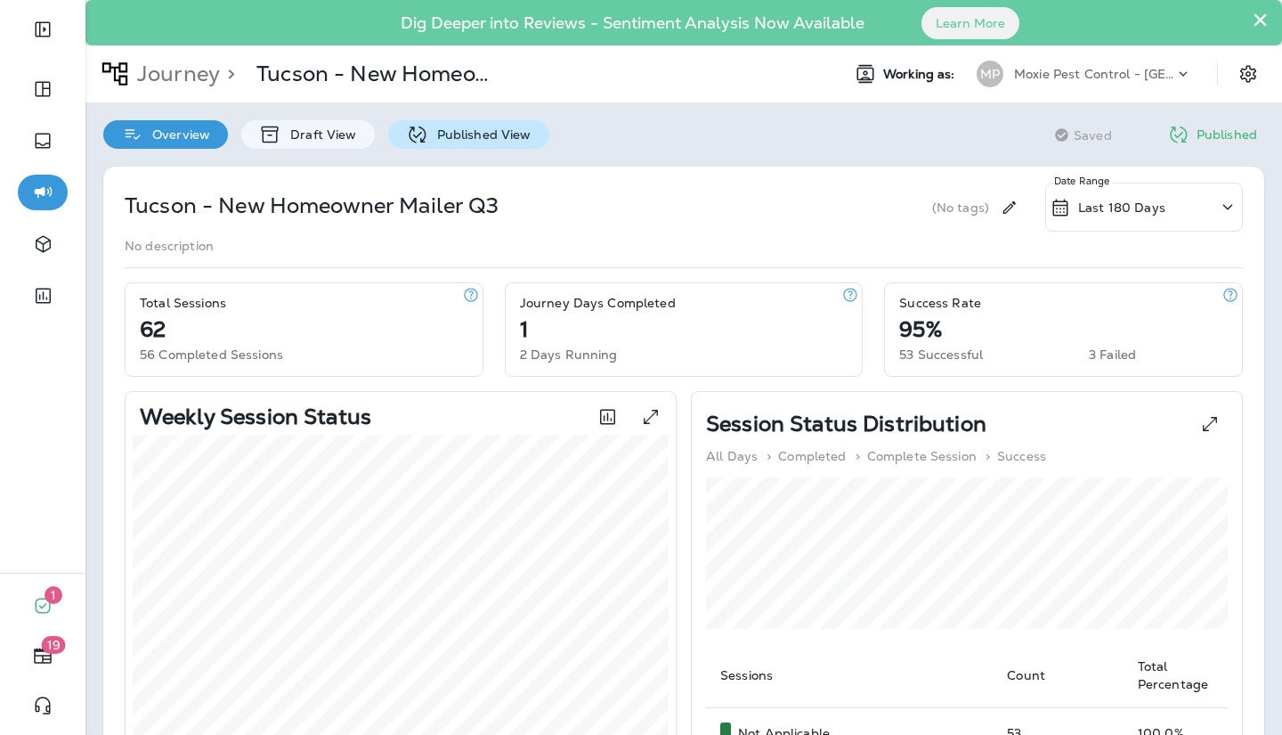
click at [498, 128] on p "Published View" at bounding box center [479, 134] width 103 height 14
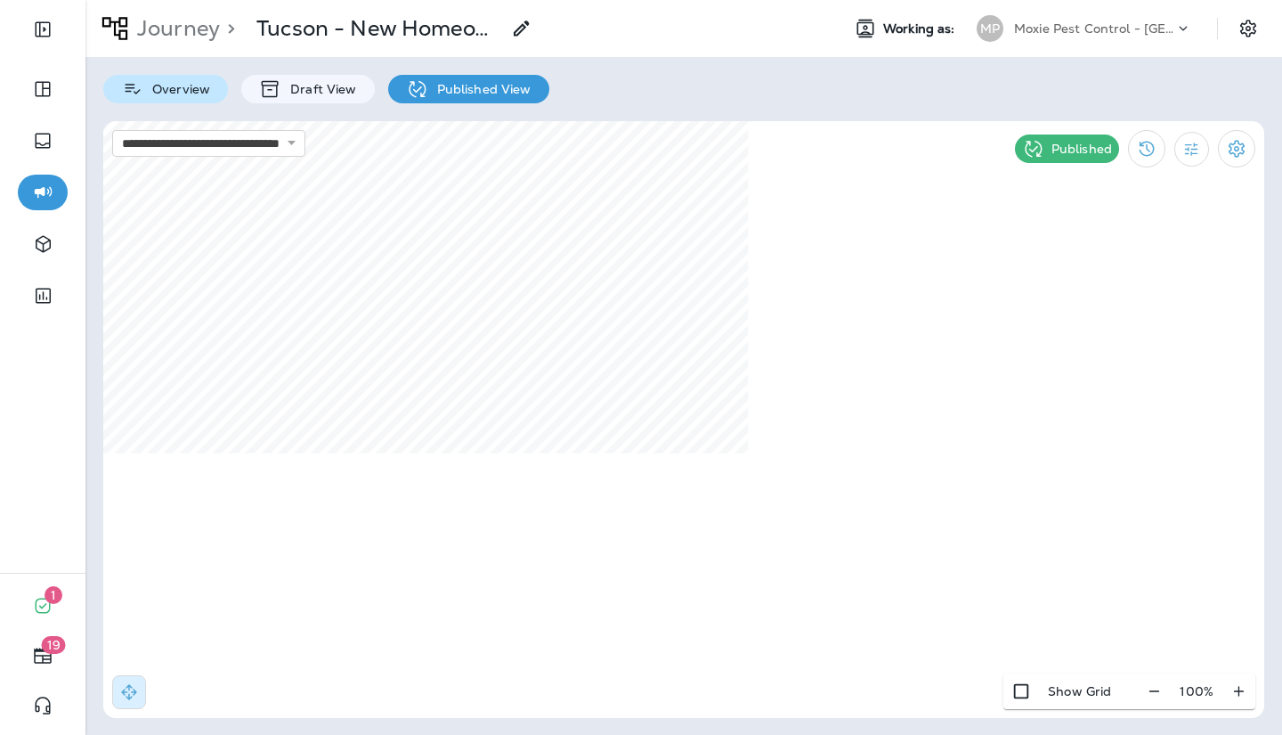
click at [156, 96] on p "Overview" at bounding box center [176, 89] width 67 height 14
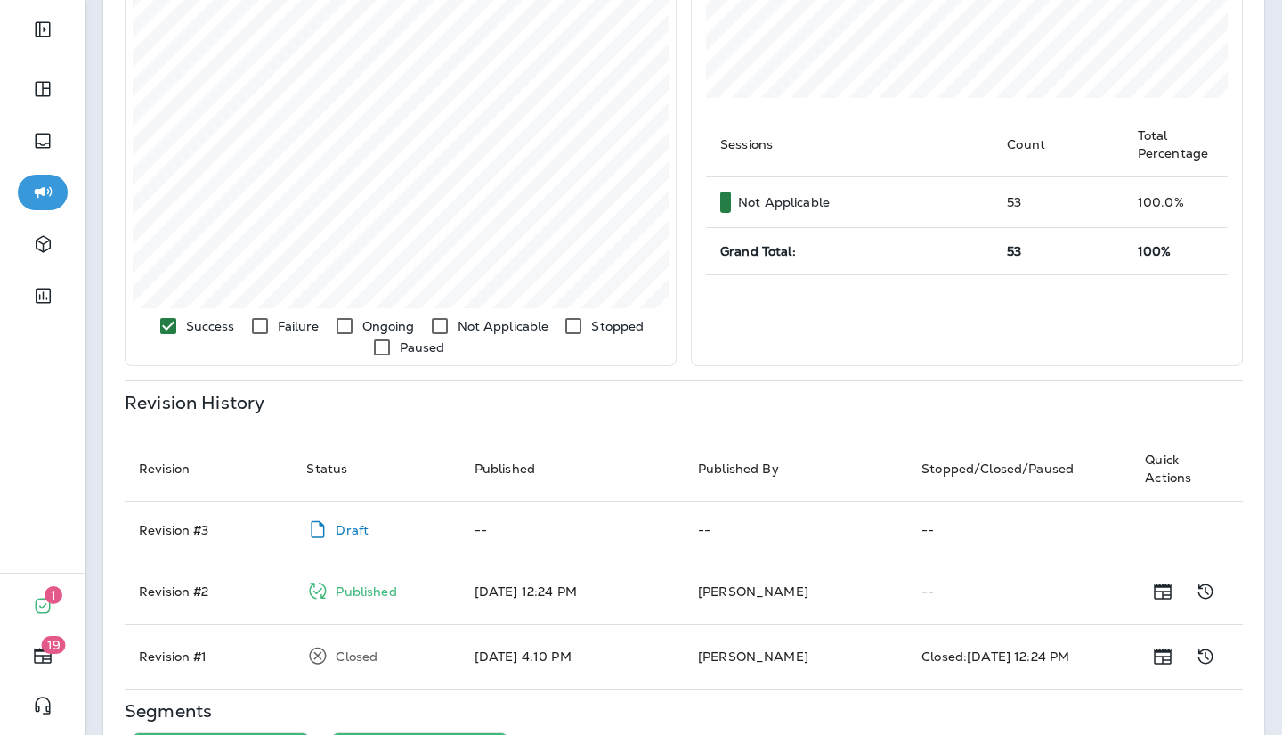
scroll to position [534, 0]
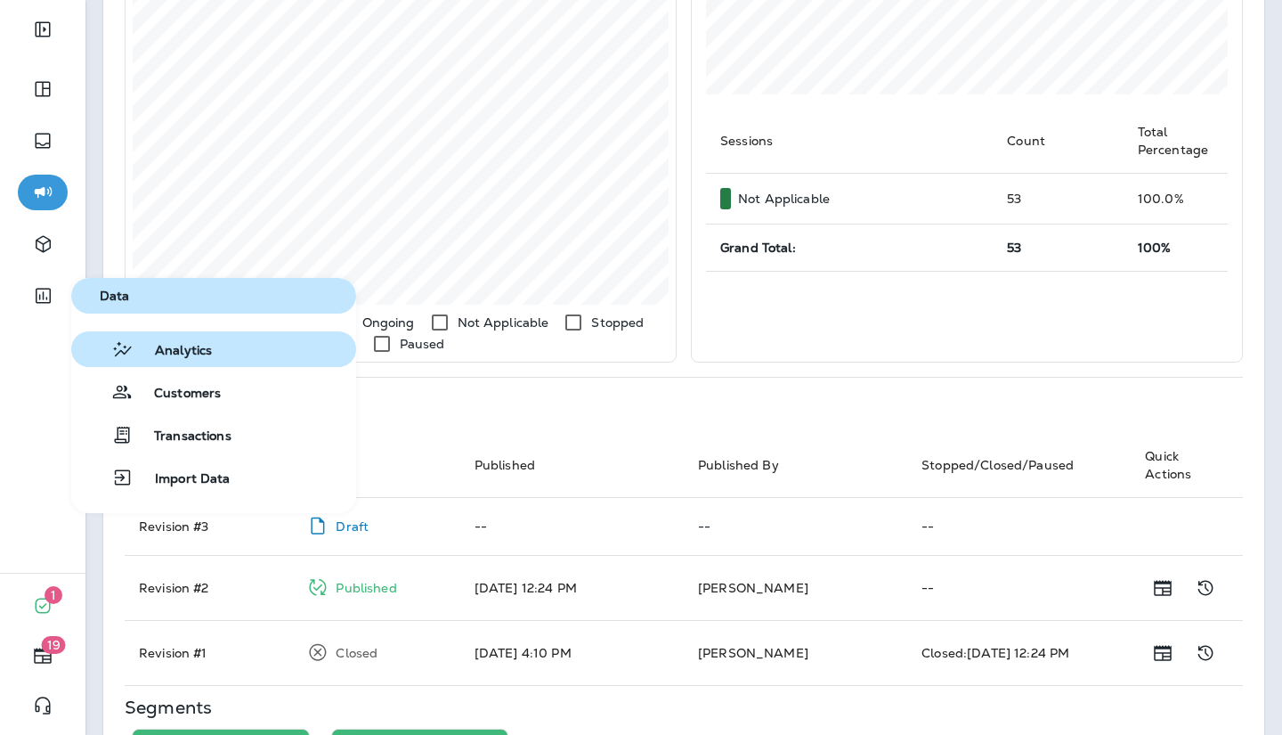
click at [116, 345] on icon "button" at bounding box center [122, 348] width 22 height 21
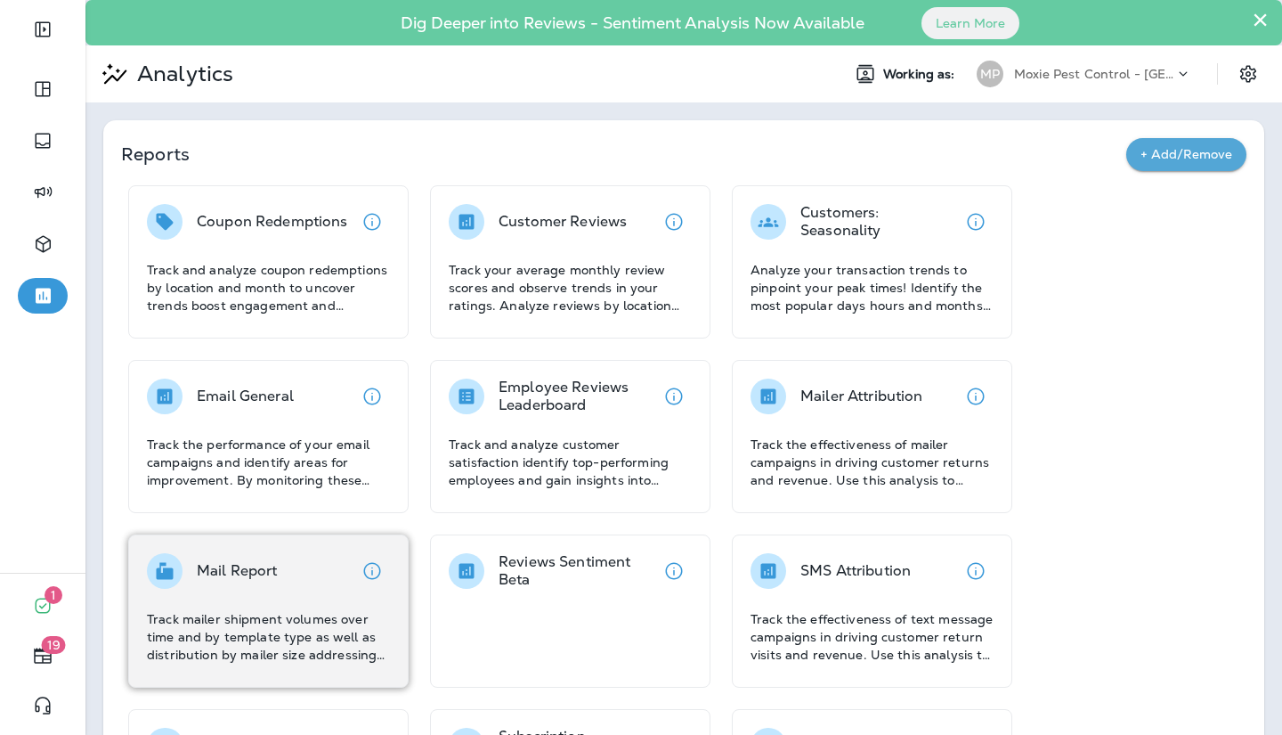
click at [305, 590] on div "Mail Report Track mailer shipment volumes over time and by template type as wel…" at bounding box center [268, 608] width 243 height 110
